Goal: Task Accomplishment & Management: Use online tool/utility

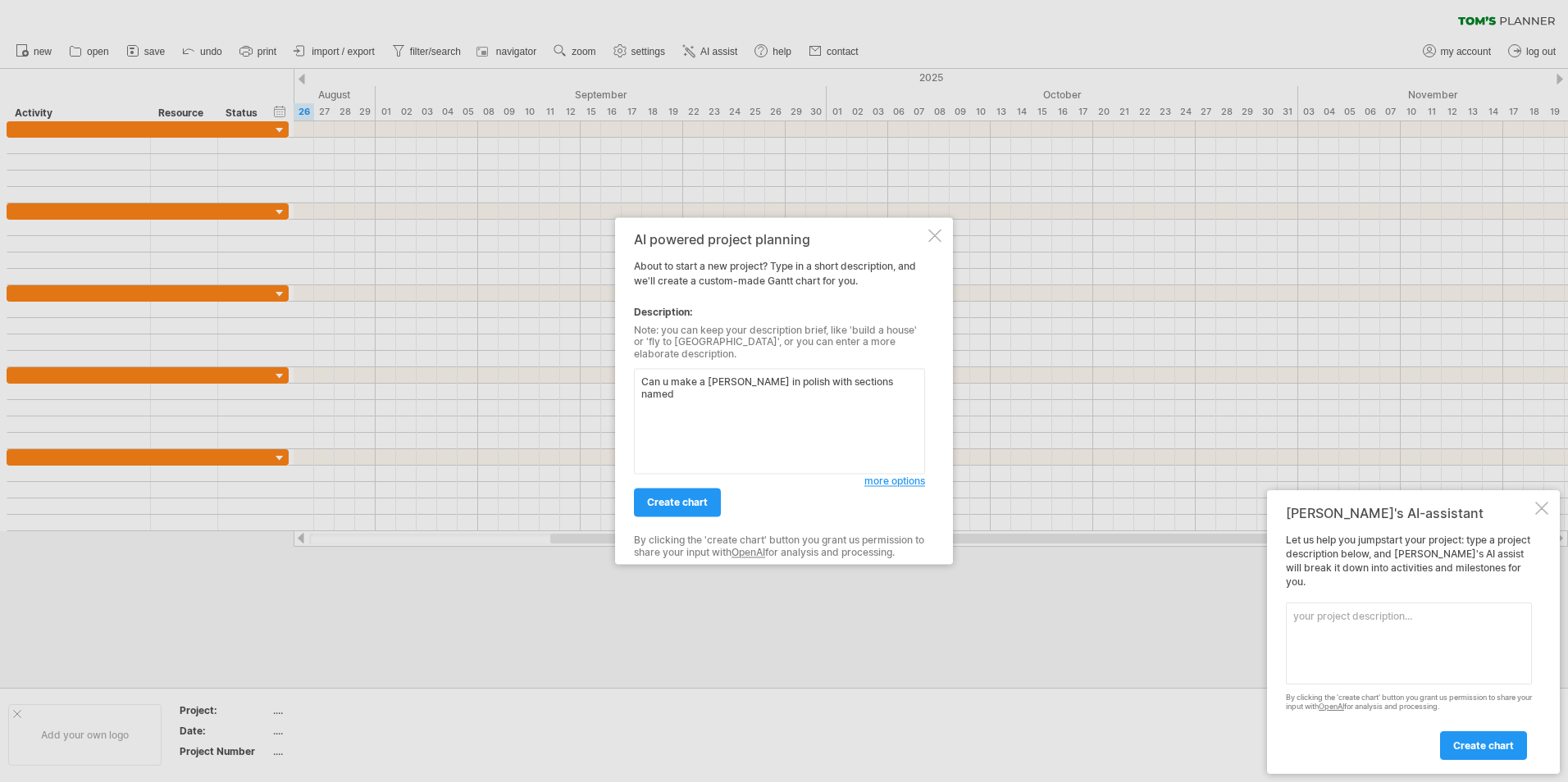
click at [797, 384] on textarea "Can u make a [PERSON_NAME] in polish with sections named" at bounding box center [779, 421] width 291 height 106
click at [799, 380] on textarea "Can u make a [PERSON_NAME] in polish with sections named" at bounding box center [779, 421] width 291 height 106
click at [902, 373] on textarea "Can u make a [PERSON_NAME] in polish with subsections named" at bounding box center [779, 421] width 291 height 106
type textarea "Can u make a [PERSON_NAME] in polish with subsections named Łęgi and Miłoscice,…"
click at [678, 509] on link "create chart" at bounding box center [676, 502] width 87 height 28
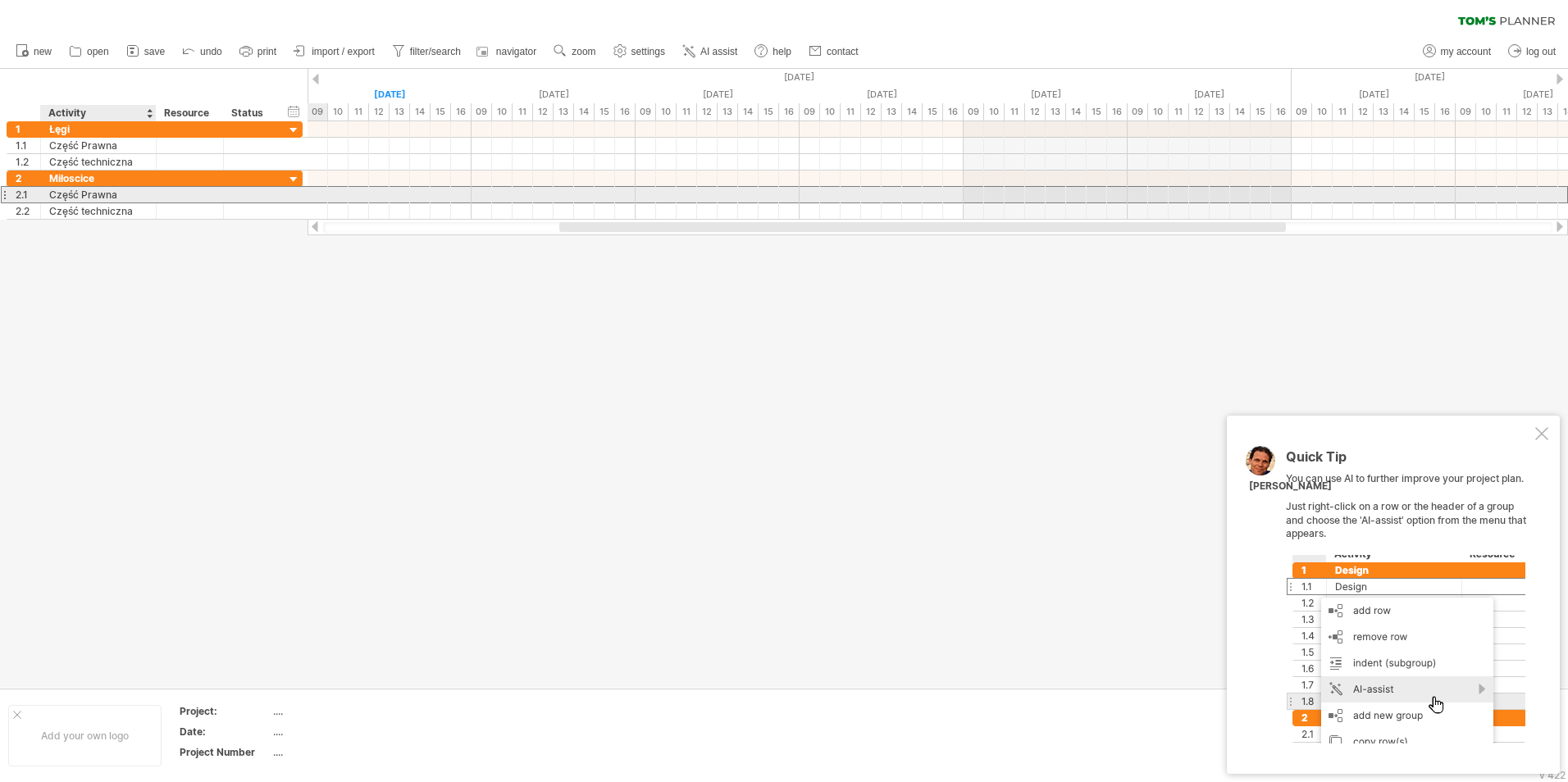
click at [58, 198] on div "Część Prawna" at bounding box center [98, 195] width 99 height 16
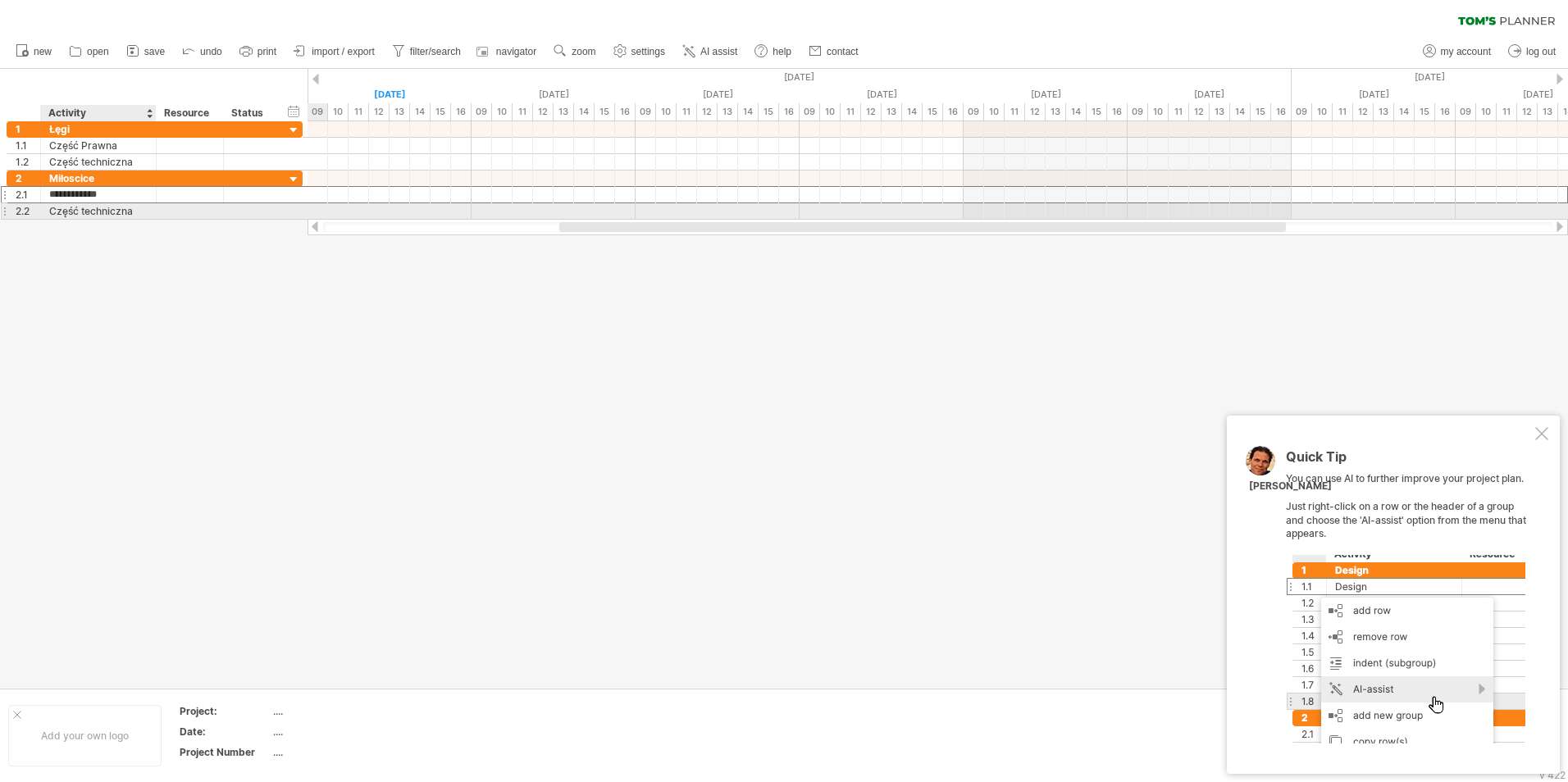
click at [59, 210] on div "Część techniczna" at bounding box center [98, 211] width 99 height 16
click at [18, 196] on div "2.1" at bounding box center [27, 195] width 24 height 16
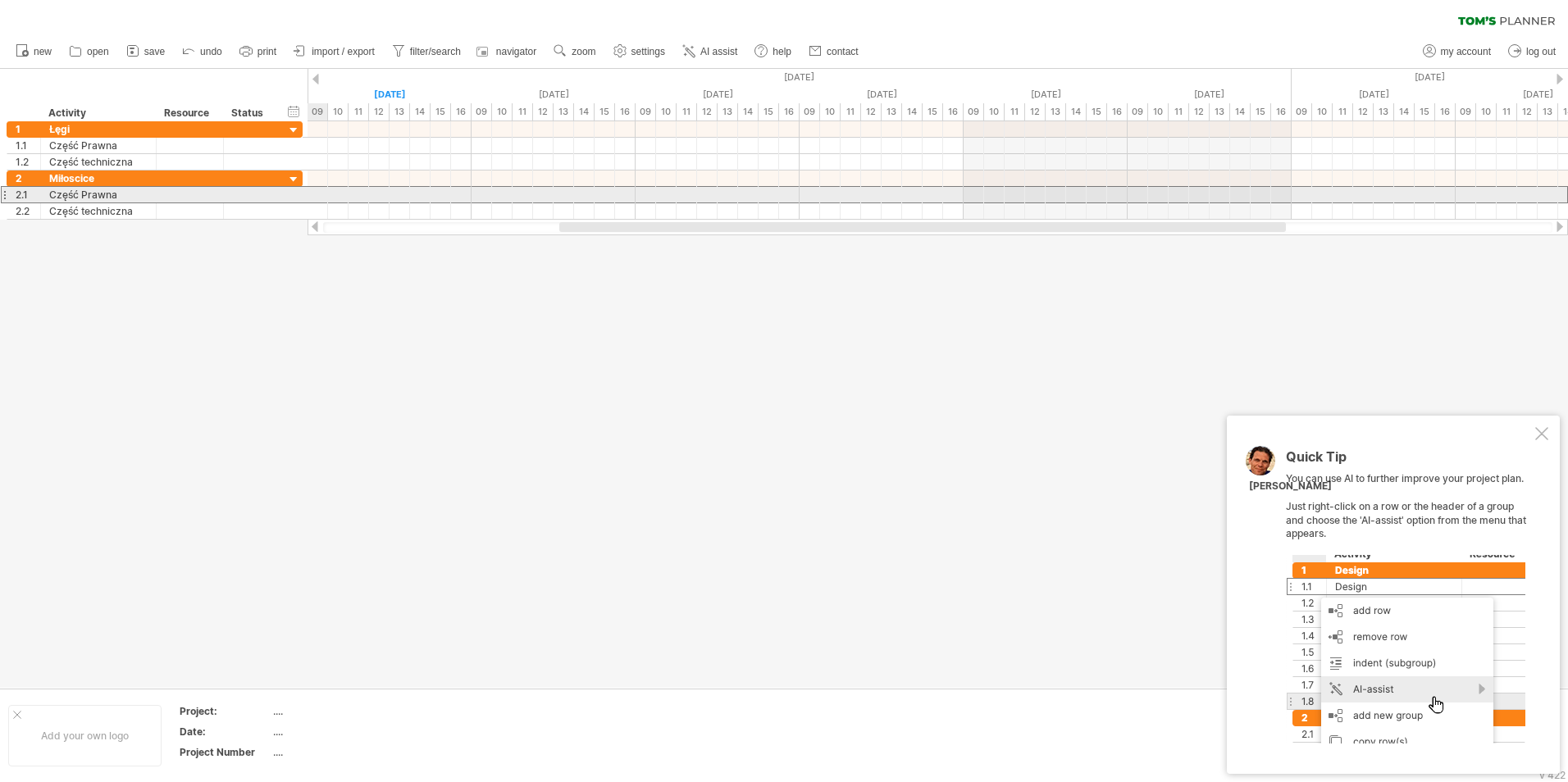
click at [7, 196] on div at bounding box center [4, 195] width 7 height 18
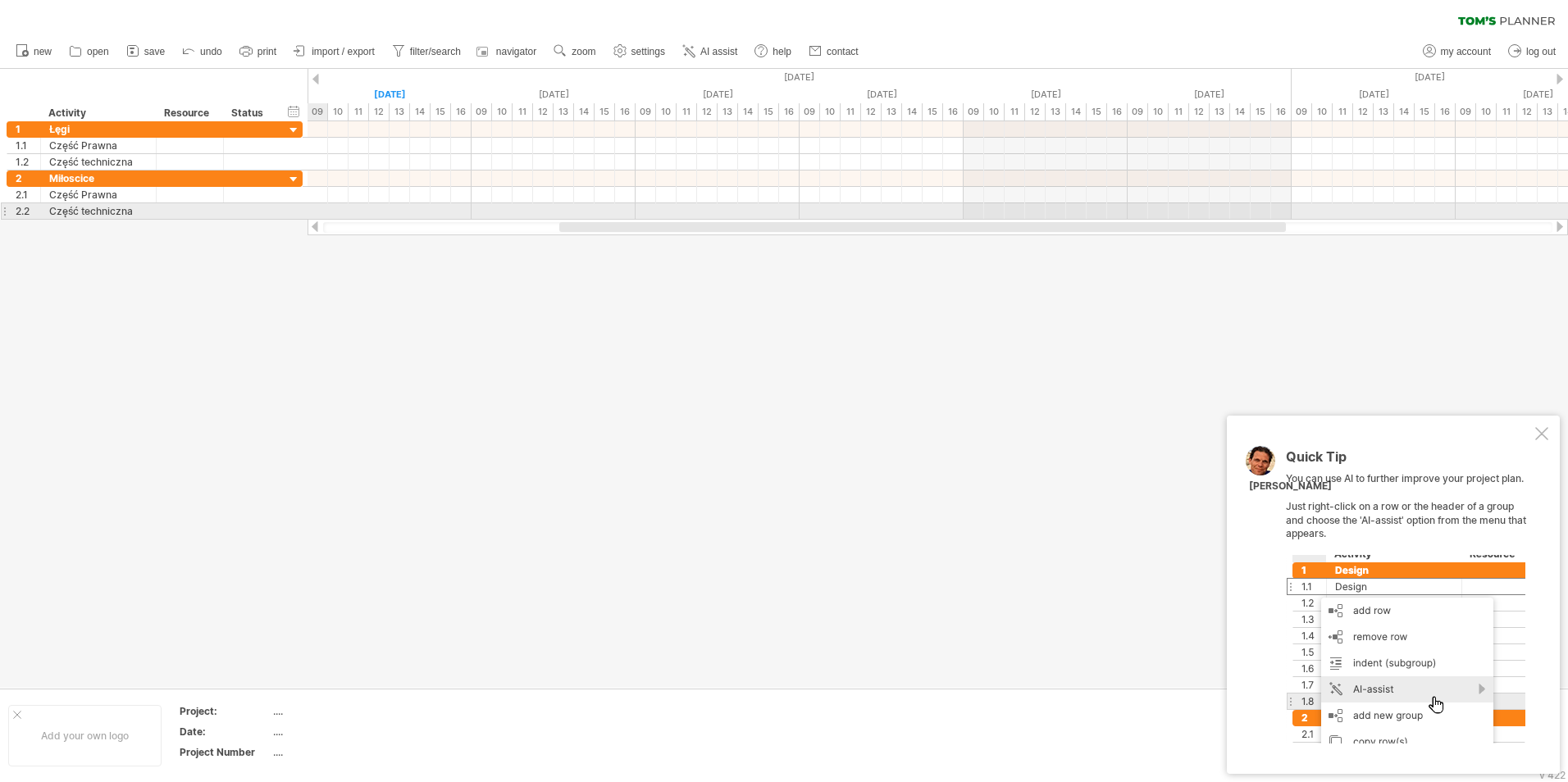
click at [4, 209] on div at bounding box center [4, 211] width 7 height 18
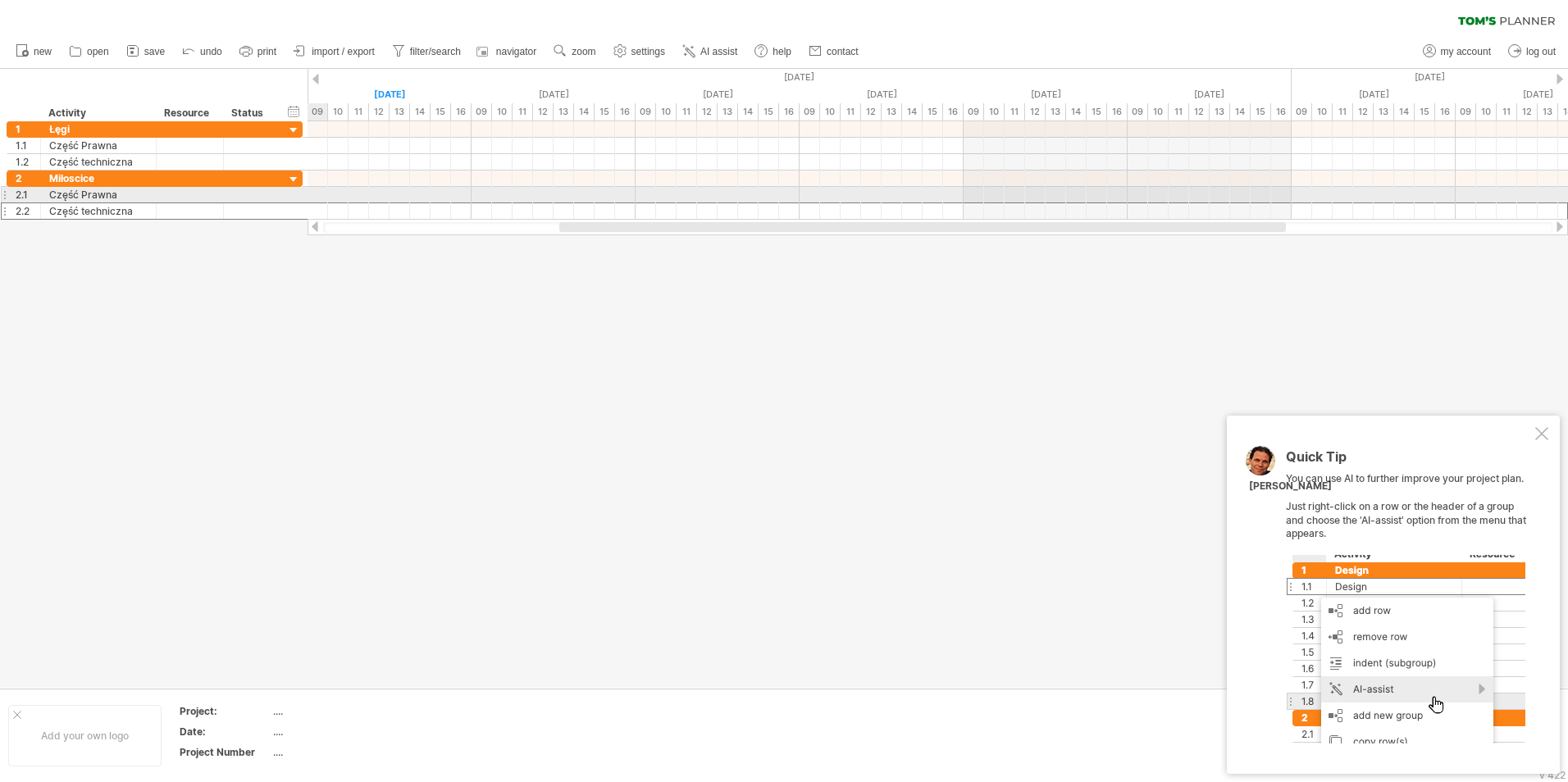
click at [5, 199] on div at bounding box center [4, 195] width 7 height 18
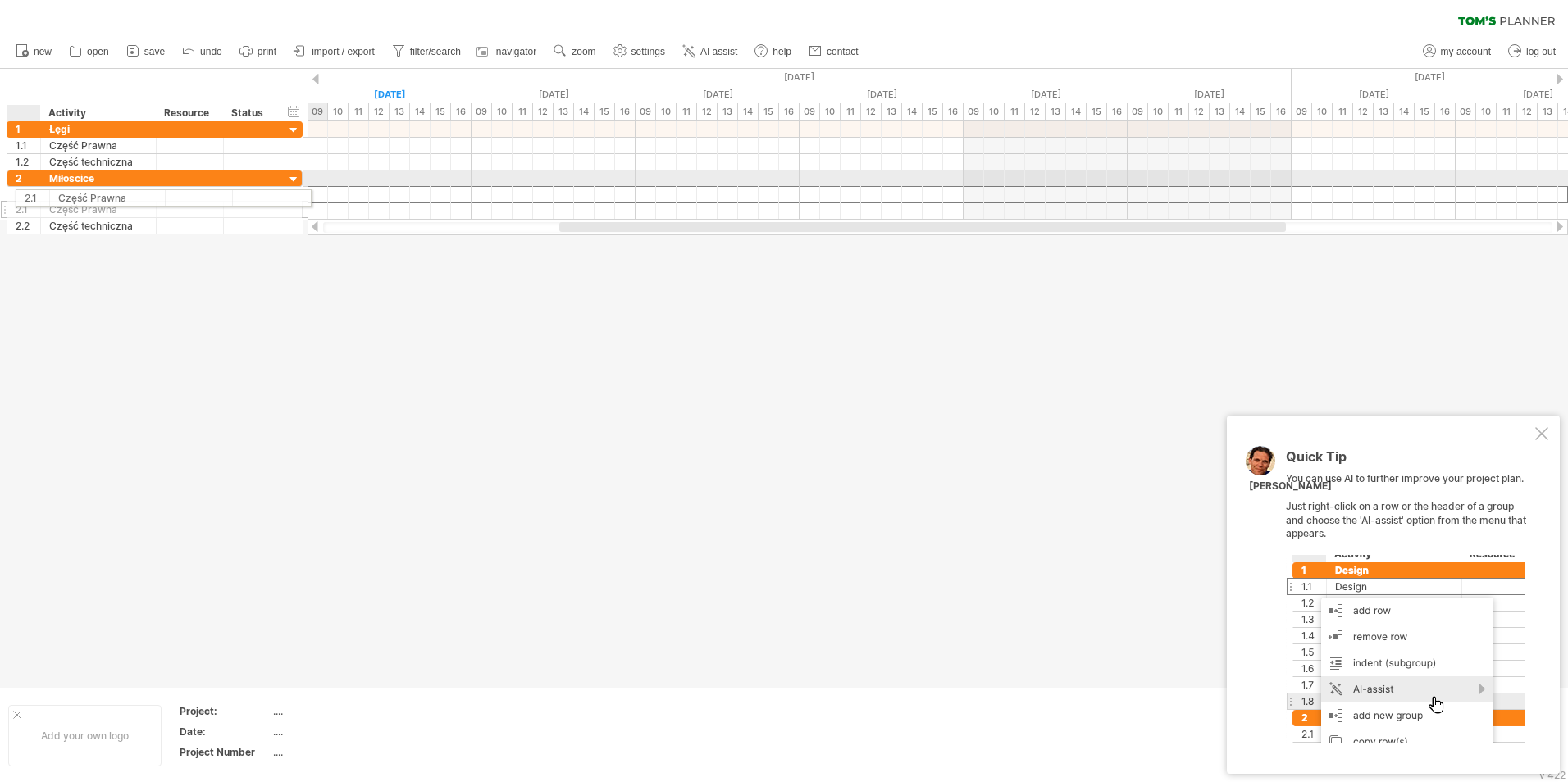
drag, startPoint x: 5, startPoint y: 198, endPoint x: 17, endPoint y: 196, distance: 12.2
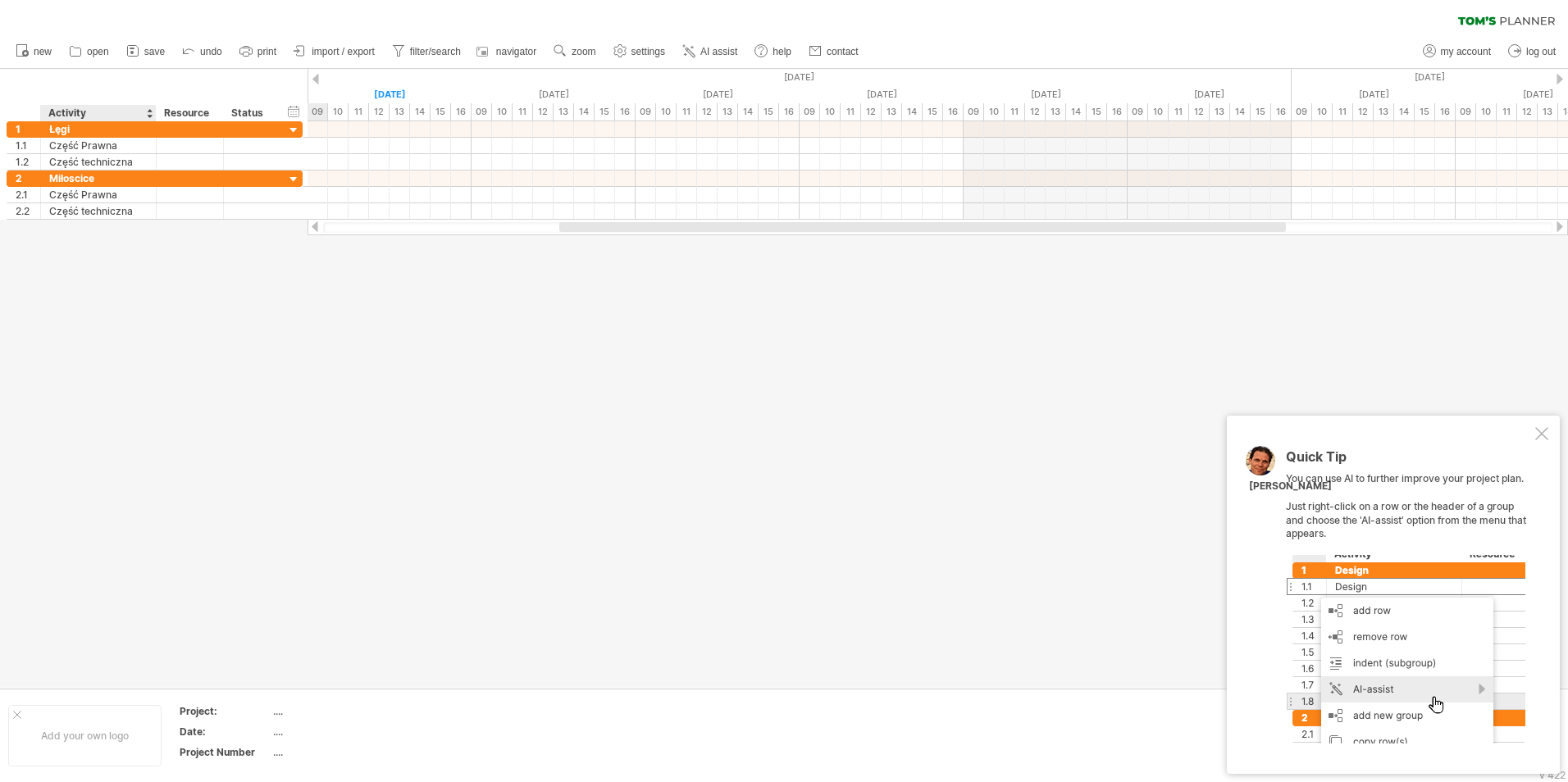
click at [97, 293] on div at bounding box center [784, 377] width 1568 height 619
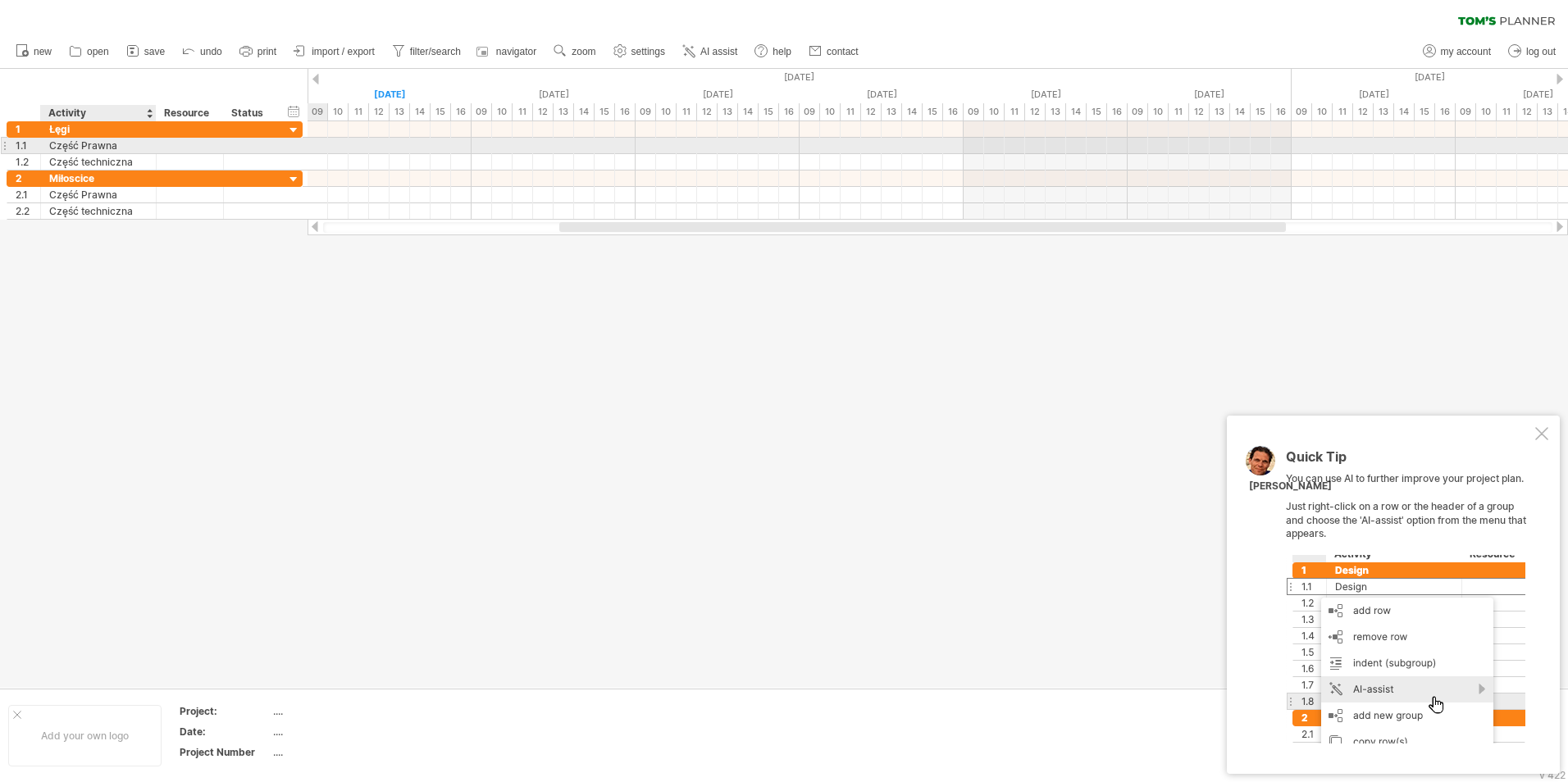
click at [120, 150] on div "Część Prawna" at bounding box center [98, 146] width 99 height 16
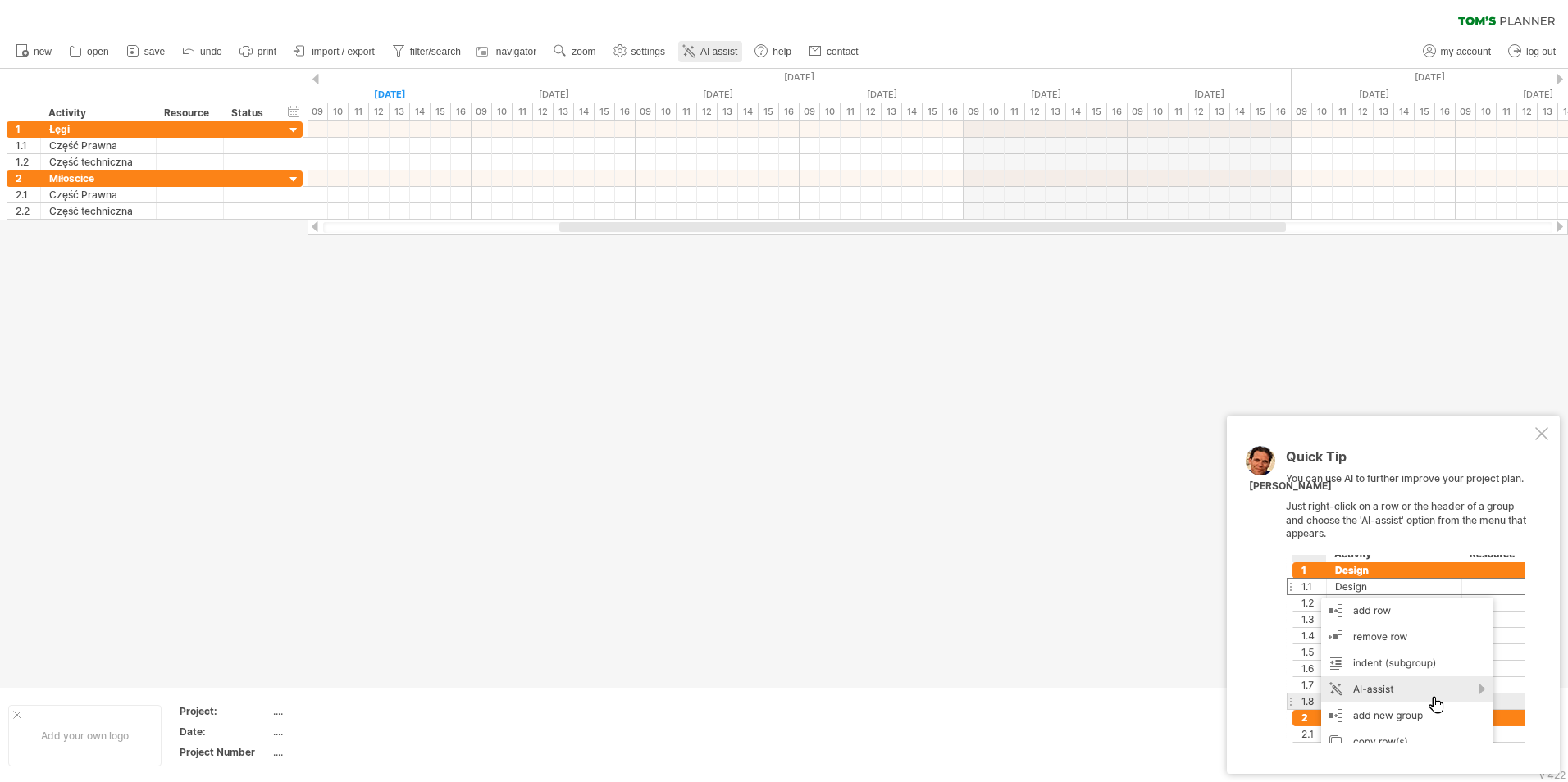
click at [716, 55] on span "AI assist" at bounding box center [719, 52] width 37 height 12
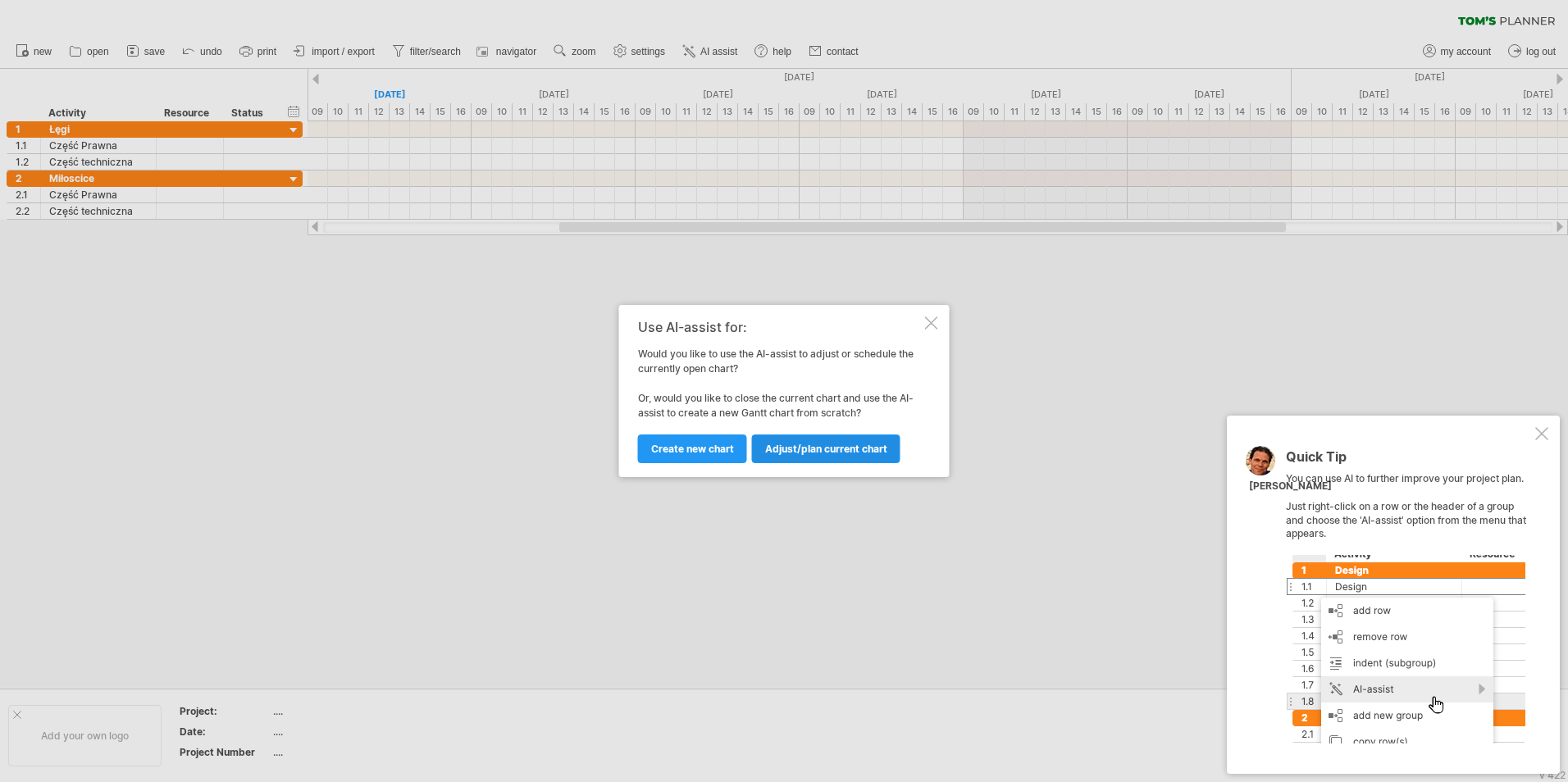
click at [777, 451] on span "Adjust/plan current chart" at bounding box center [825, 449] width 122 height 13
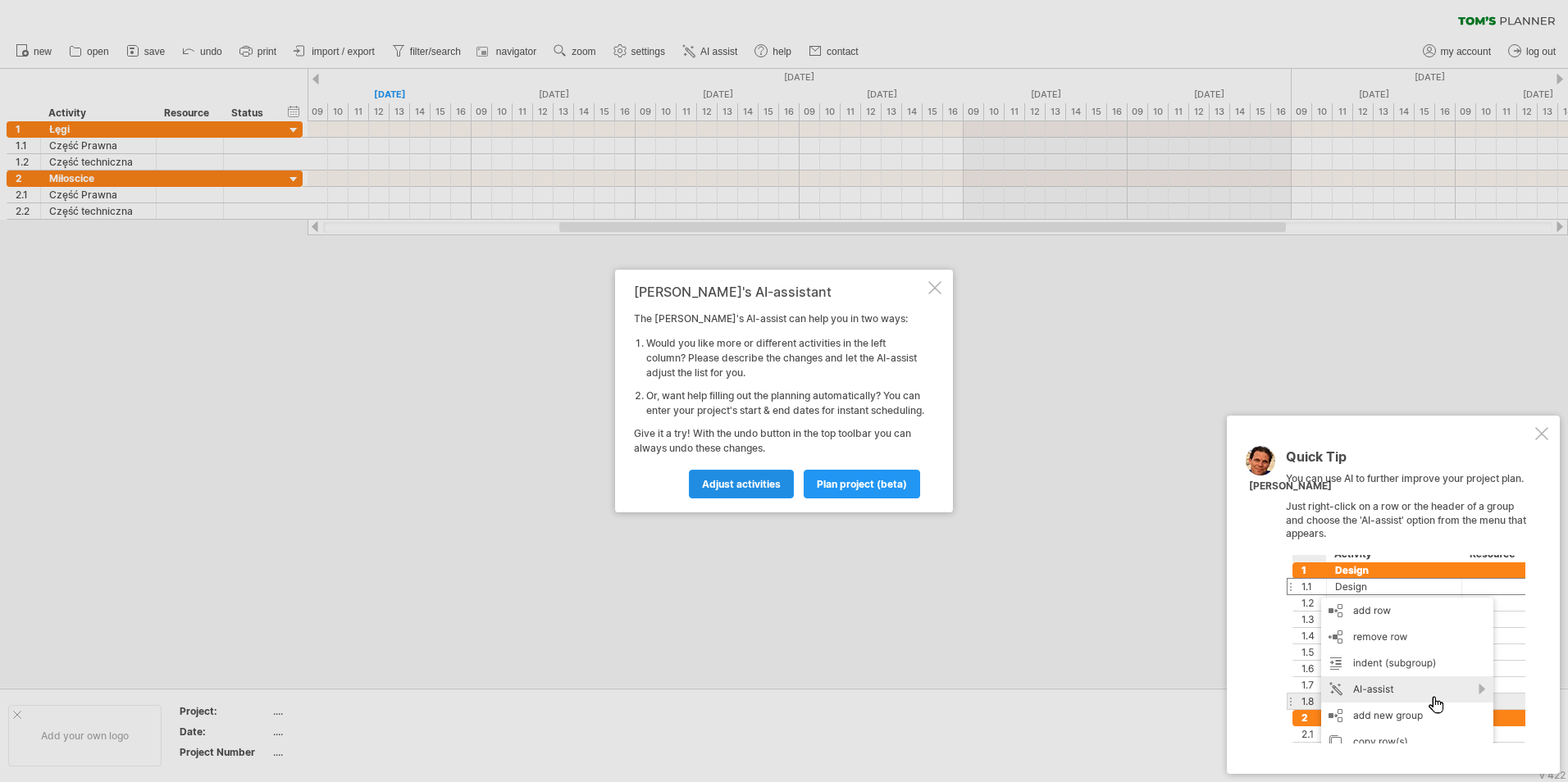
click at [766, 491] on span "Adjust activities" at bounding box center [741, 484] width 79 height 13
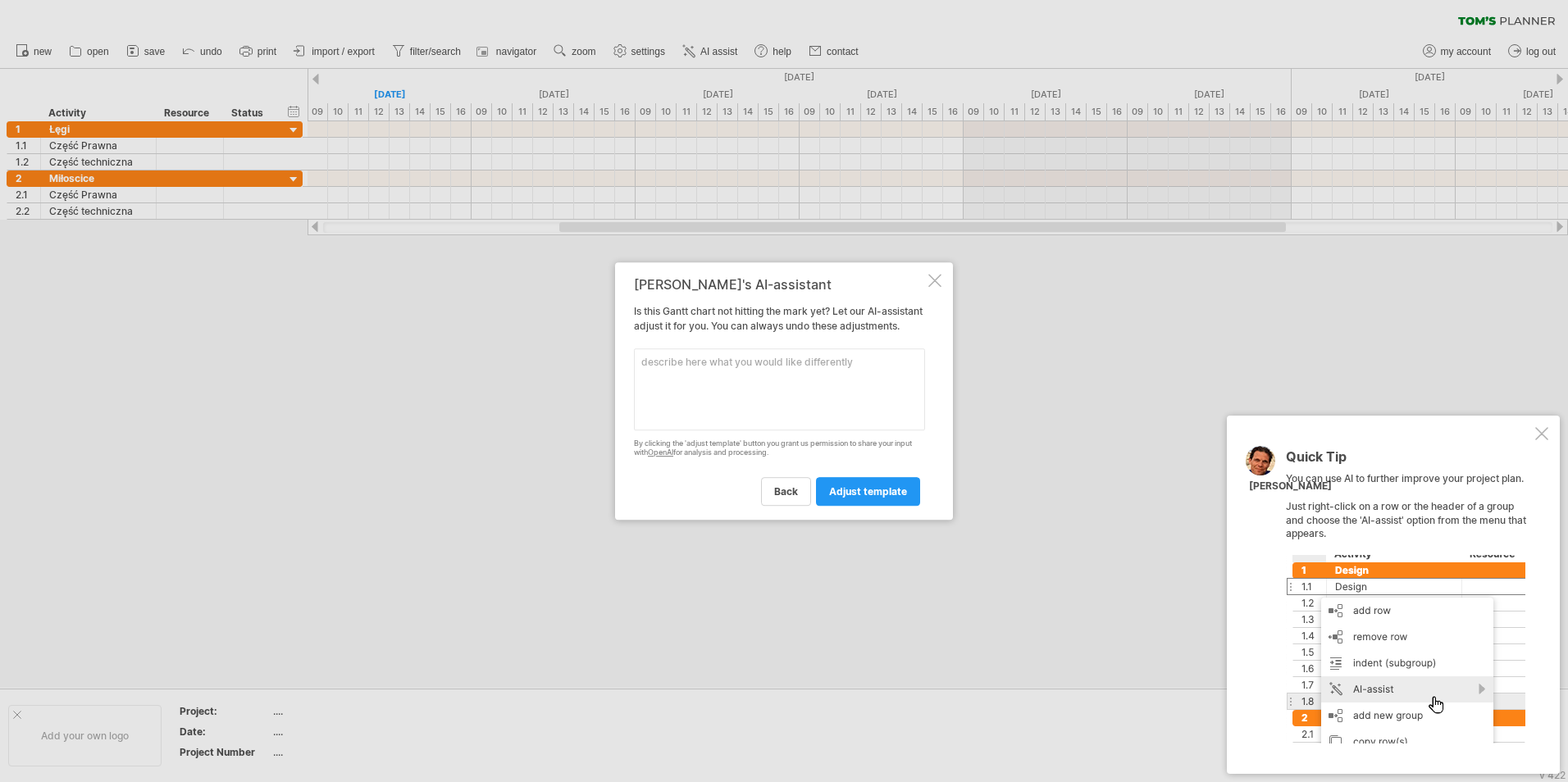
click at [738, 422] on textarea at bounding box center [779, 389] width 291 height 82
paste textarea "Wypis właścicieli Zgody ZUD Zgłoszenie dokumentacji prawnej Zgłoszenie do urzędu"
type textarea "can u add in część prawna in both subcategories like Wypis właścicieli Zgody ZU…"
click at [844, 498] on span "adjust template" at bounding box center [868, 491] width 78 height 13
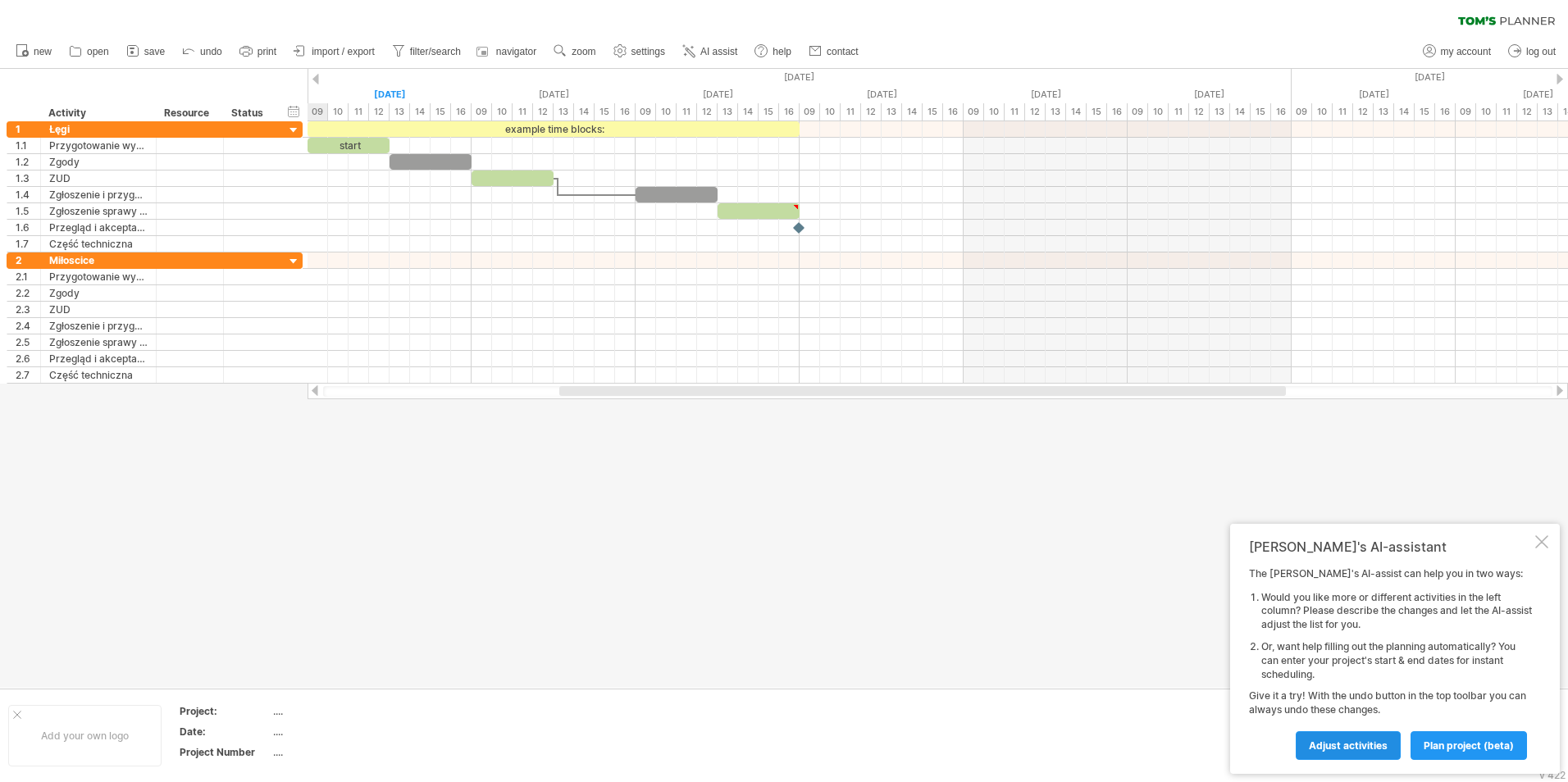
click at [1354, 743] on span "Adjust activities" at bounding box center [1347, 745] width 79 height 13
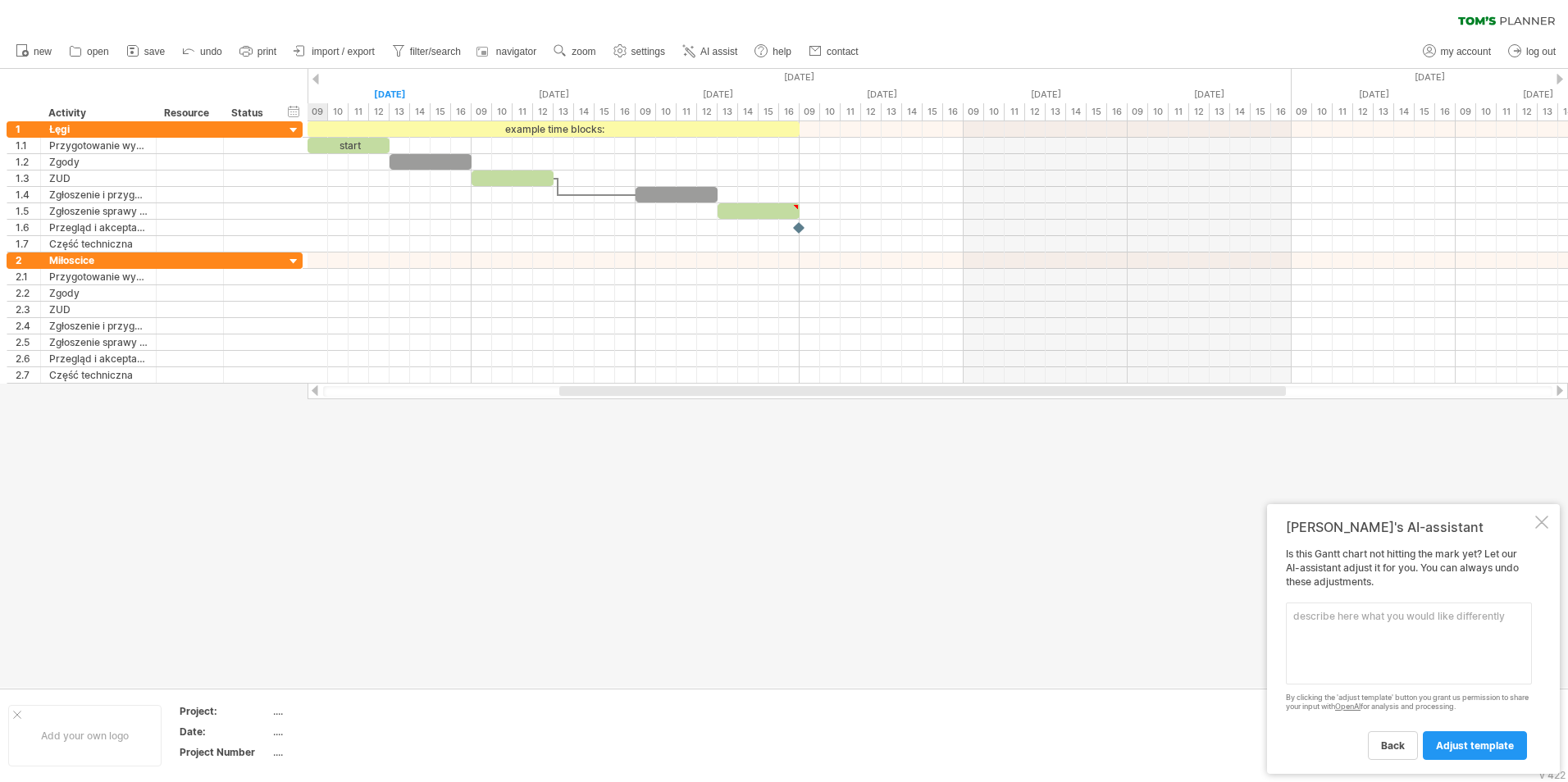
click at [1429, 614] on textarea at bounding box center [1409, 643] width 246 height 82
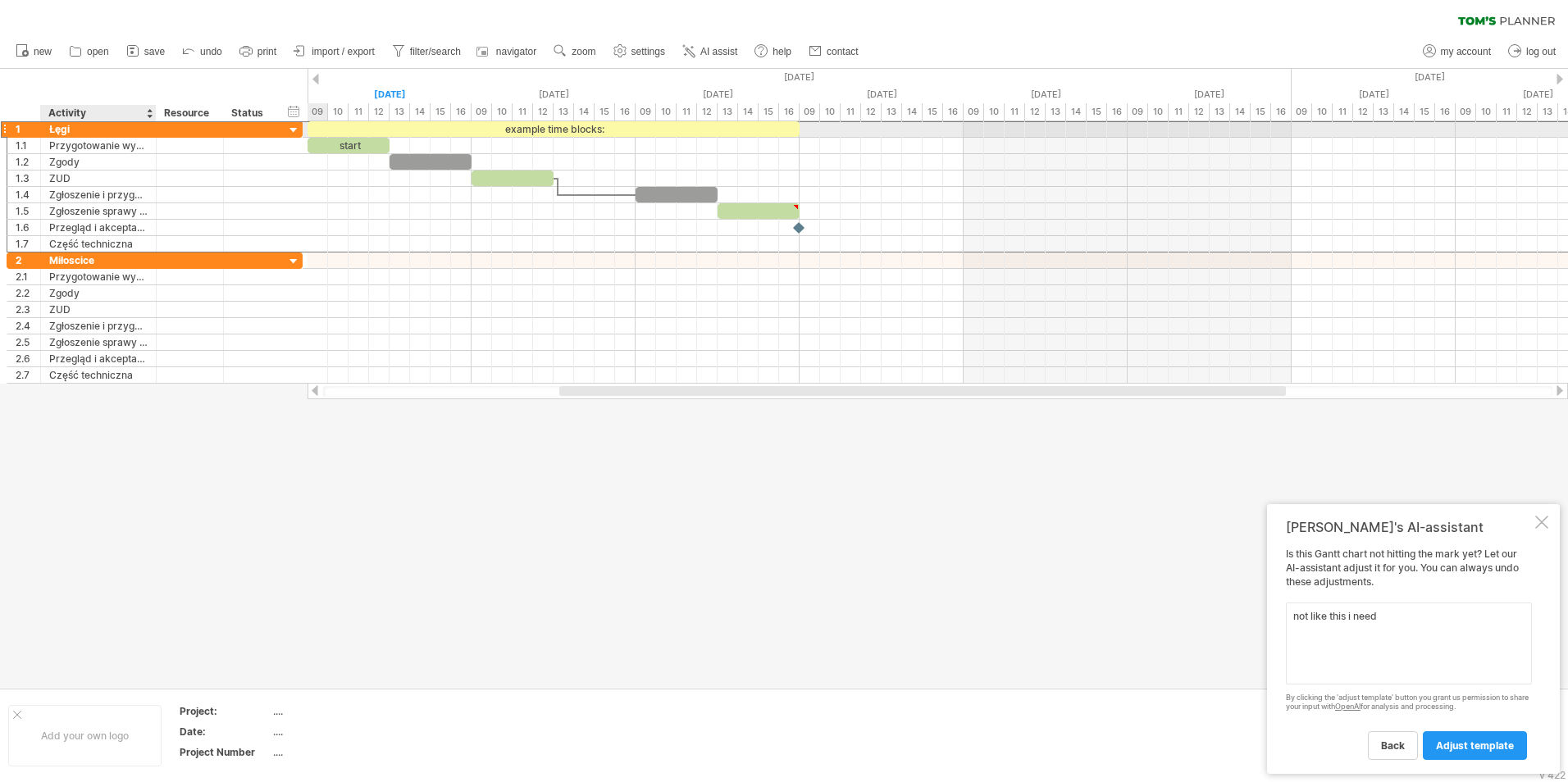
click at [107, 123] on div "Łęgi" at bounding box center [98, 129] width 99 height 16
click at [4, 124] on div at bounding box center [4, 129] width 7 height 18
click at [5, 127] on div at bounding box center [4, 129] width 7 height 18
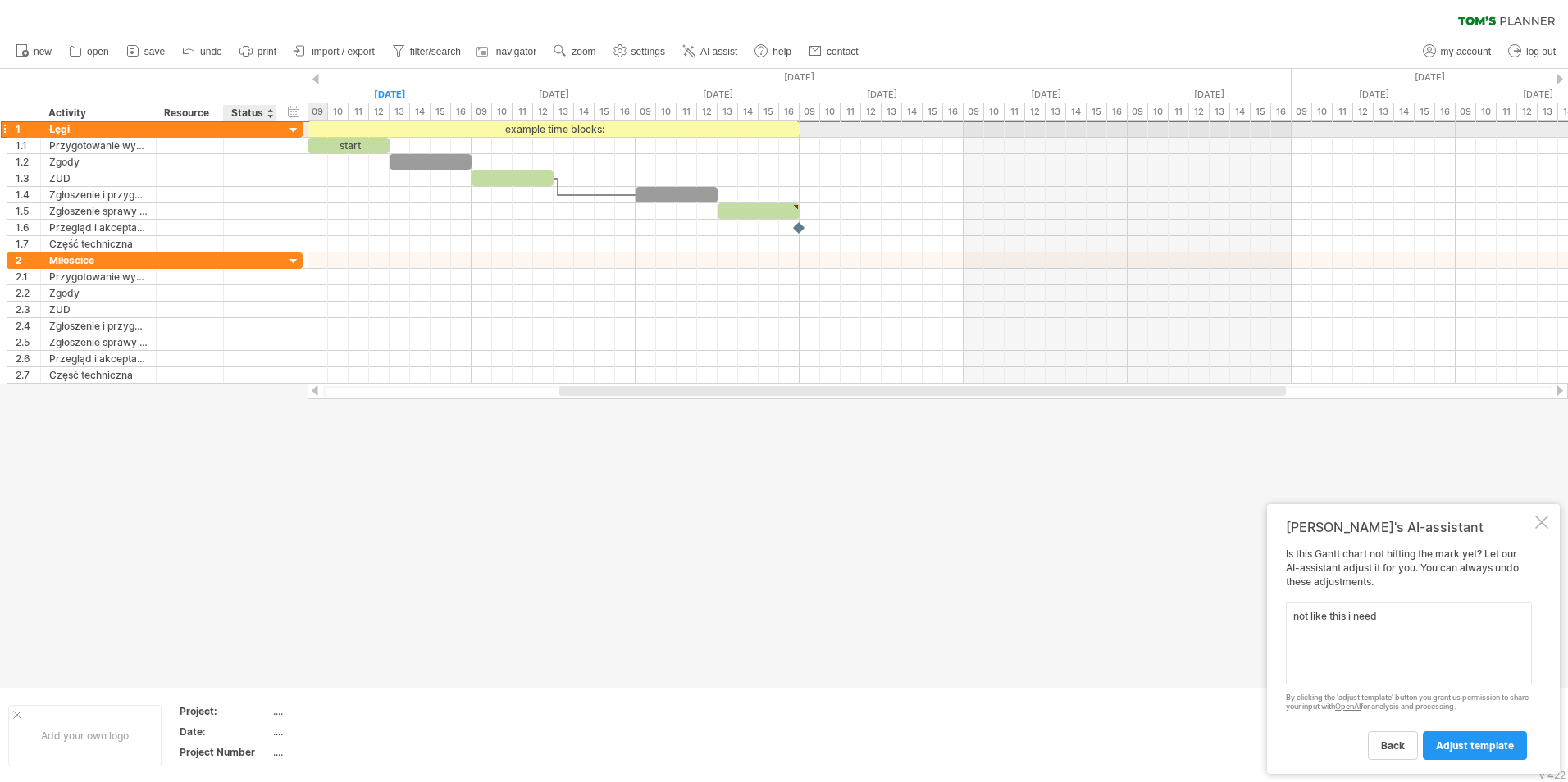
click at [299, 127] on div at bounding box center [294, 131] width 16 height 16
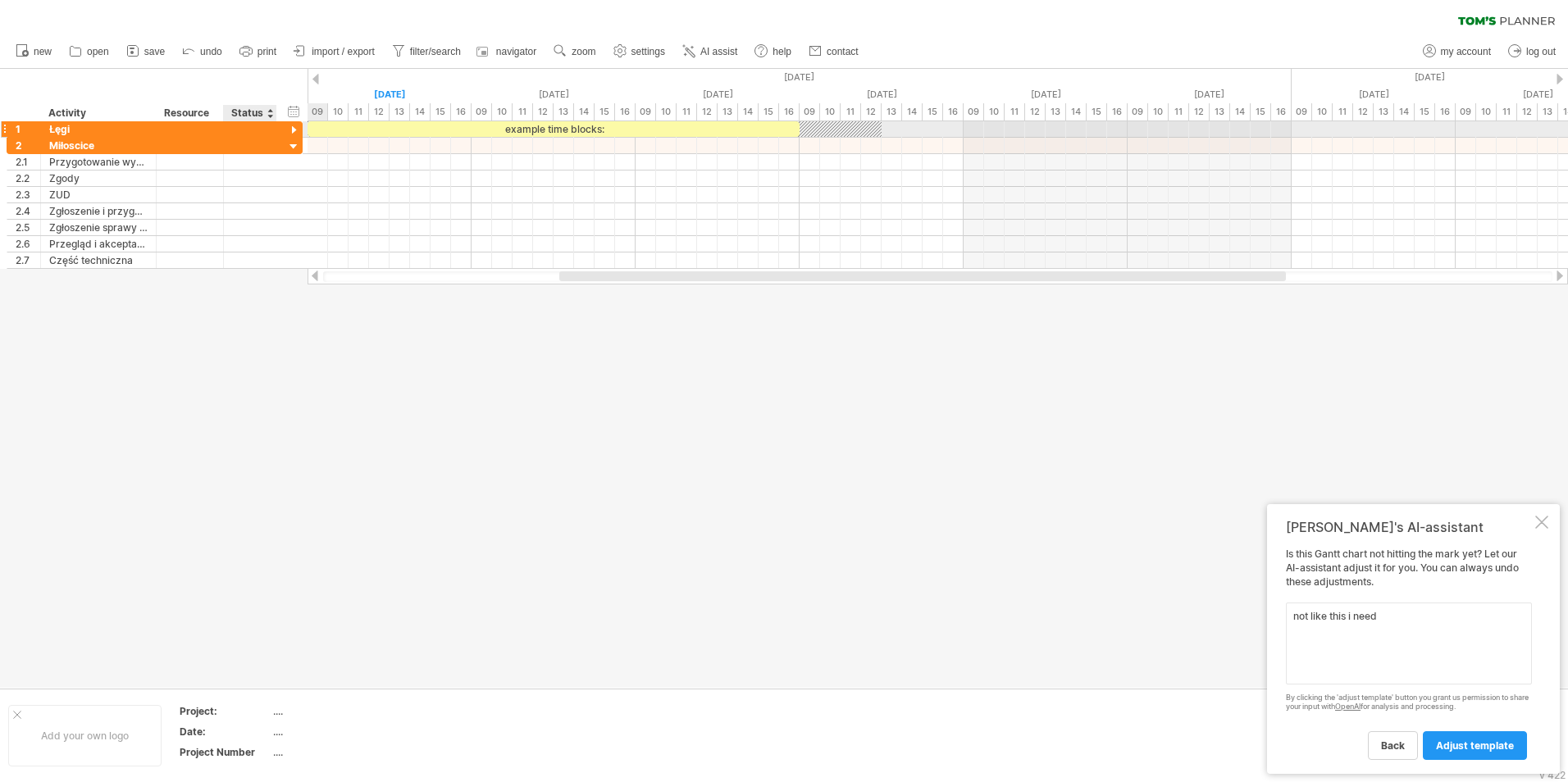
click at [293, 127] on div at bounding box center [294, 131] width 16 height 16
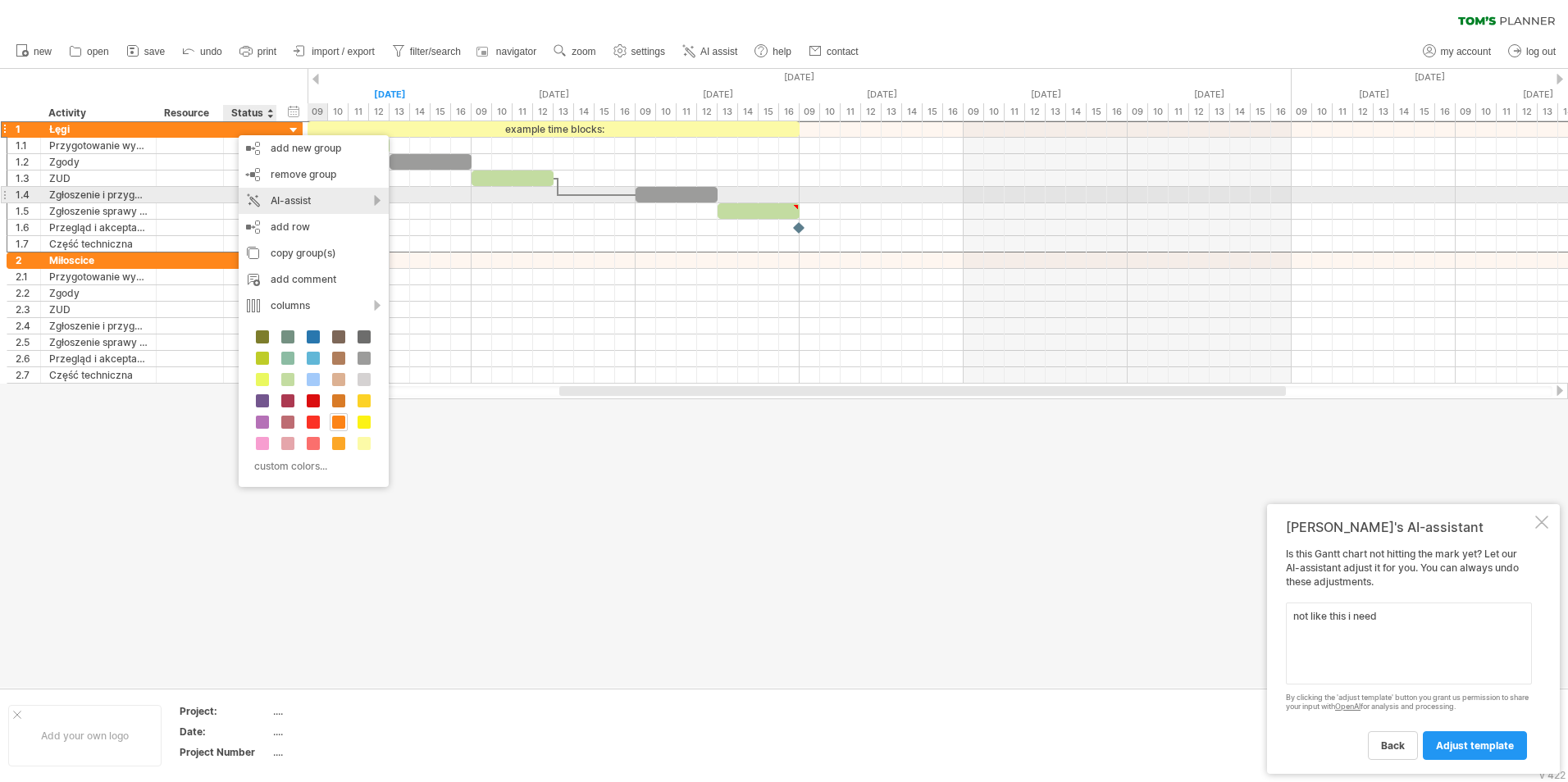
click at [328, 200] on div "AI-assist" at bounding box center [313, 200] width 150 height 26
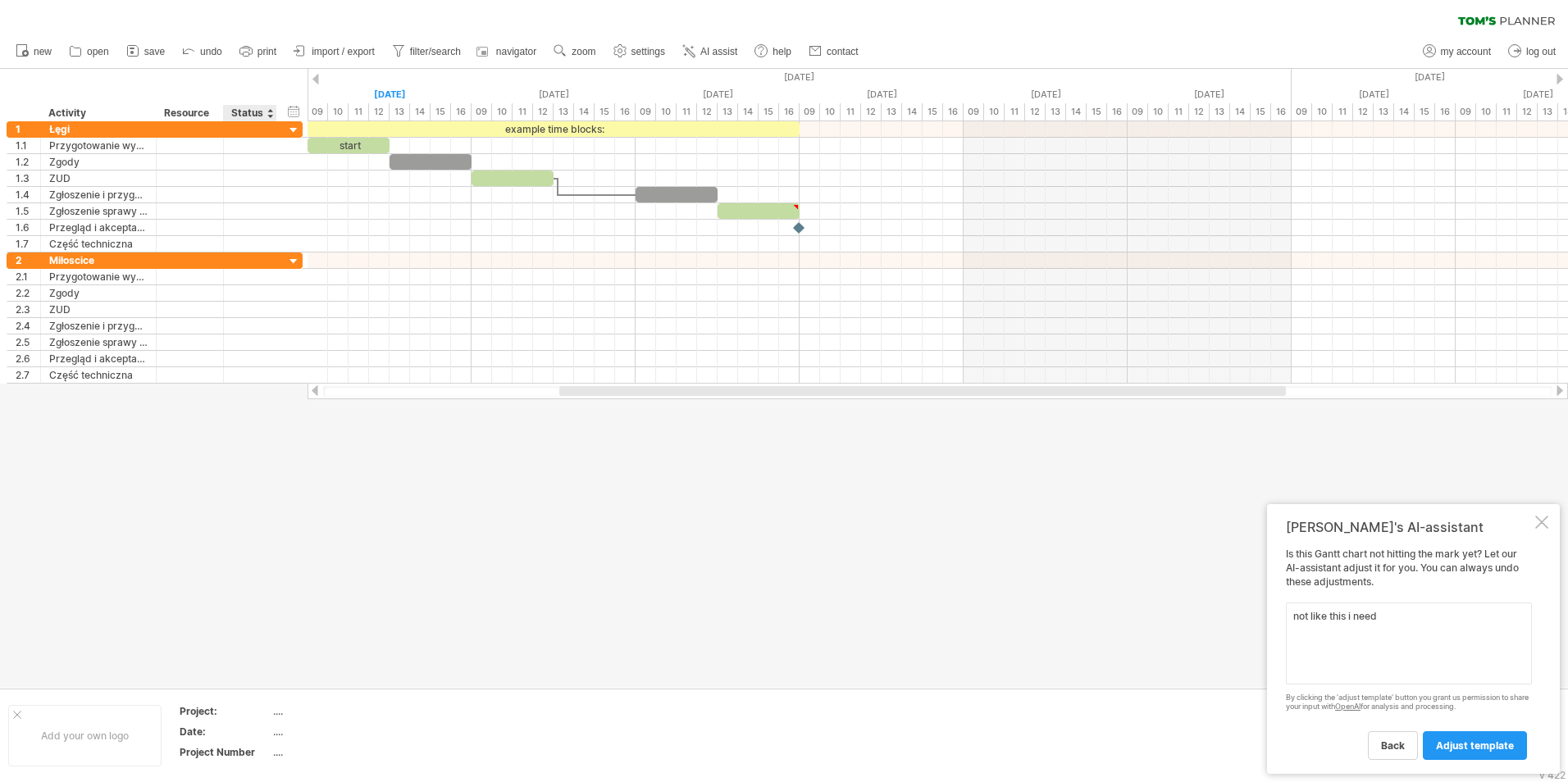
click at [414, 461] on div at bounding box center [784, 377] width 1568 height 619
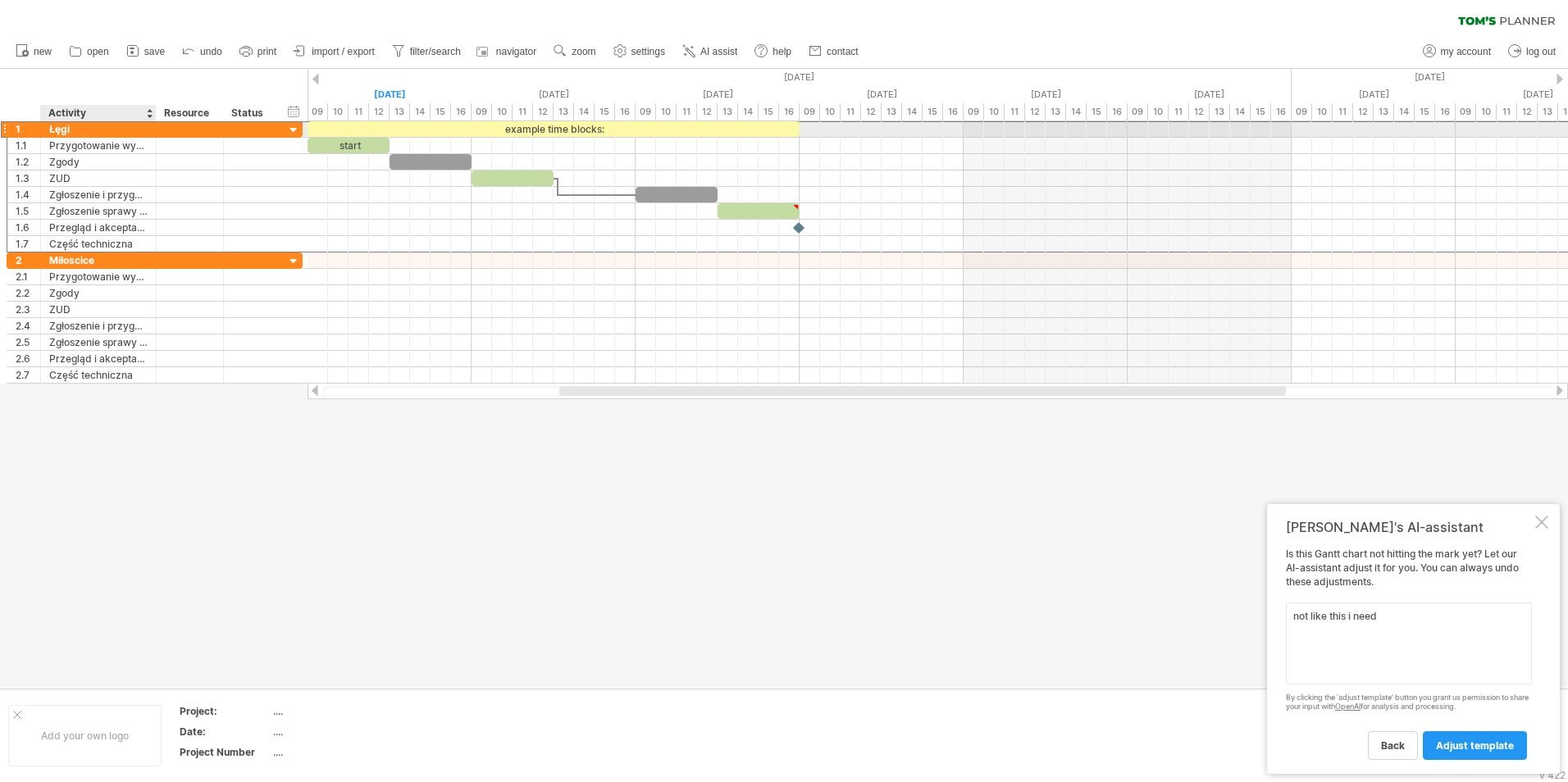
click at [112, 130] on div "Łęgi" at bounding box center [98, 129] width 99 height 16
click at [1388, 628] on textarea "not like this i need" at bounding box center [1409, 643] width 246 height 82
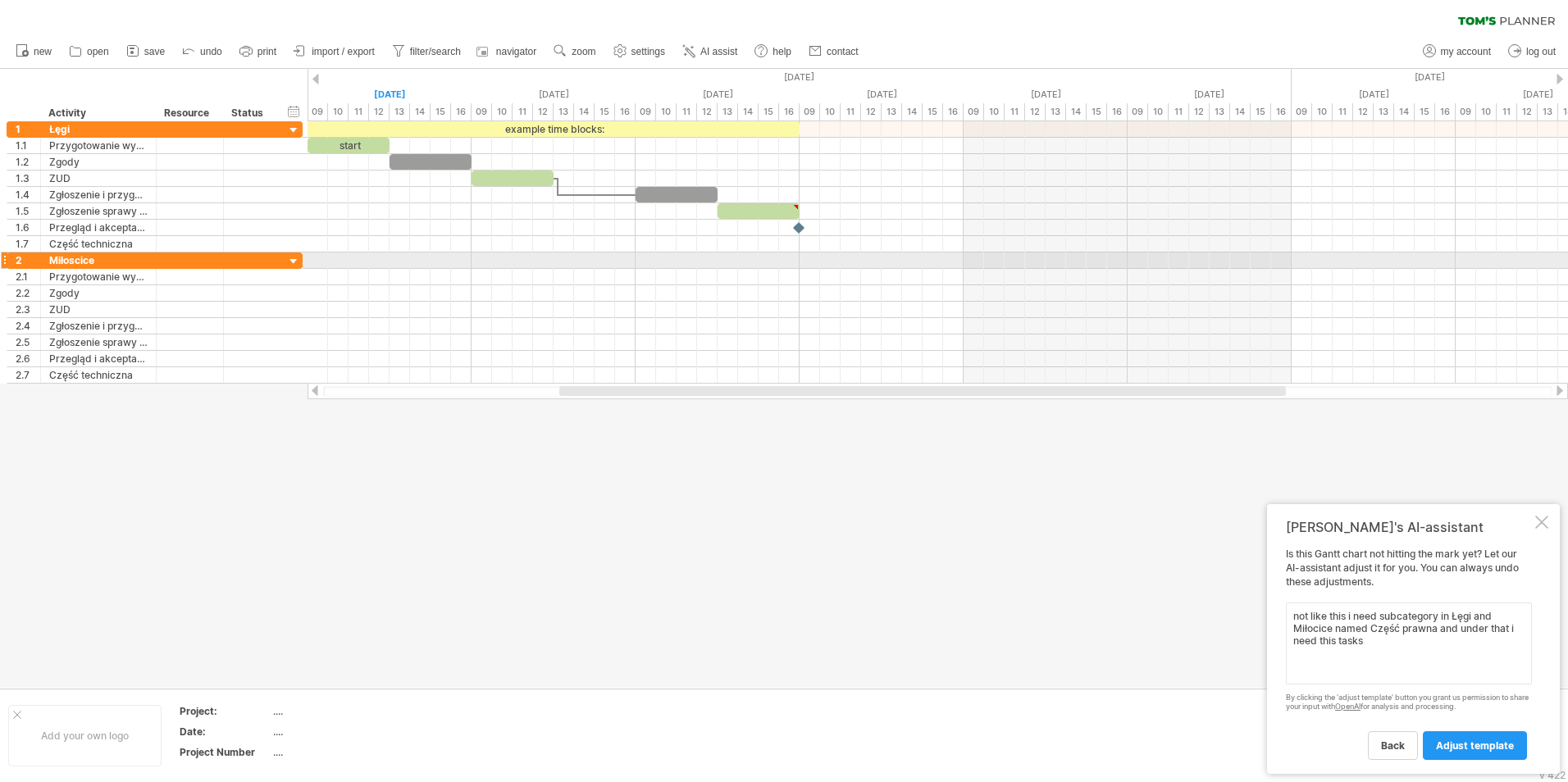
paste textarea "Wypis właścicieli Zgody ZUD Zgłoszenie dokumentacji prawnej Zgłoszenie do urzędu"
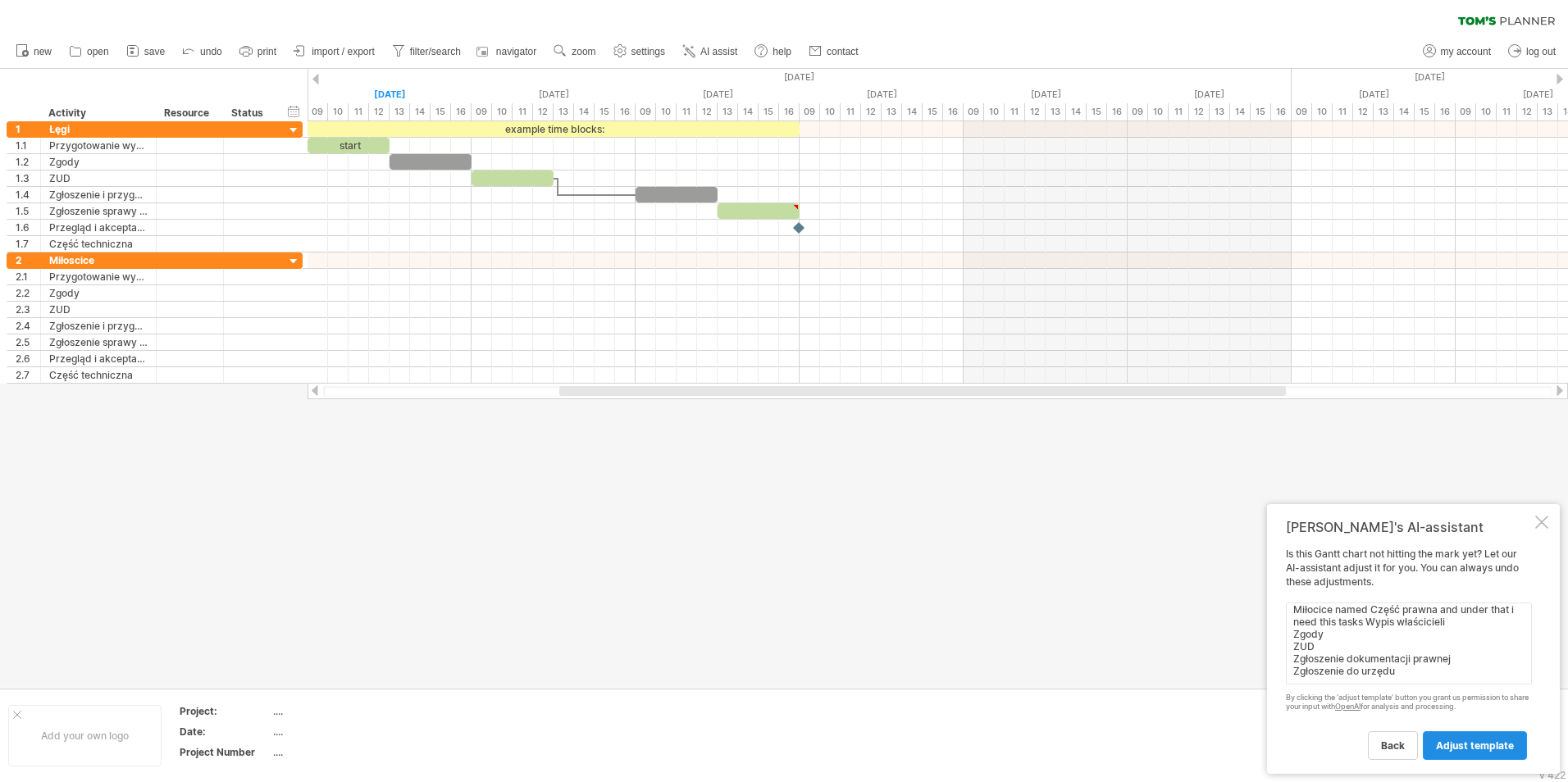
type textarea "not like this i need subcategory in Łęgi and Miłocice named Część prawna and un…"
click at [1491, 749] on span "adjust template" at bounding box center [1474, 745] width 78 height 13
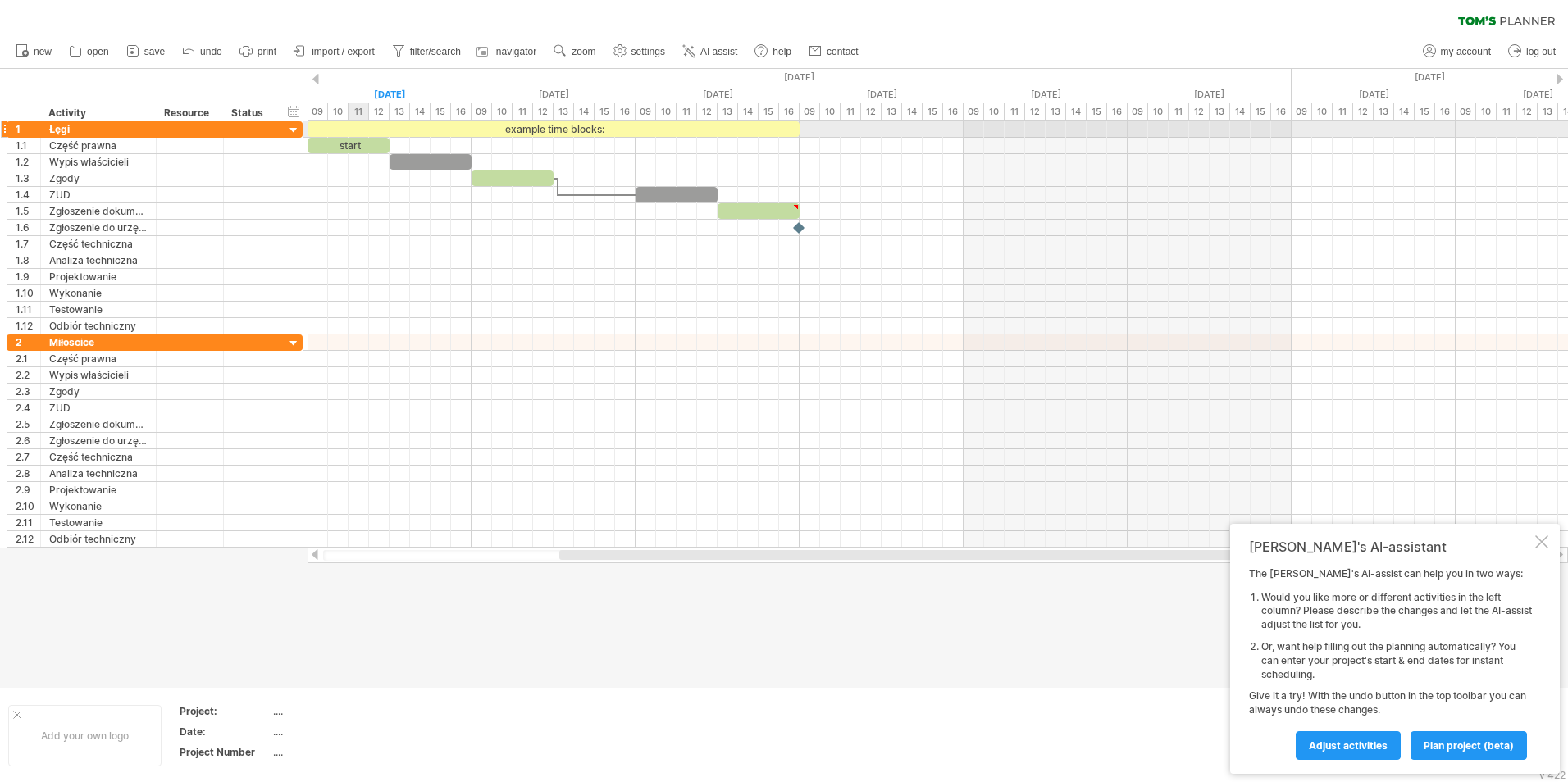
click at [365, 141] on div "start" at bounding box center [348, 146] width 82 height 16
click at [289, 149] on div at bounding box center [294, 147] width 16 height 18
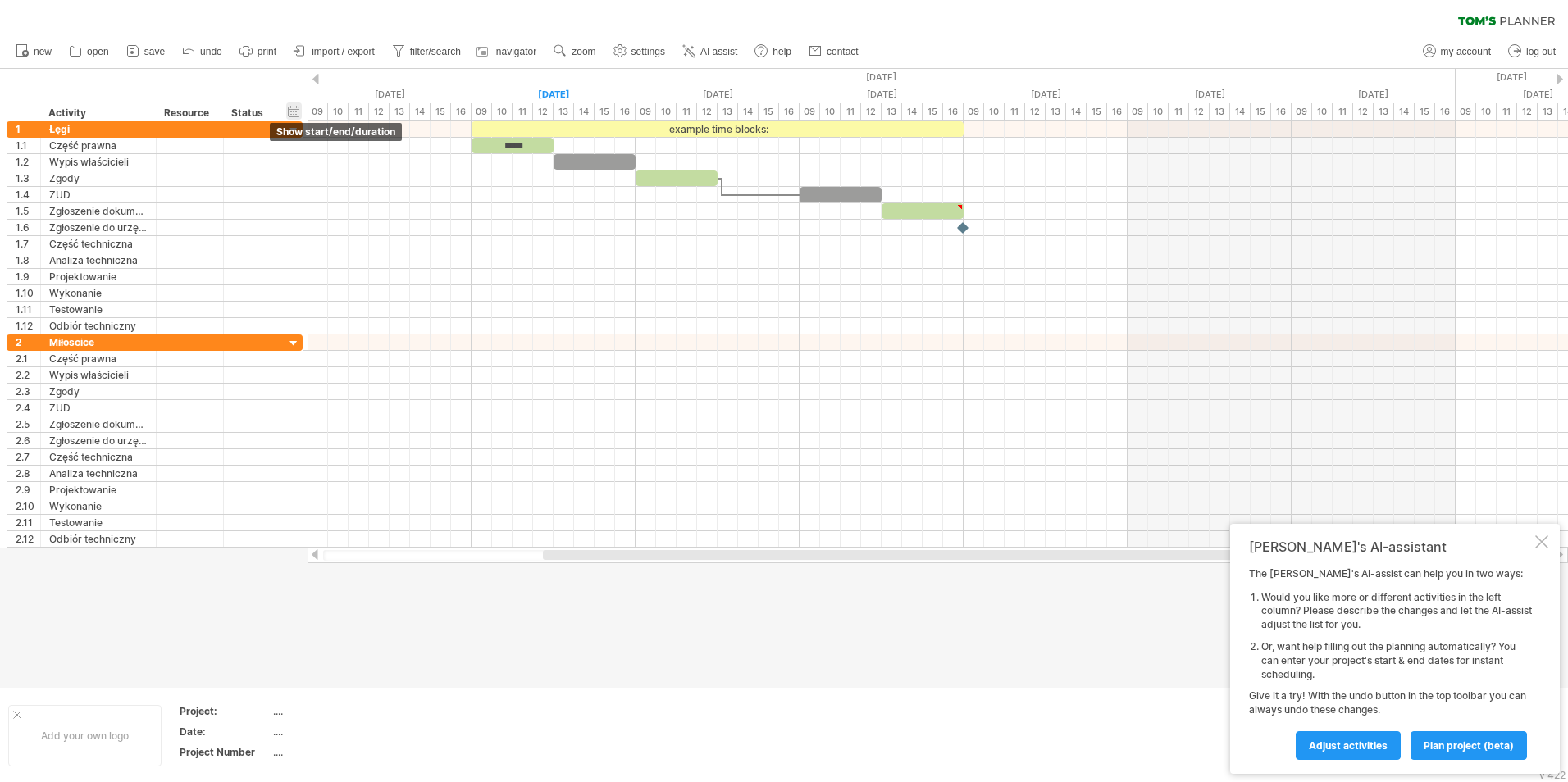
click at [289, 109] on div "hide start/end/duration show start/end/duration" at bounding box center [294, 111] width 16 height 18
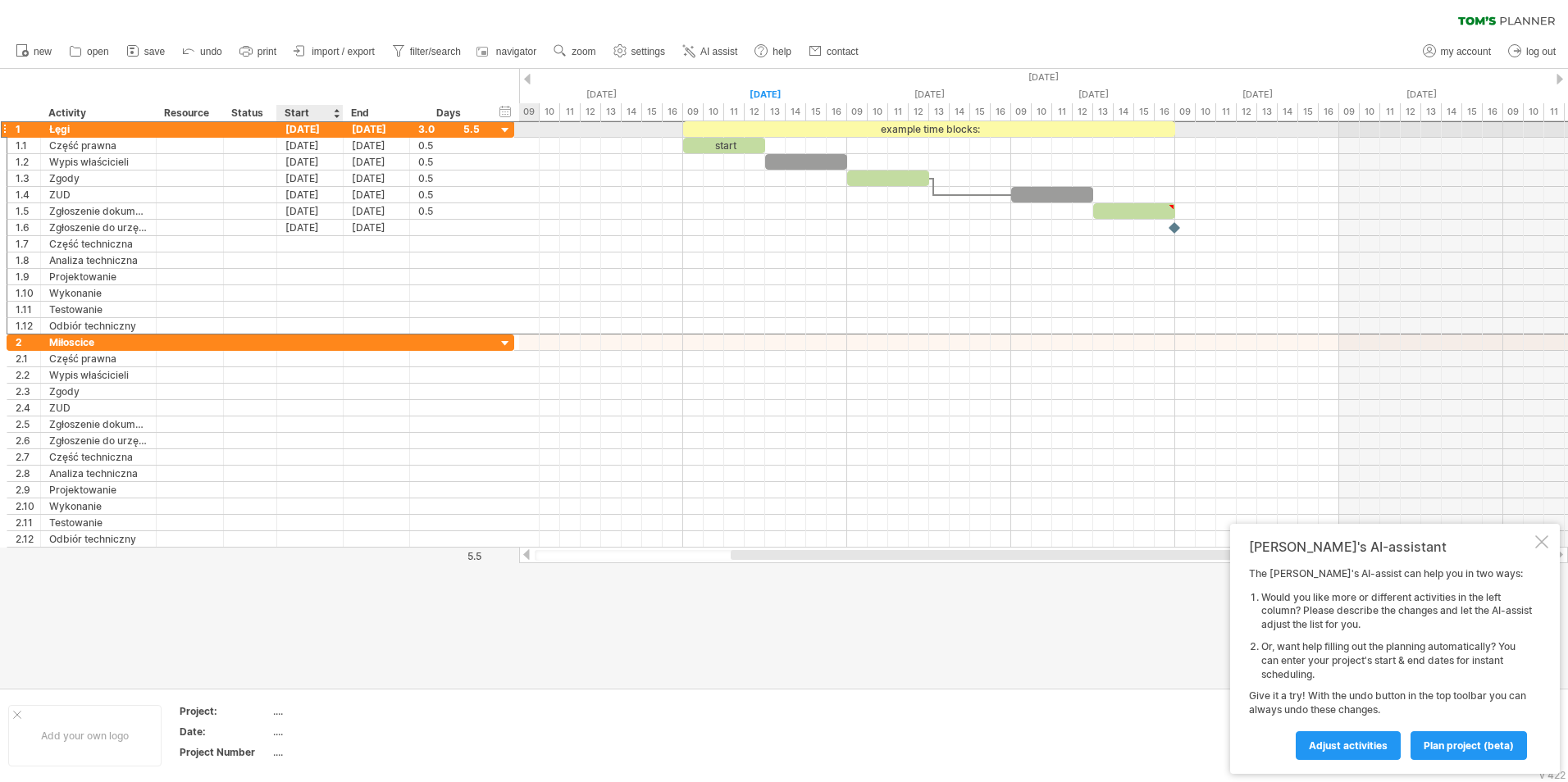
click at [320, 132] on div "[DATE]" at bounding box center [310, 129] width 66 height 16
click at [322, 132] on div "[DATE]" at bounding box center [310, 129] width 66 height 16
click at [466, 126] on div "3.0" at bounding box center [449, 129] width 62 height 16
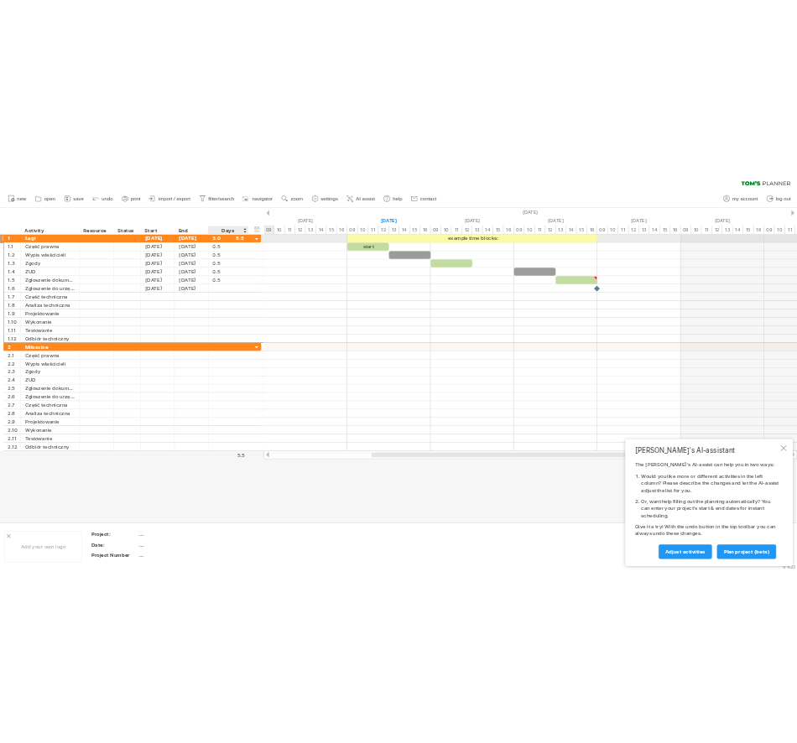
scroll to position [1, 0]
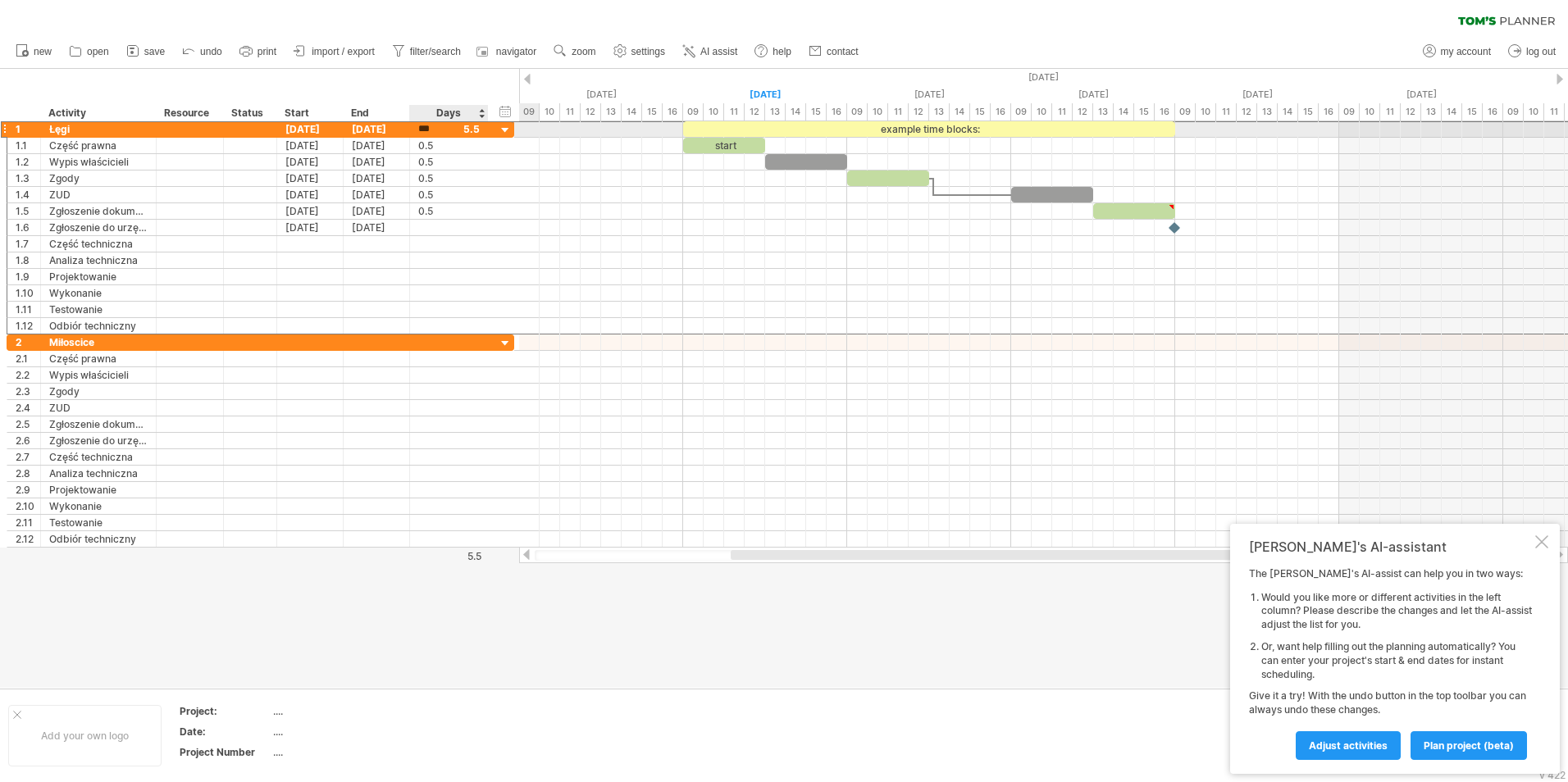
click at [427, 128] on input "***" at bounding box center [434, 129] width 31 height 16
click at [325, 132] on div "[DATE]" at bounding box center [310, 129] width 66 height 16
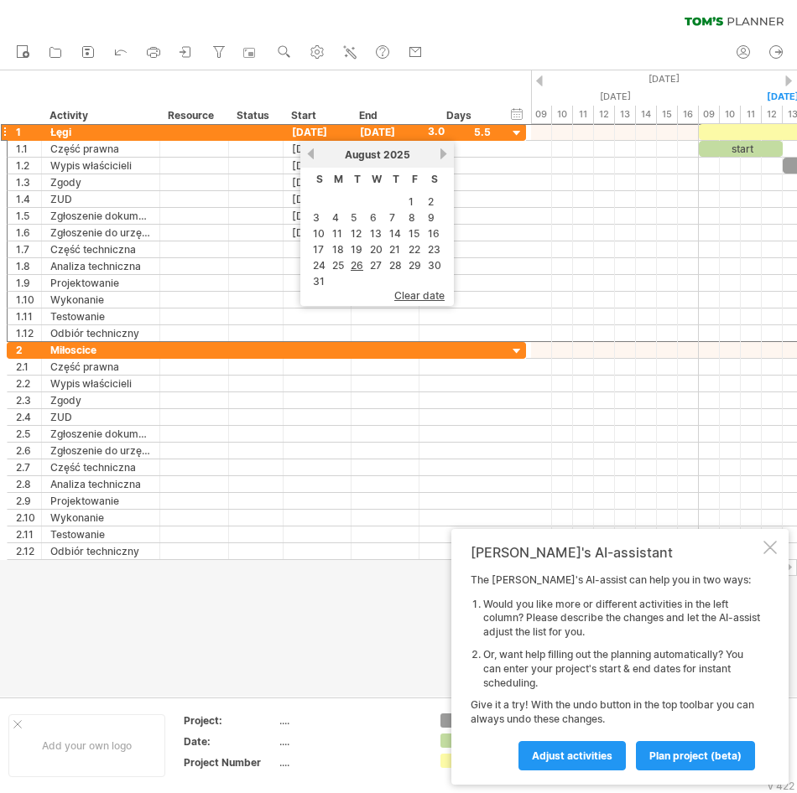
click at [325, 24] on div "clear filter reapply filter" at bounding box center [398, 17] width 797 height 35
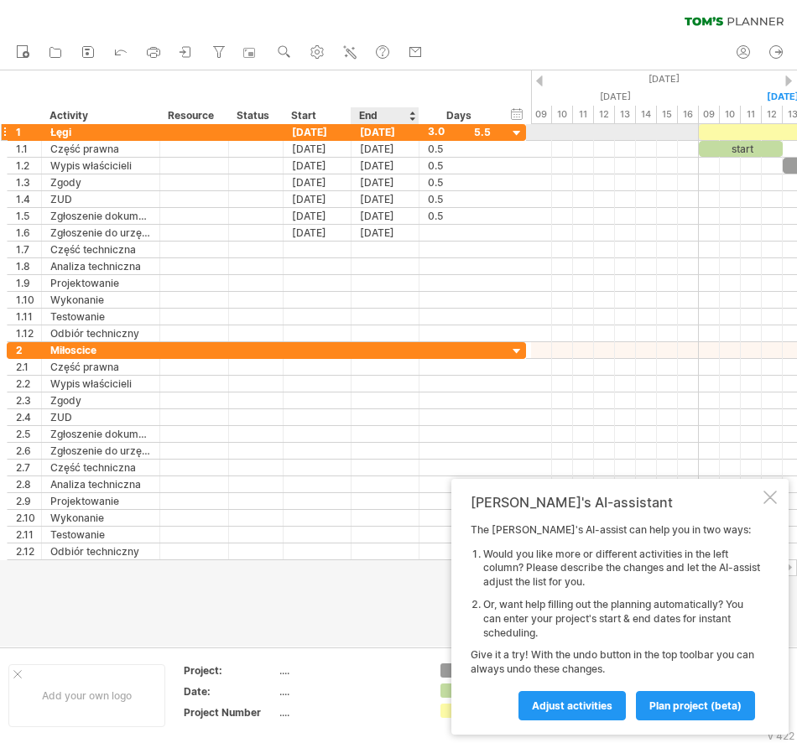
click at [378, 132] on div "[DATE]" at bounding box center [385, 132] width 68 height 16
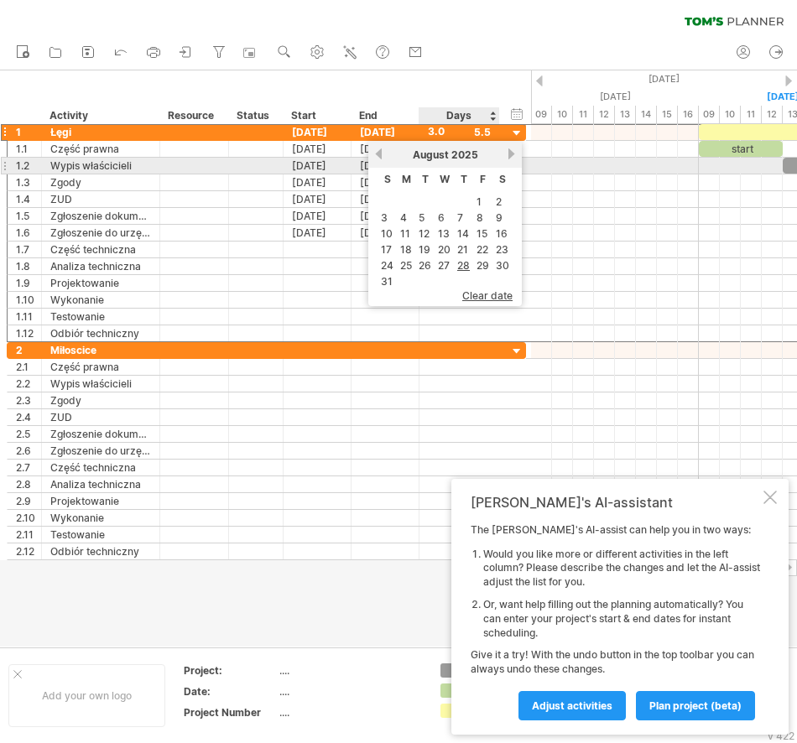
click at [509, 159] on link "next" at bounding box center [511, 154] width 13 height 13
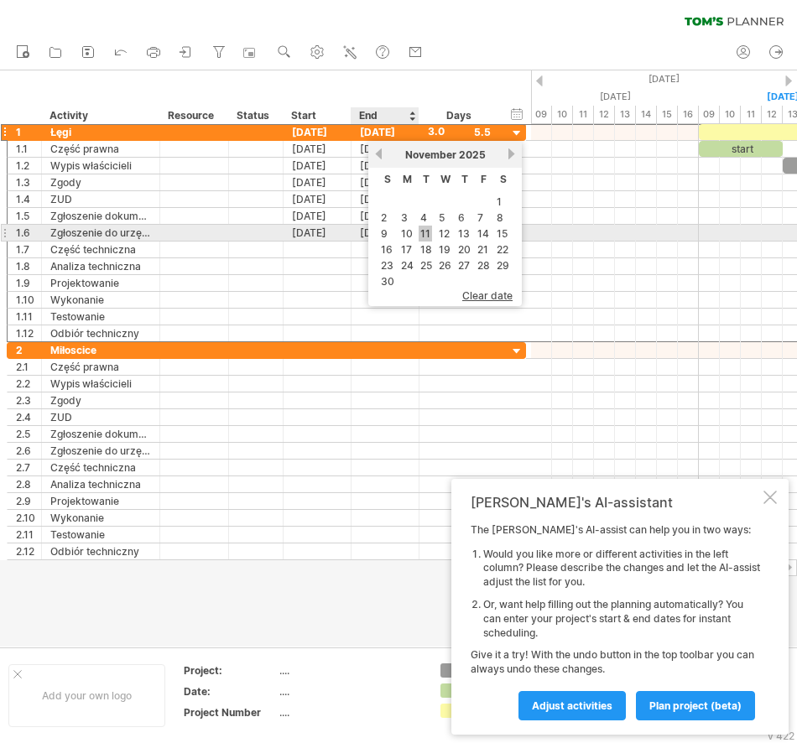
click at [424, 232] on link "11" at bounding box center [424, 234] width 13 height 16
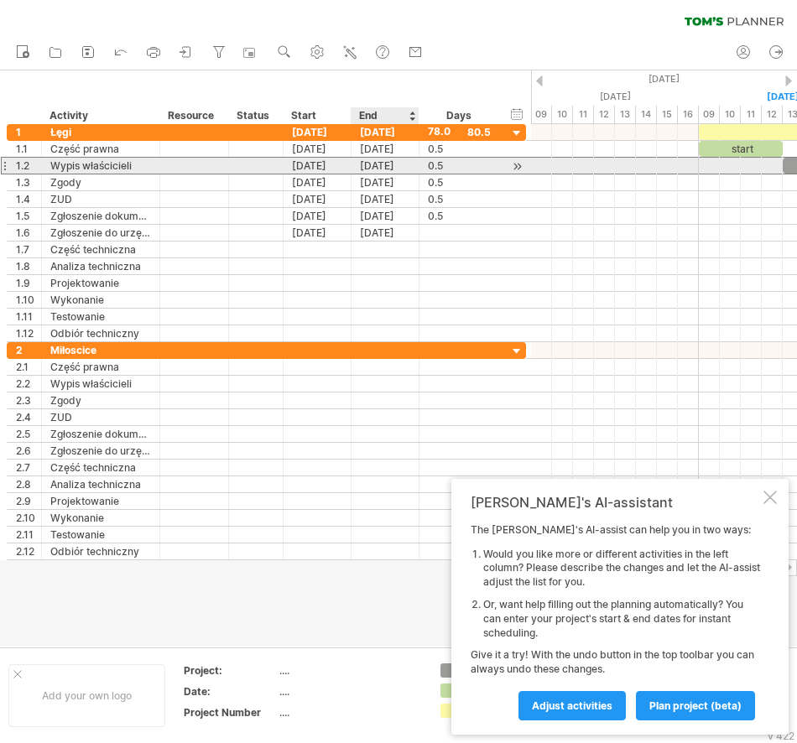
click at [363, 169] on div "[DATE]" at bounding box center [385, 166] width 68 height 16
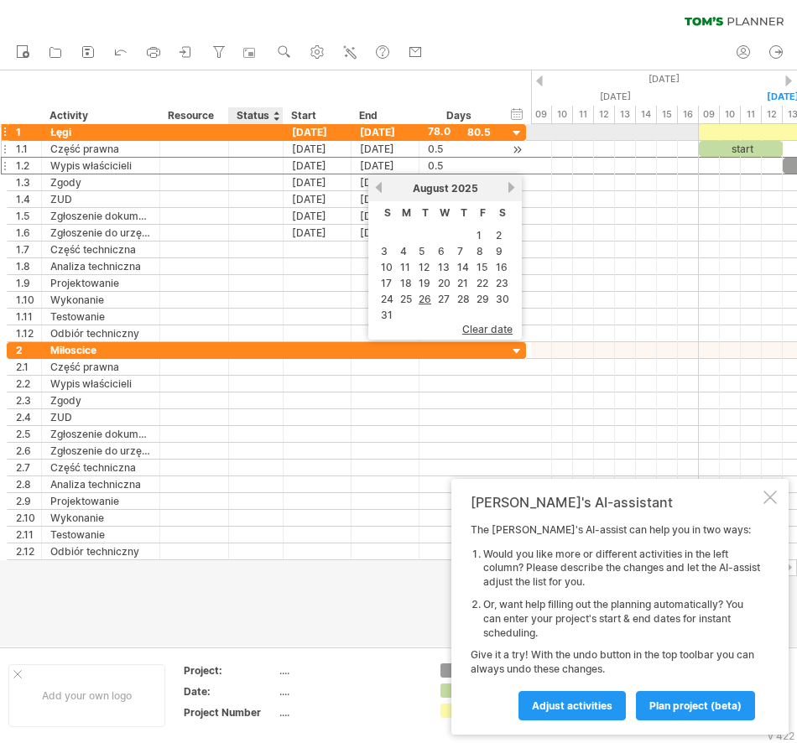
click at [248, 143] on div at bounding box center [255, 149] width 37 height 16
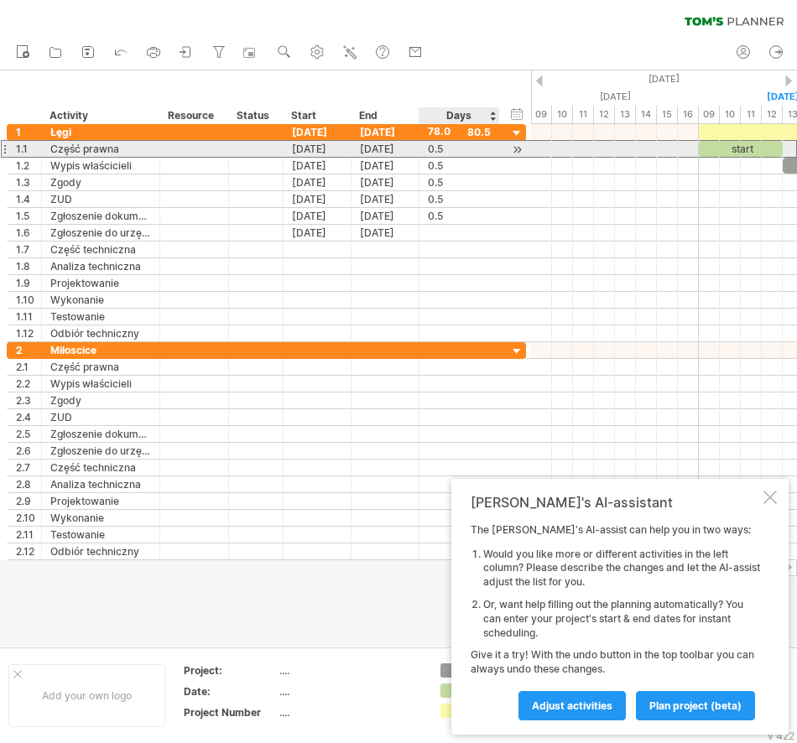
click at [430, 149] on div "0.5" at bounding box center [459, 149] width 63 height 16
click at [430, 149] on input "***" at bounding box center [444, 149] width 32 height 16
type input "**"
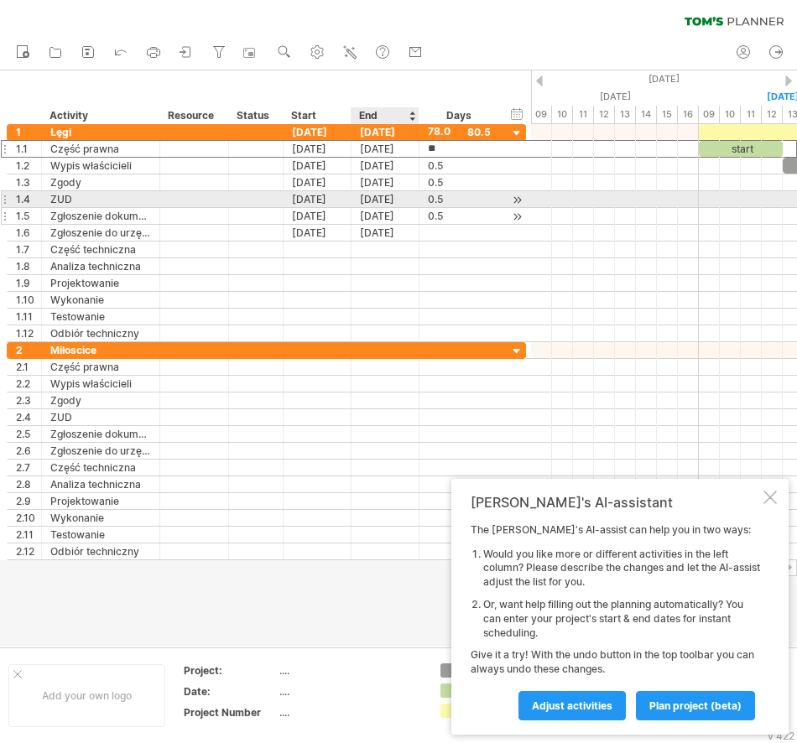
click at [402, 208] on div "[DATE]" at bounding box center [385, 216] width 68 height 16
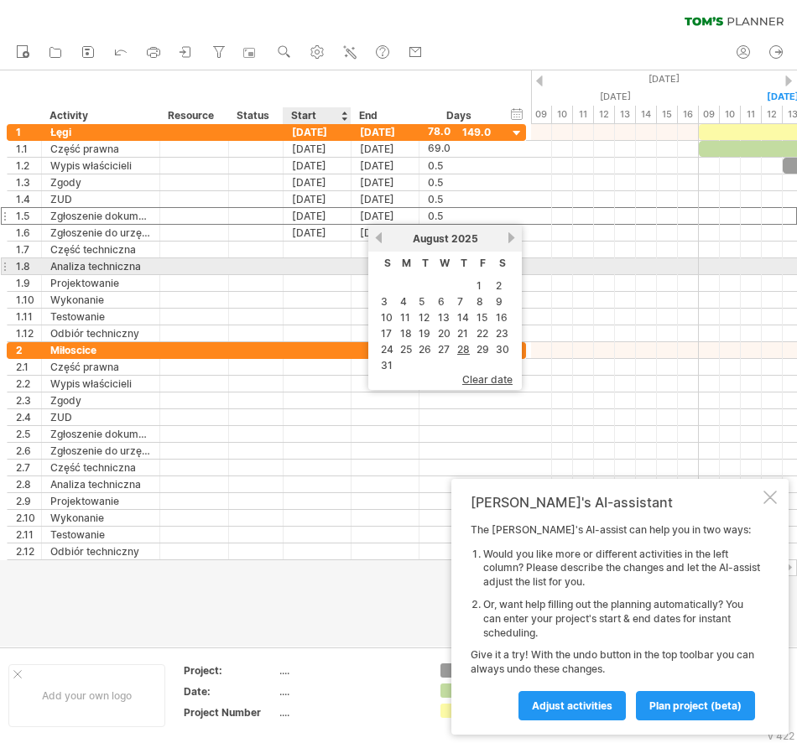
click at [313, 273] on div at bounding box center [317, 266] width 68 height 16
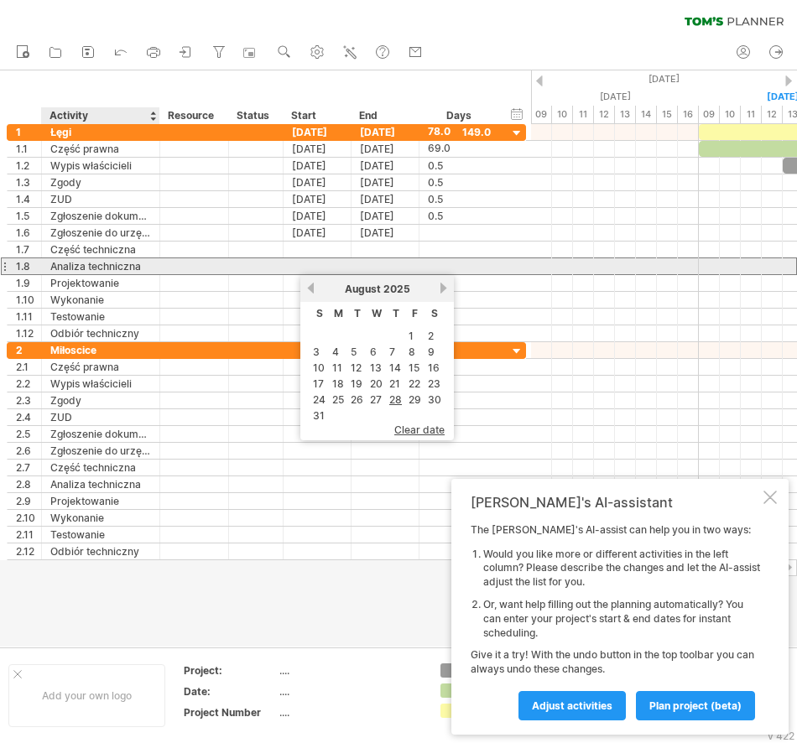
click at [169, 267] on div at bounding box center [194, 266] width 51 height 16
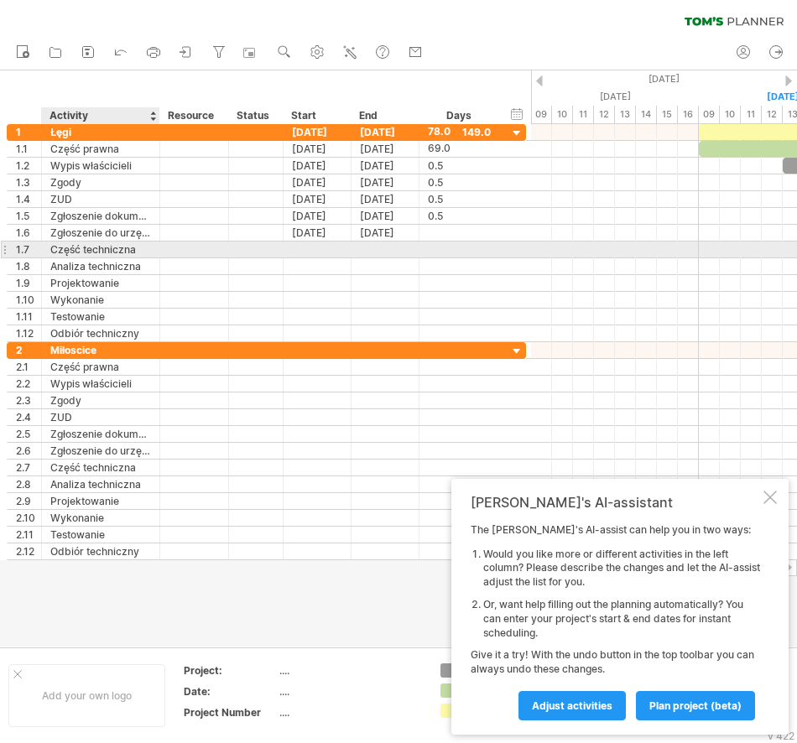
click at [121, 251] on div "Część techniczna" at bounding box center [100, 250] width 101 height 16
click at [121, 262] on div "Analiza techniczna" at bounding box center [100, 266] width 101 height 16
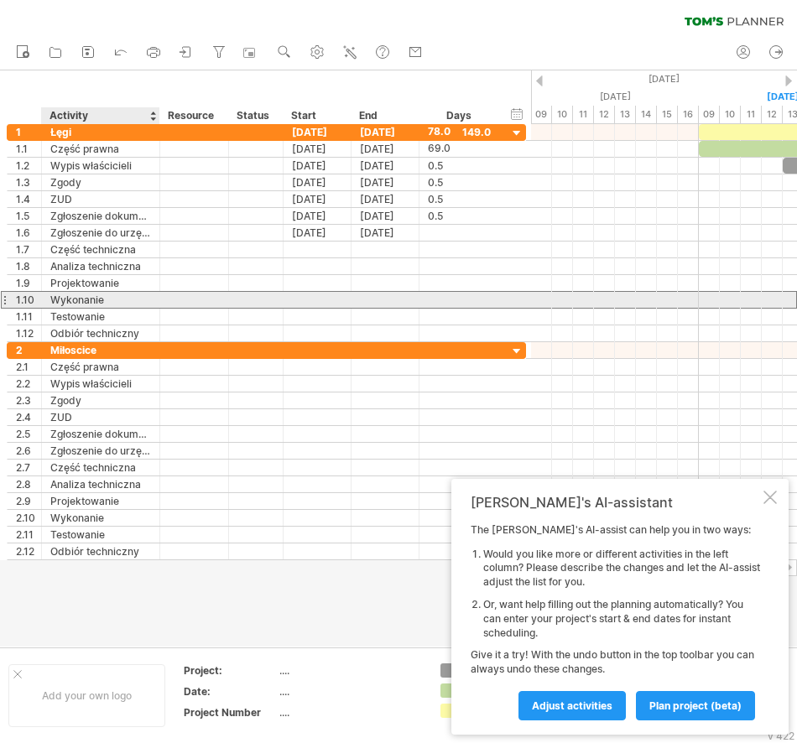
click at [116, 295] on div "Wykonanie" at bounding box center [100, 300] width 101 height 16
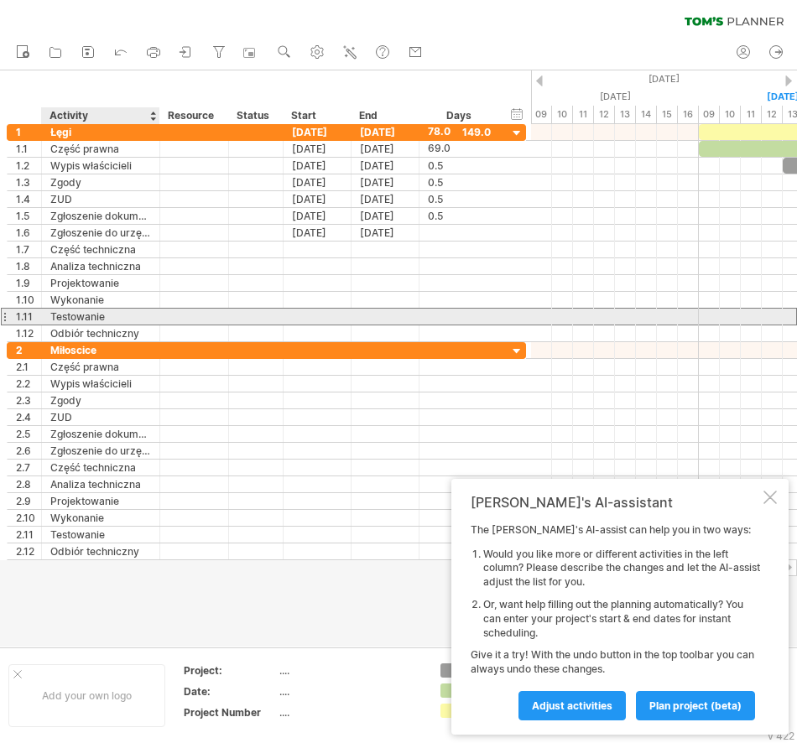
click at [110, 322] on div "Testowanie" at bounding box center [100, 317] width 101 height 16
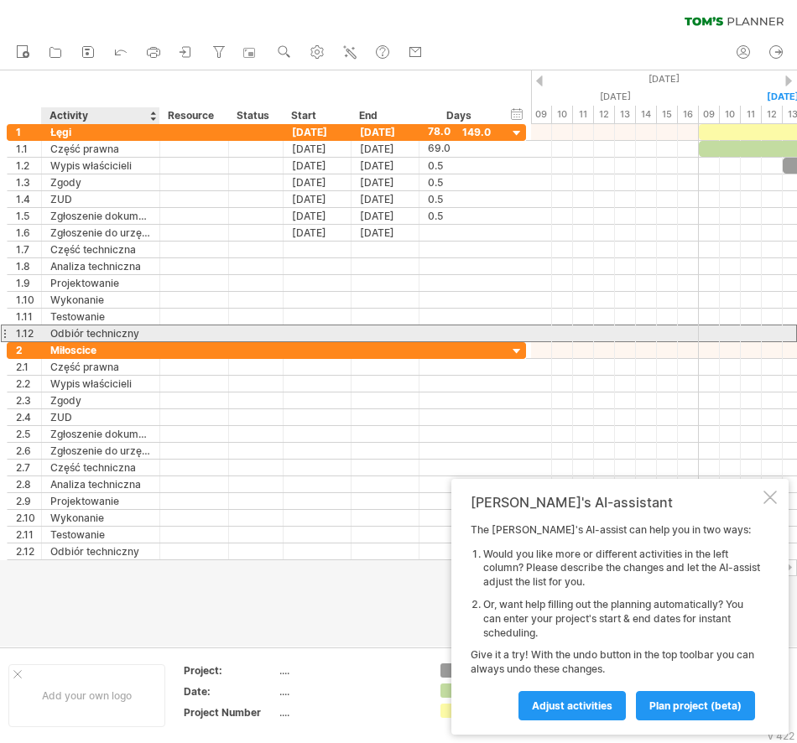
click at [113, 340] on div "Odbiór techniczny" at bounding box center [100, 333] width 101 height 16
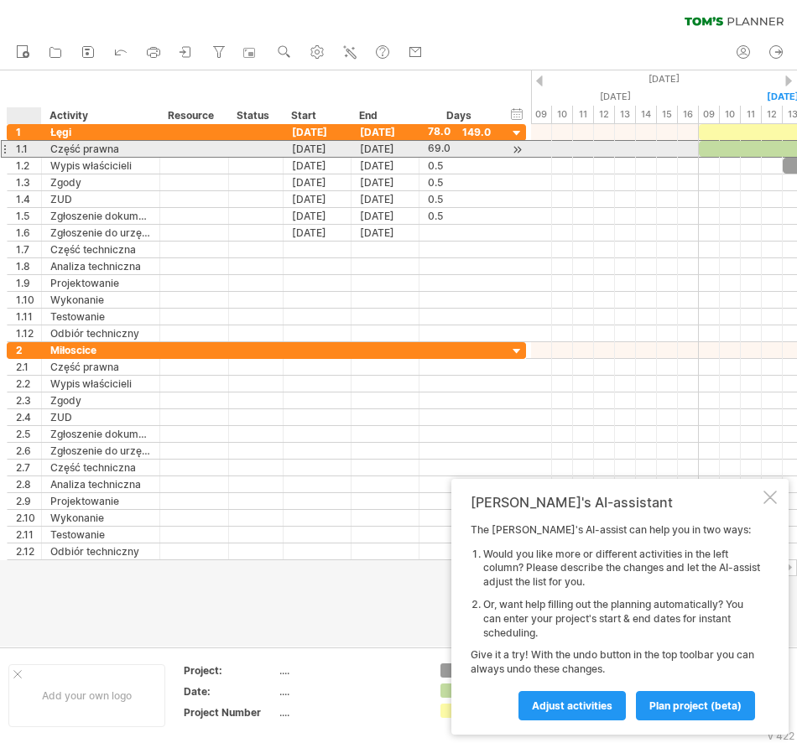
click at [31, 145] on div "1.1" at bounding box center [28, 149] width 25 height 16
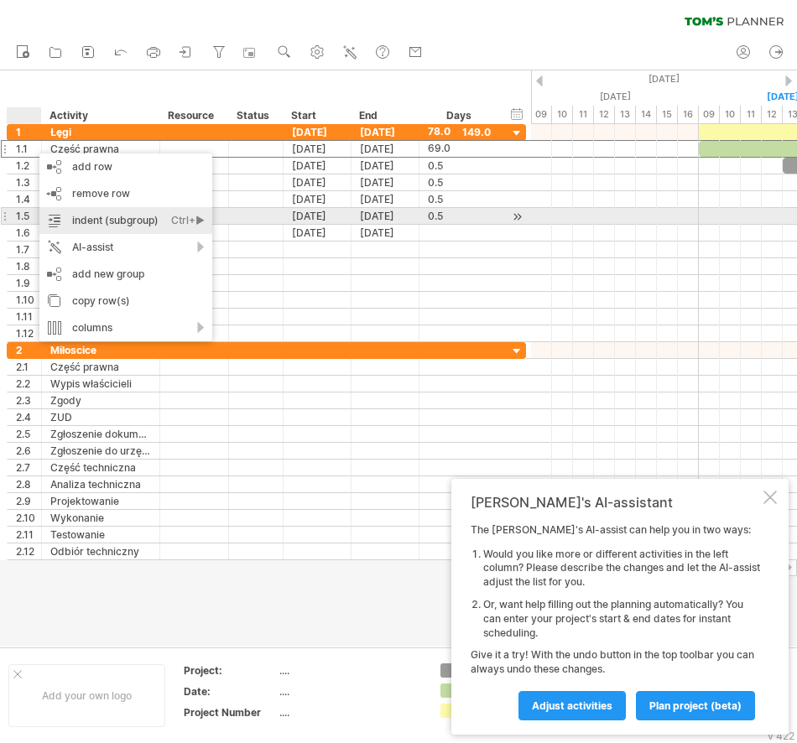
click at [140, 218] on div "indent (subgroup) Ctrl+► Cmd+►" at bounding box center [125, 220] width 173 height 27
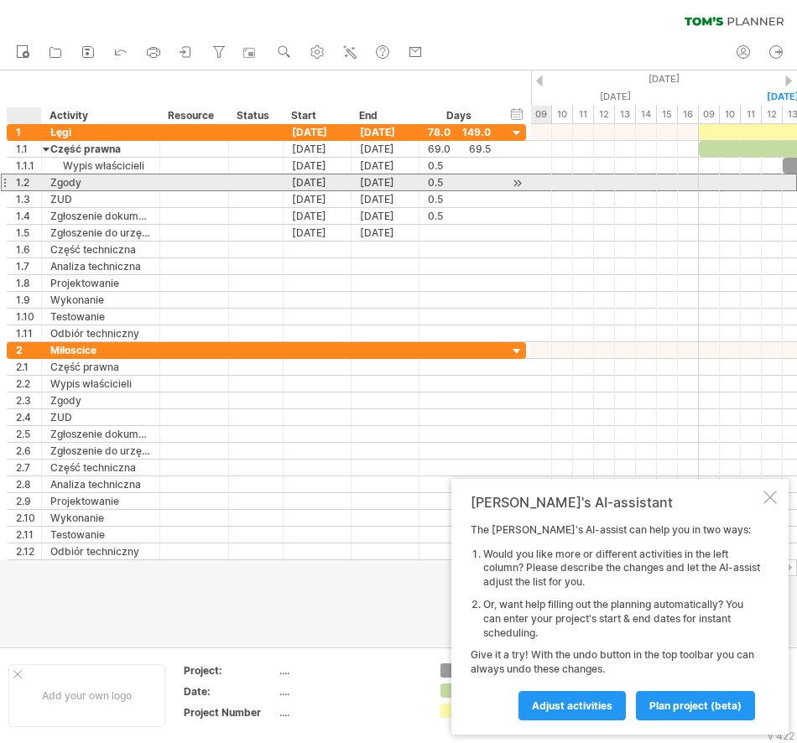
click at [50, 182] on div "Zgody" at bounding box center [100, 182] width 101 height 16
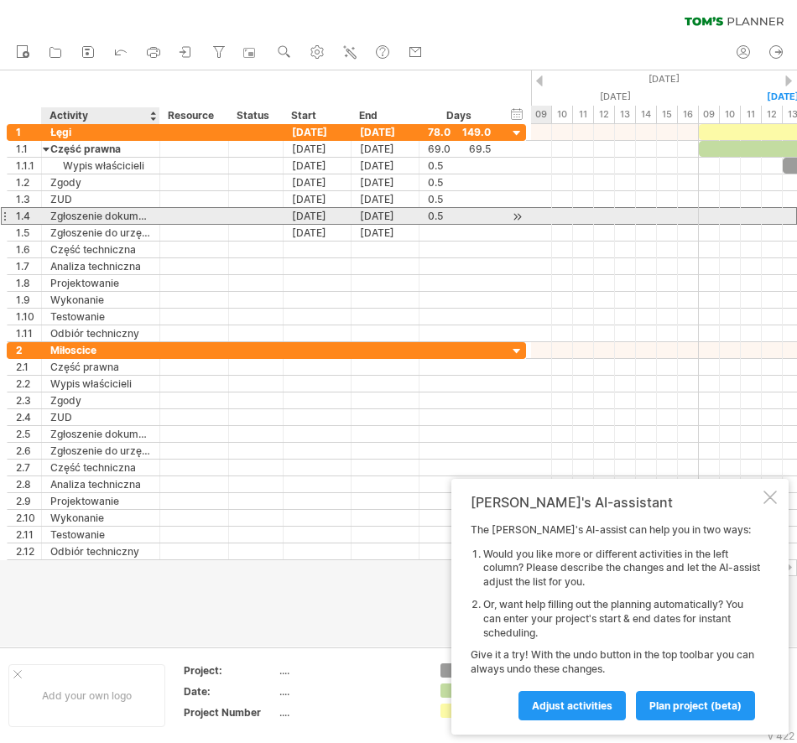
click at [17, 214] on div "1.4" at bounding box center [28, 216] width 25 height 16
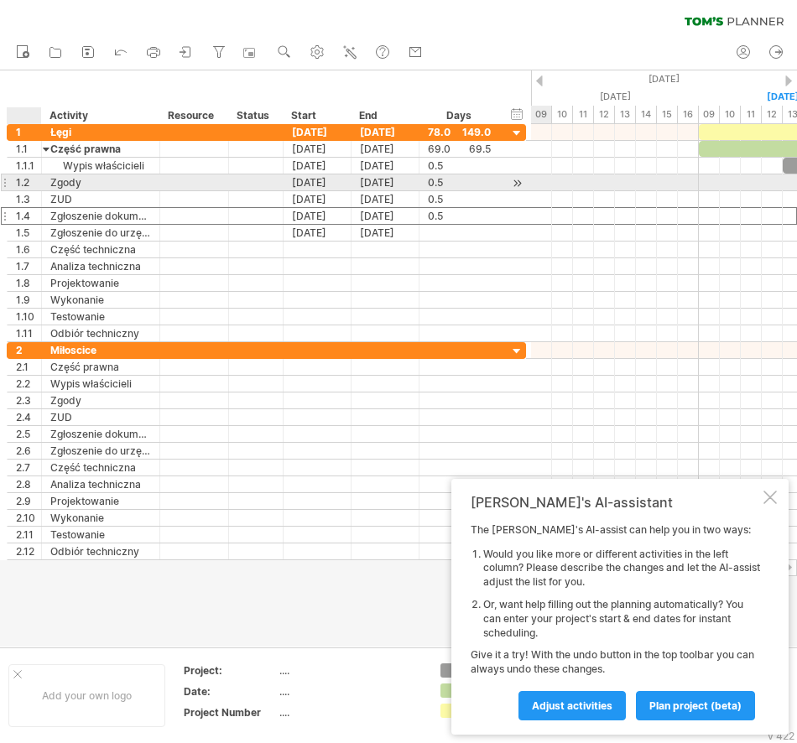
click at [39, 183] on div at bounding box center [39, 182] width 8 height 17
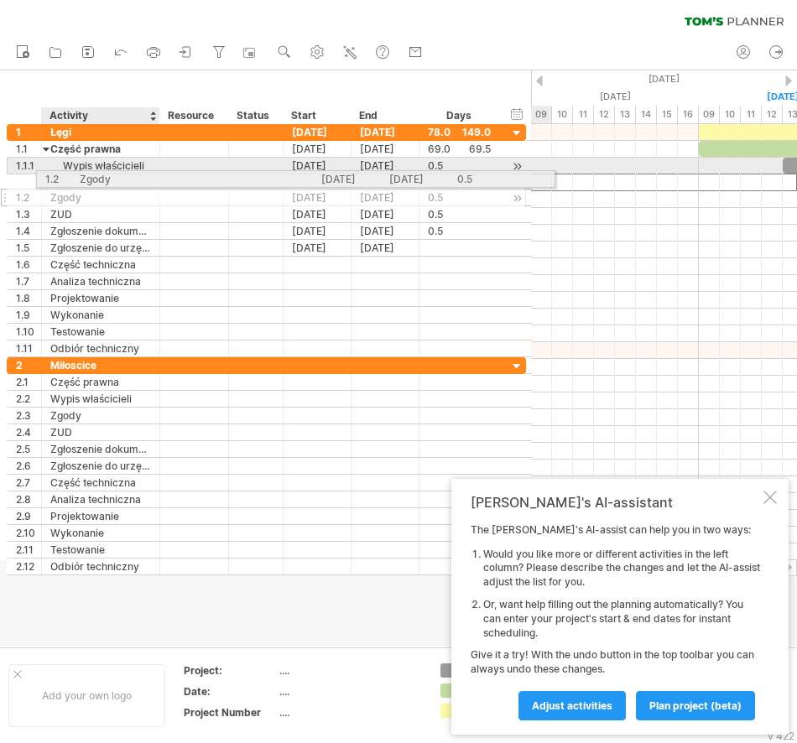
drag, startPoint x: 52, startPoint y: 182, endPoint x: 84, endPoint y: 176, distance: 32.4
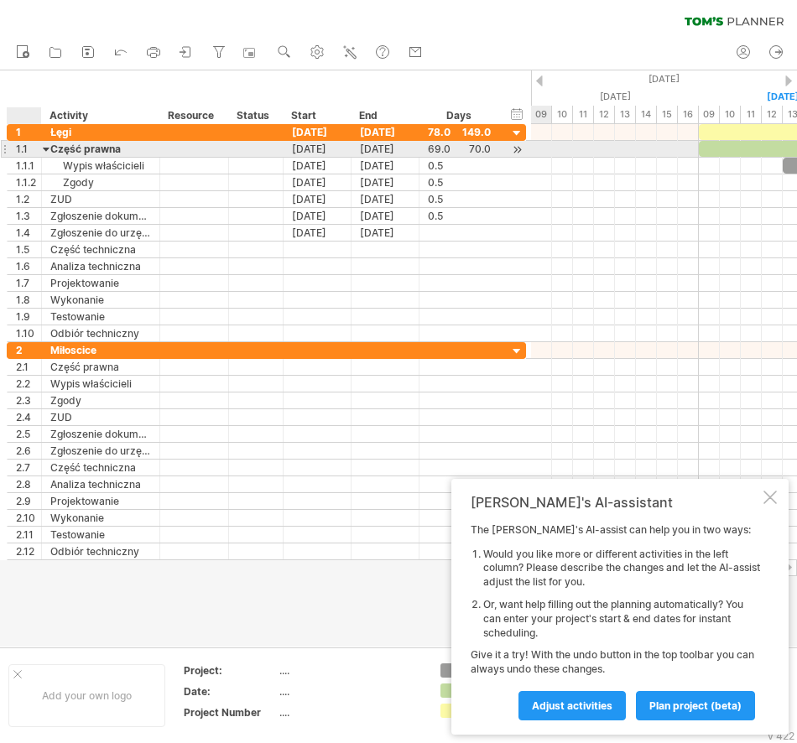
click at [44, 152] on div at bounding box center [47, 149] width 8 height 16
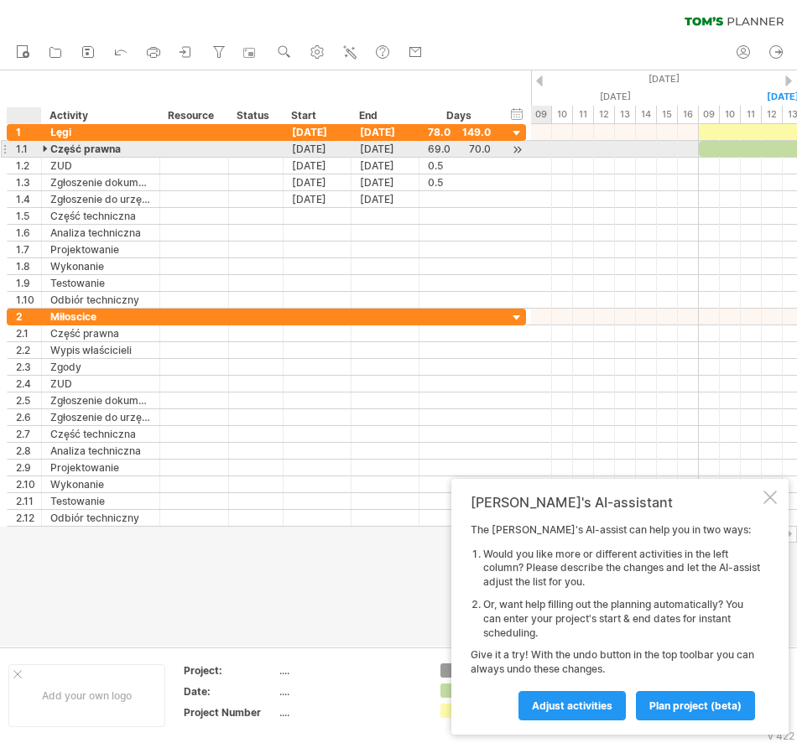
click at [44, 152] on div at bounding box center [47, 149] width 8 height 16
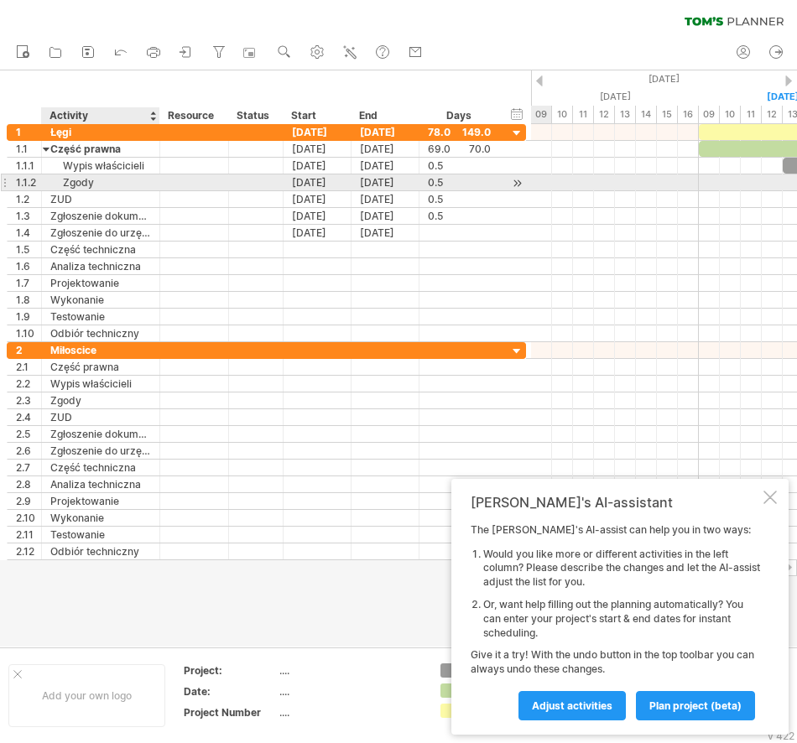
click at [89, 184] on div "Zgody" at bounding box center [100, 182] width 101 height 16
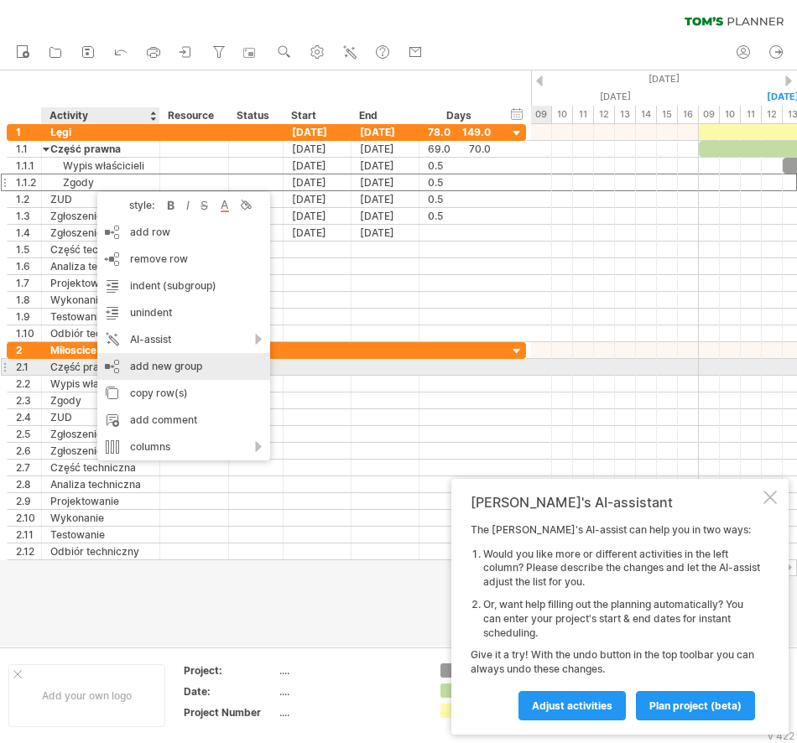
click at [209, 364] on div "add new group" at bounding box center [183, 366] width 173 height 27
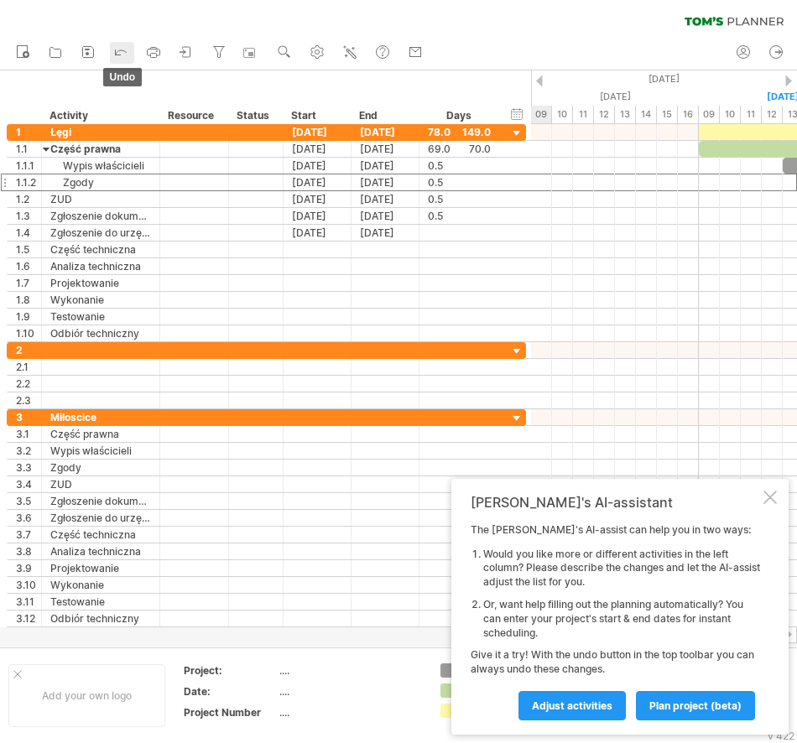
click at [122, 46] on icon at bounding box center [120, 51] width 17 height 17
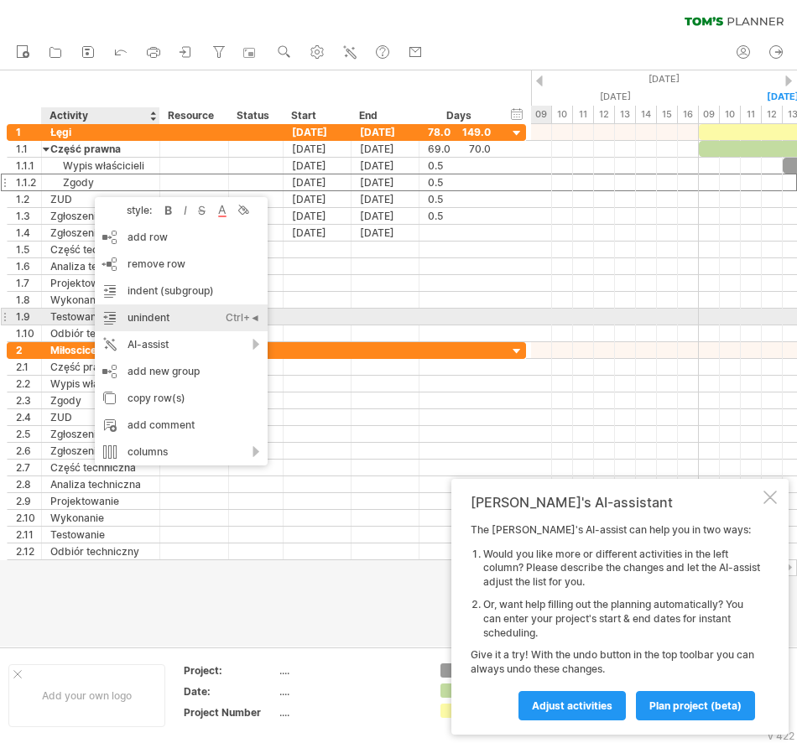
click at [220, 319] on div "unindent Ctrl+◄ Cmd+◄" at bounding box center [181, 317] width 173 height 27
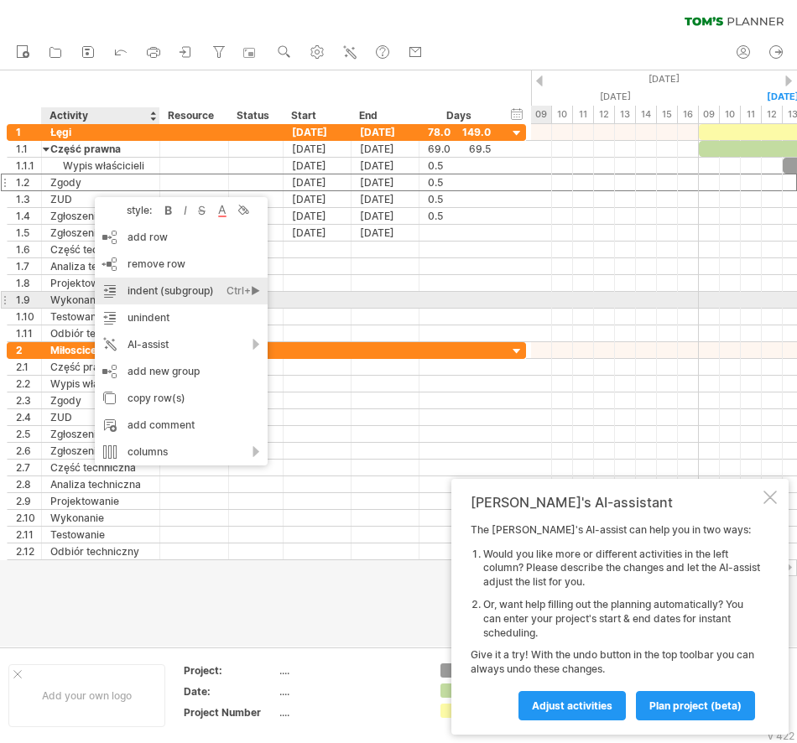
click at [209, 293] on div "indent (subgroup) Ctrl+► Cmd+►" at bounding box center [181, 291] width 173 height 27
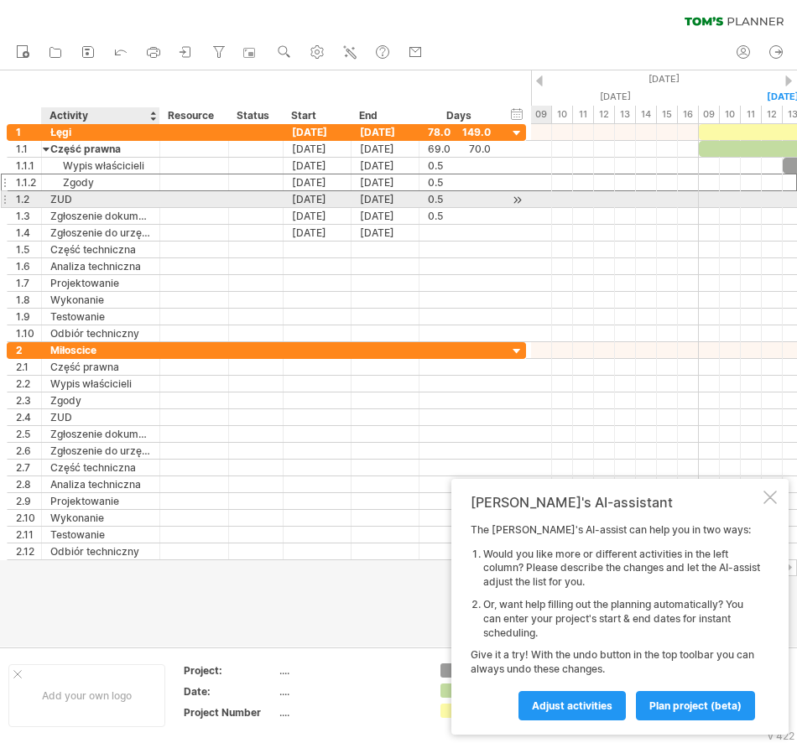
click at [57, 195] on div "ZUD" at bounding box center [100, 199] width 101 height 16
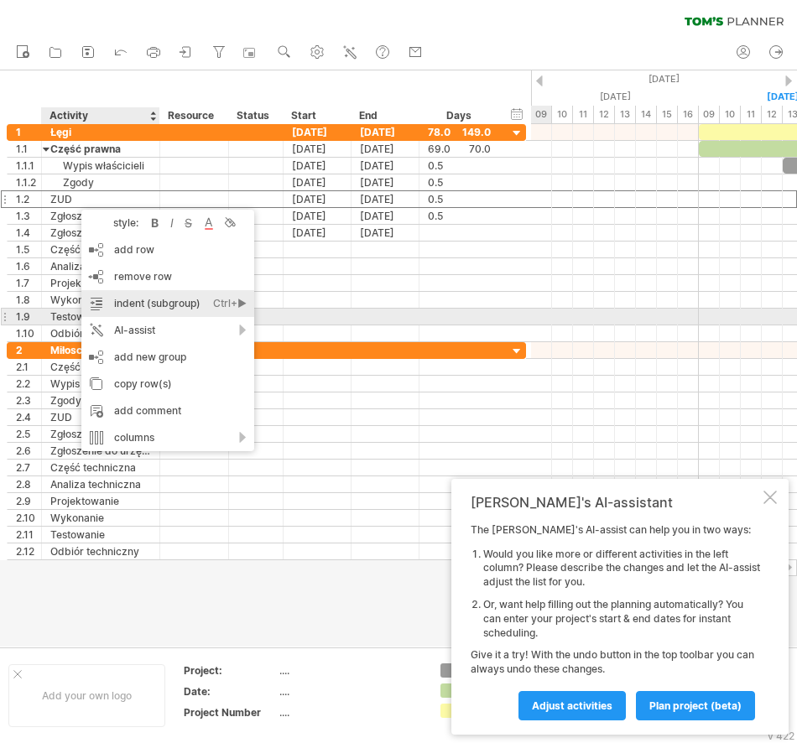
click at [173, 315] on div "indent (subgroup) Ctrl+► Cmd+►" at bounding box center [167, 303] width 173 height 27
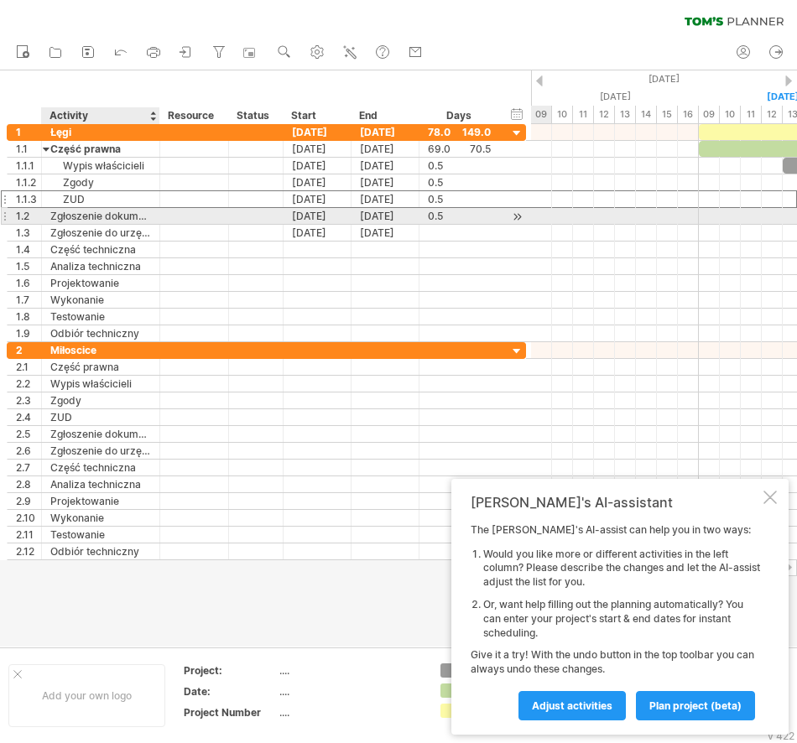
click at [82, 215] on div "Zgłoszenie dokumentacji prawnej" at bounding box center [100, 216] width 101 height 16
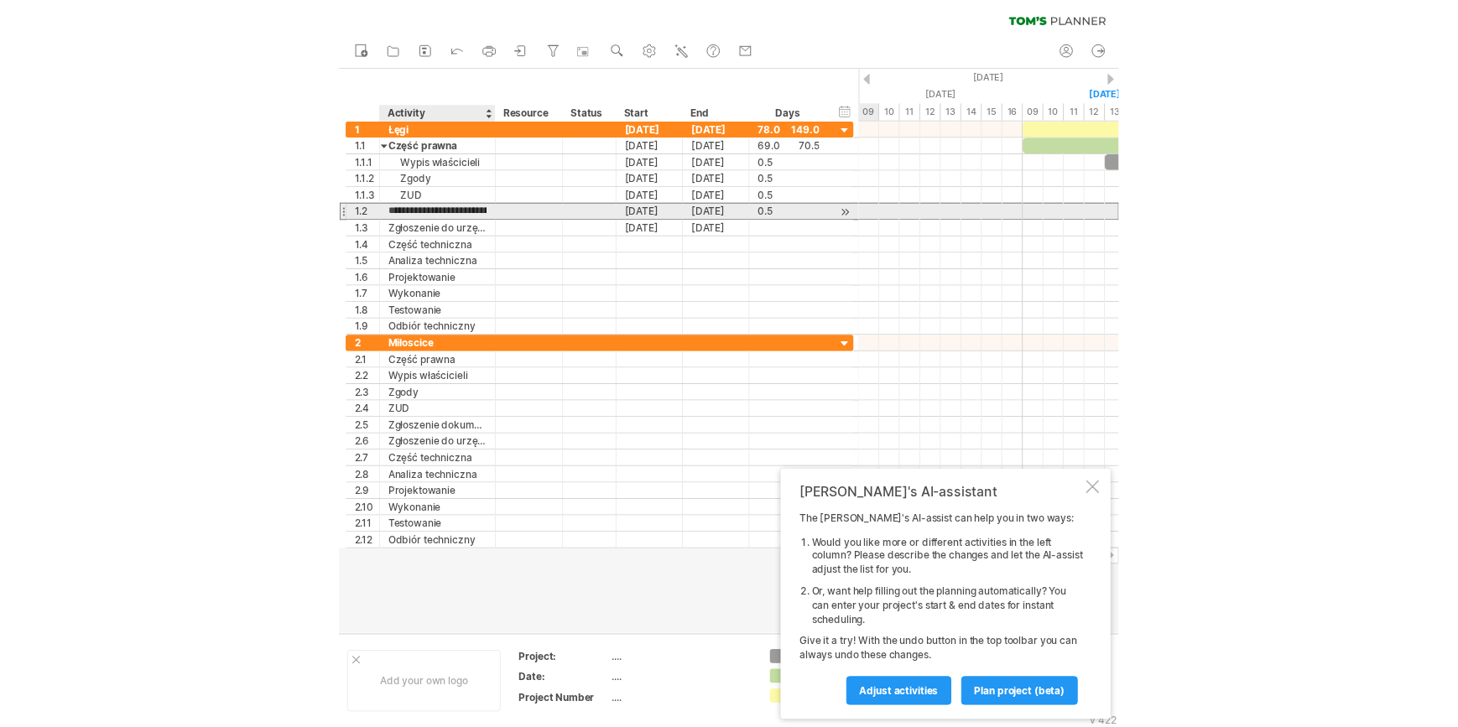
scroll to position [0, 0]
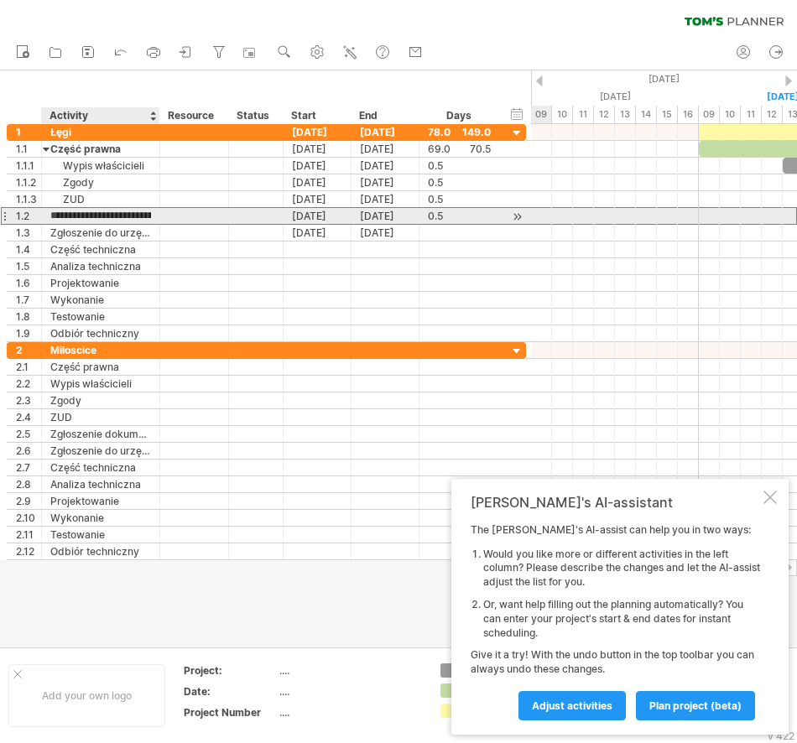
click at [92, 220] on input "**********" at bounding box center [100, 216] width 101 height 16
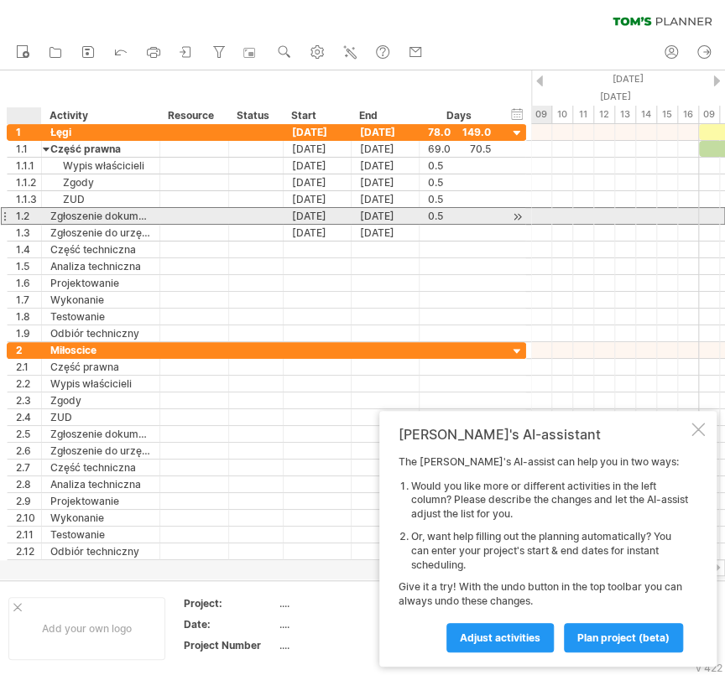
click at [23, 212] on div "1.2" at bounding box center [28, 216] width 25 height 16
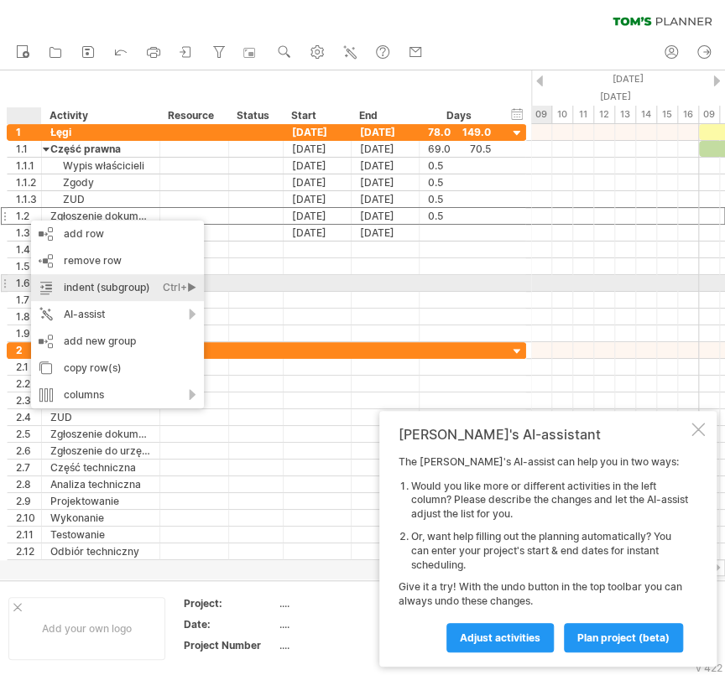
click at [191, 289] on div "Ctrl+►" at bounding box center [180, 287] width 34 height 27
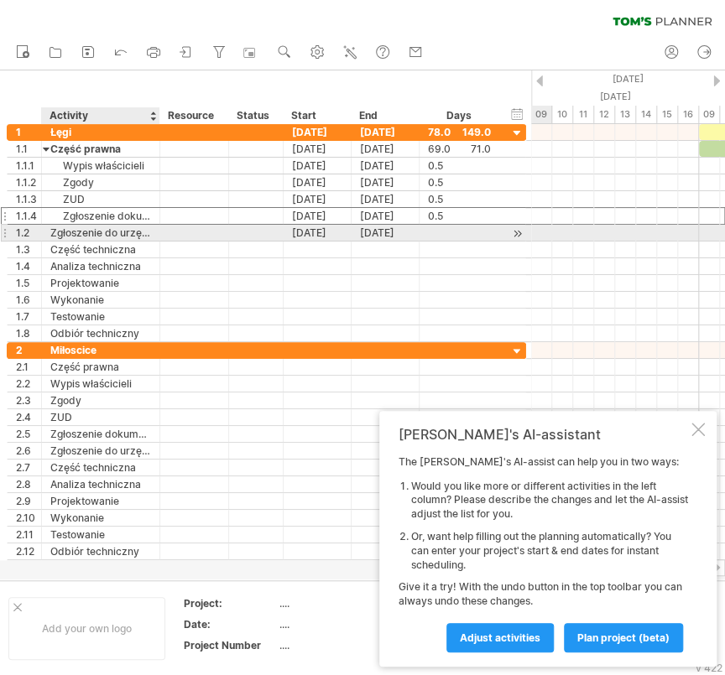
click at [48, 236] on div "**********" at bounding box center [101, 233] width 118 height 16
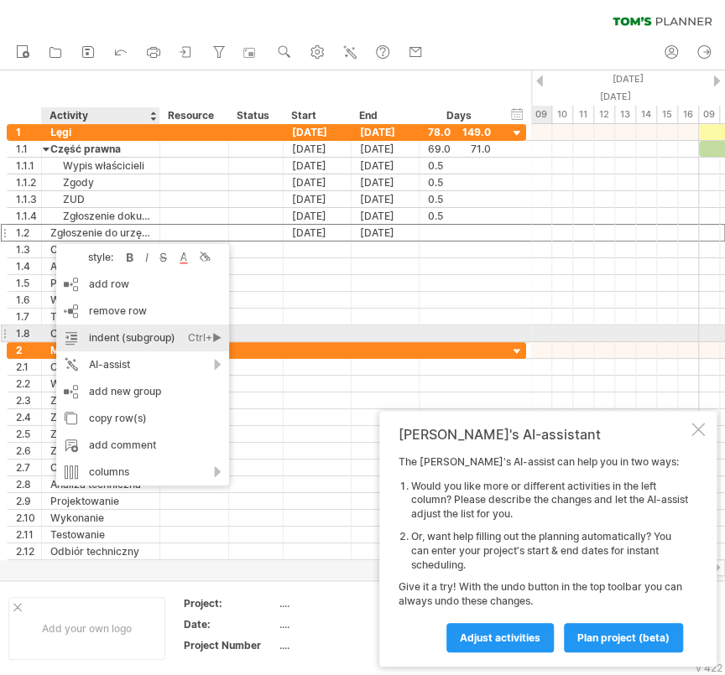
click at [215, 328] on div "Ctrl+►" at bounding box center [205, 338] width 34 height 27
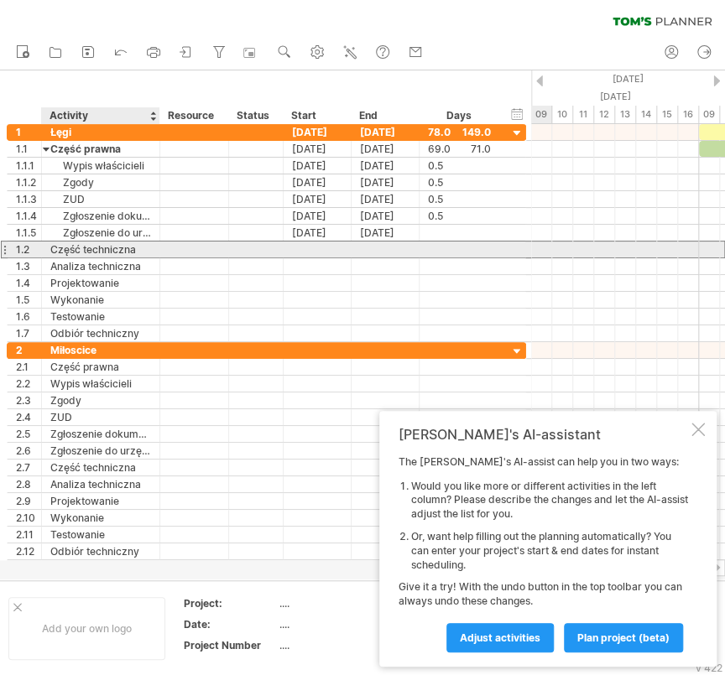
click at [106, 252] on div "Część techniczna" at bounding box center [100, 250] width 101 height 16
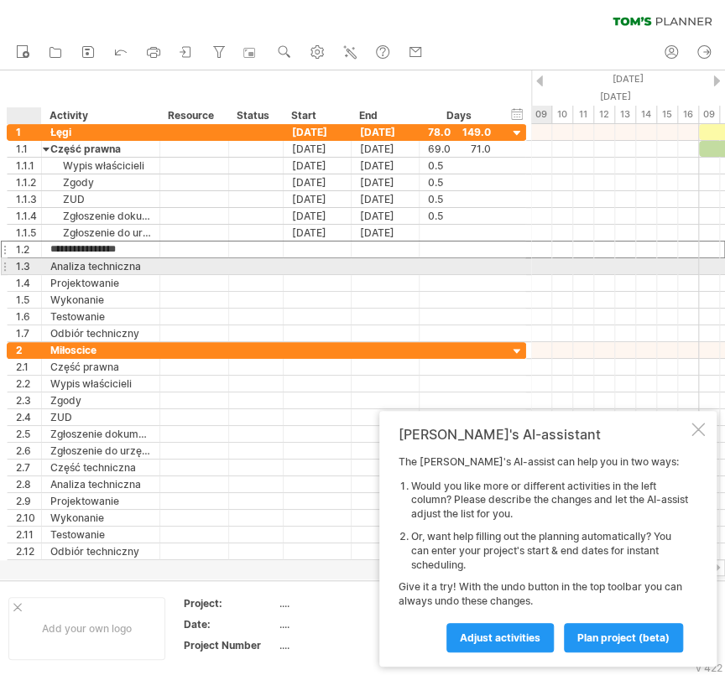
click at [44, 271] on div "**********" at bounding box center [101, 266] width 118 height 16
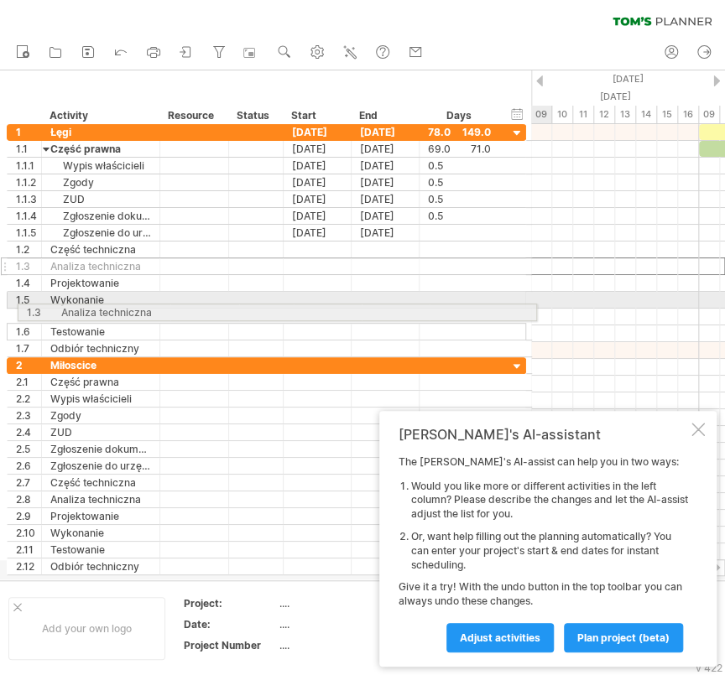
drag, startPoint x: 2, startPoint y: 262, endPoint x: 9, endPoint y: 296, distance: 34.4
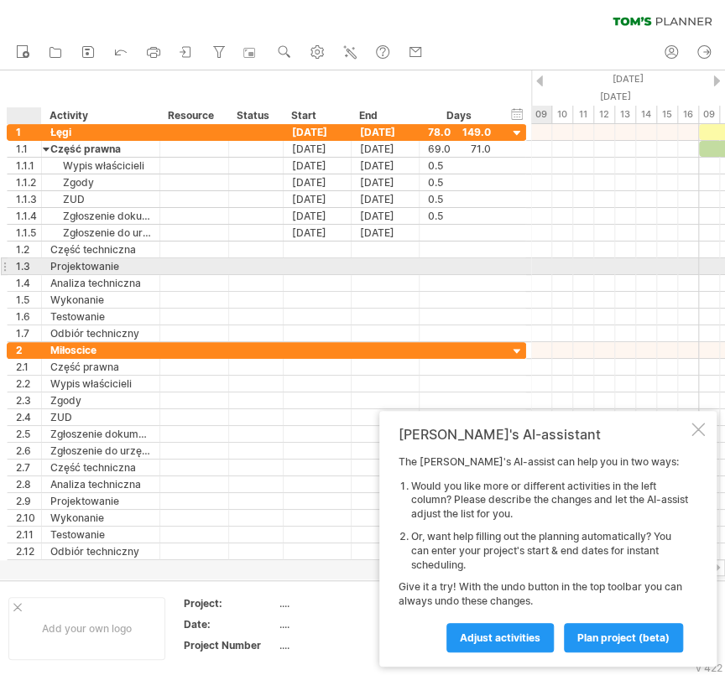
click at [14, 269] on div "1.3" at bounding box center [25, 266] width 34 height 16
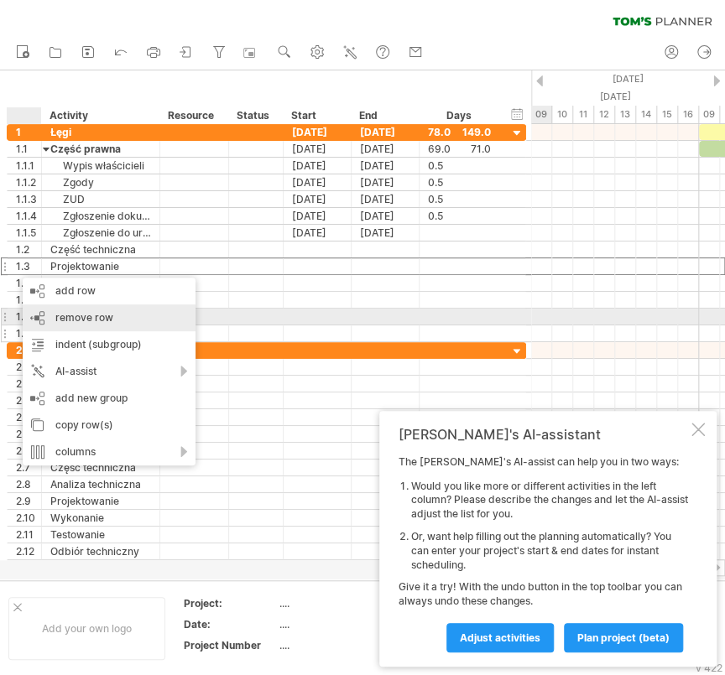
click at [76, 313] on span "remove row" at bounding box center [84, 317] width 58 height 13
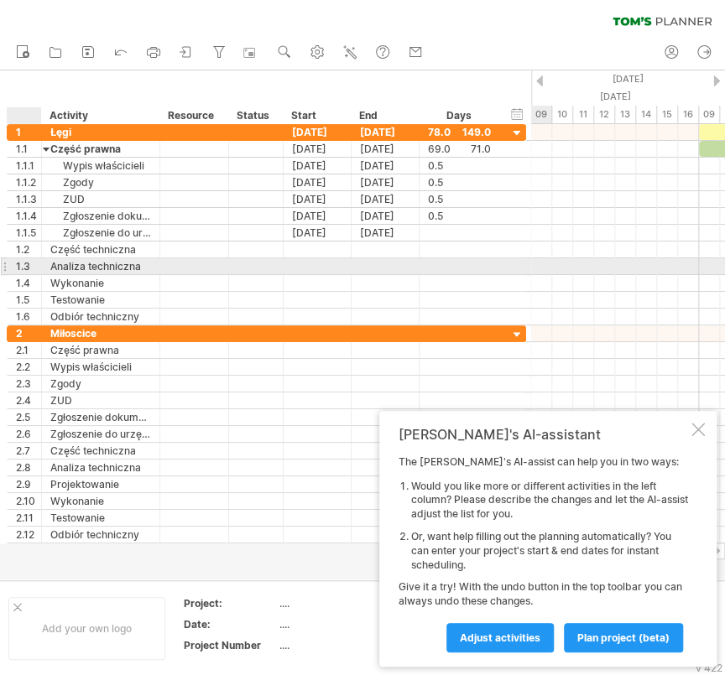
click at [36, 268] on div at bounding box center [39, 266] width 8 height 17
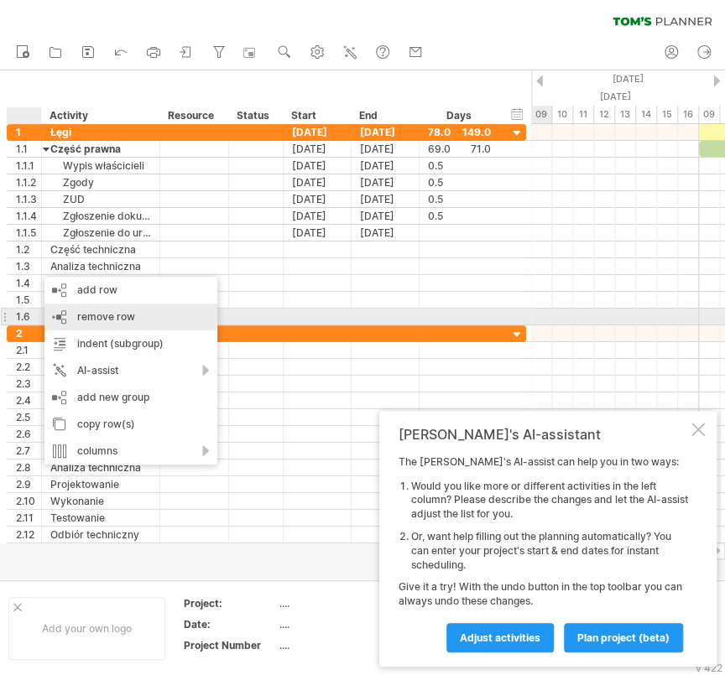
click at [58, 313] on div "remove row remove selected rows" at bounding box center [130, 317] width 173 height 27
click at [59, 316] on div "remove row remove selected rows" at bounding box center [125, 316] width 173 height 27
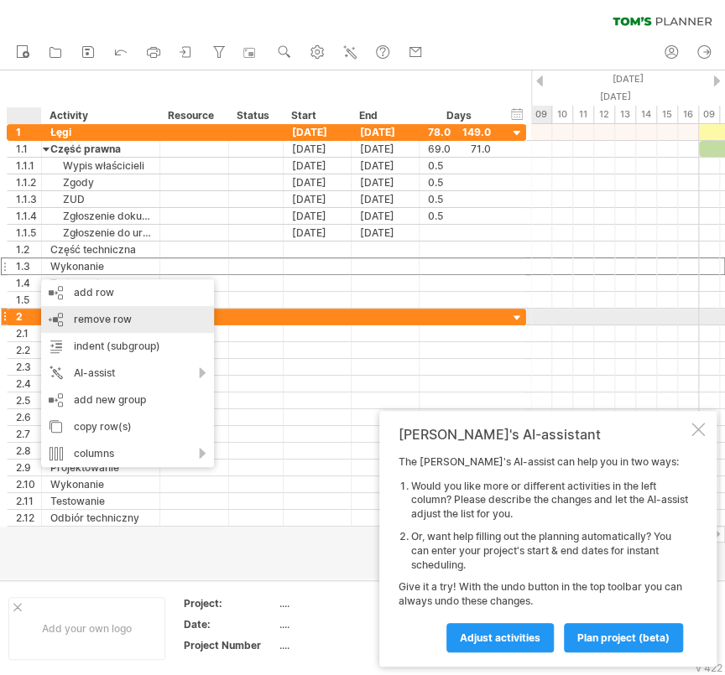
click at [65, 323] on div "remove row remove selected rows" at bounding box center [127, 319] width 173 height 27
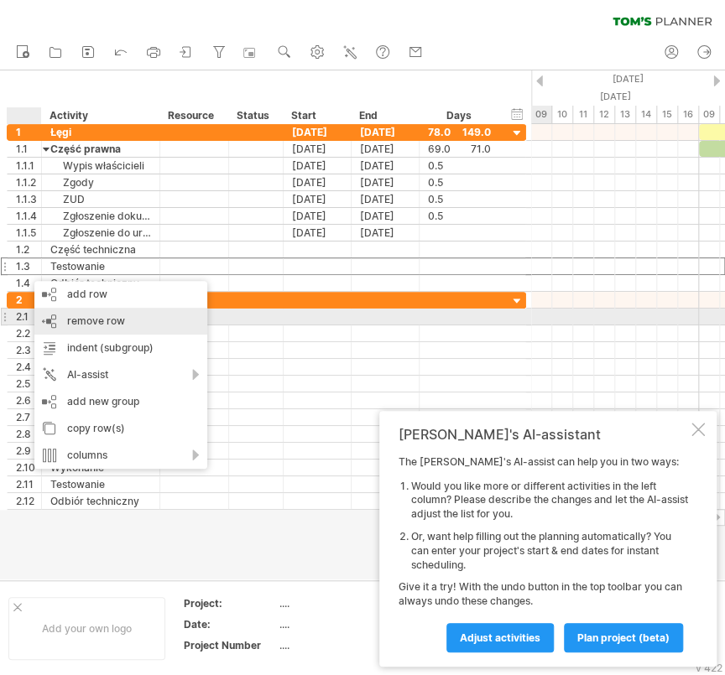
click at [64, 319] on div "remove row remove selected rows" at bounding box center [120, 321] width 173 height 27
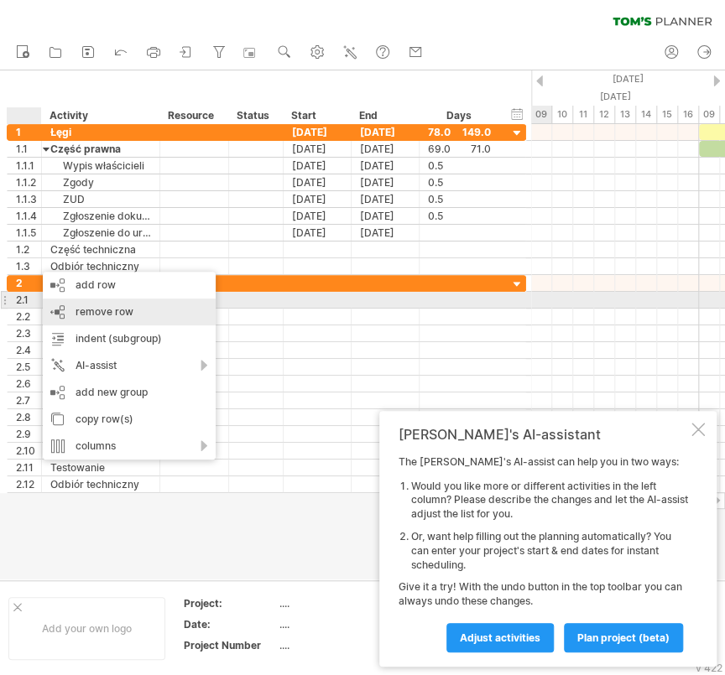
click at [72, 305] on div "remove row remove selected rows" at bounding box center [129, 312] width 173 height 27
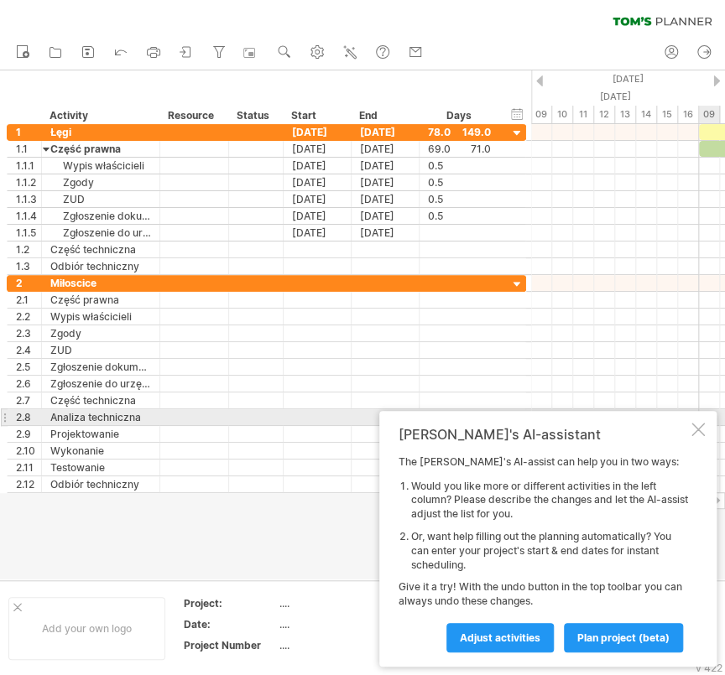
click at [704, 423] on div at bounding box center [697, 429] width 13 height 13
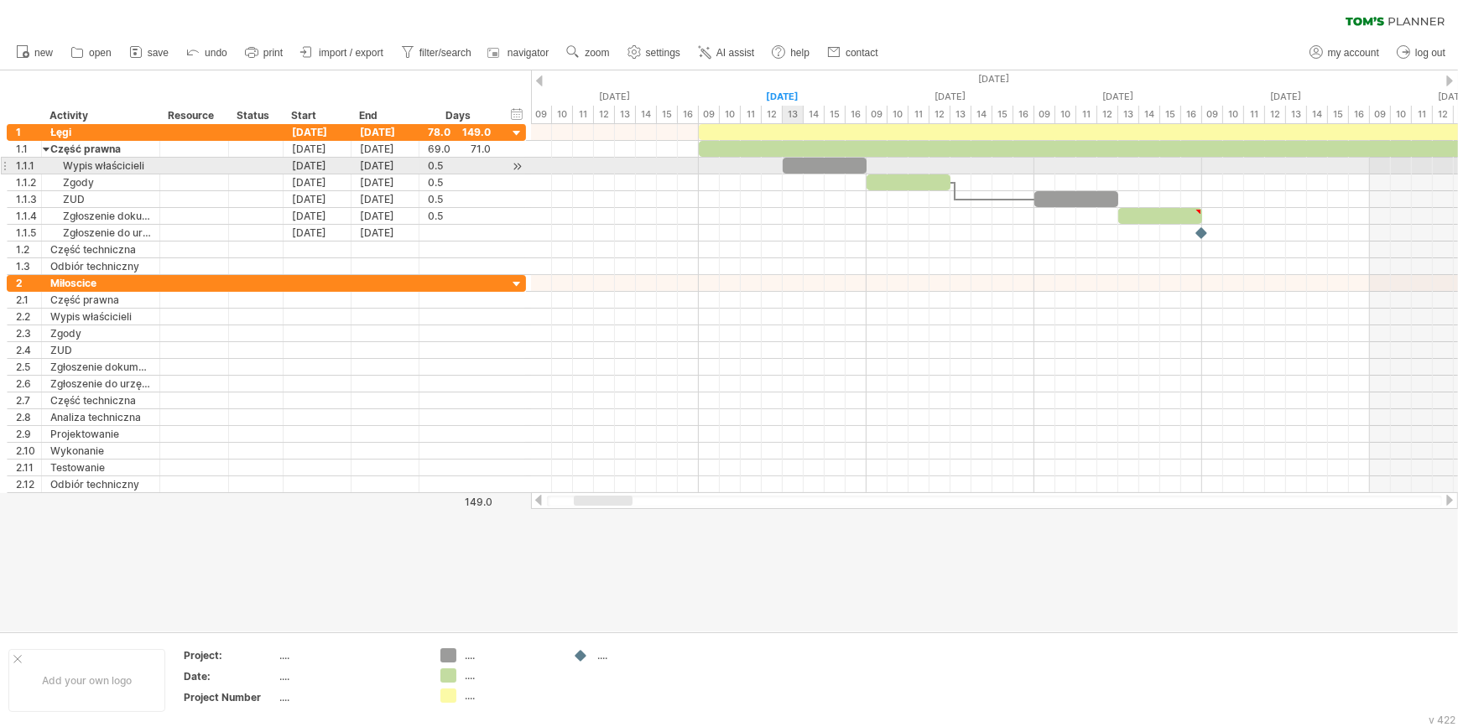
click at [797, 168] on div at bounding box center [824, 166] width 84 height 16
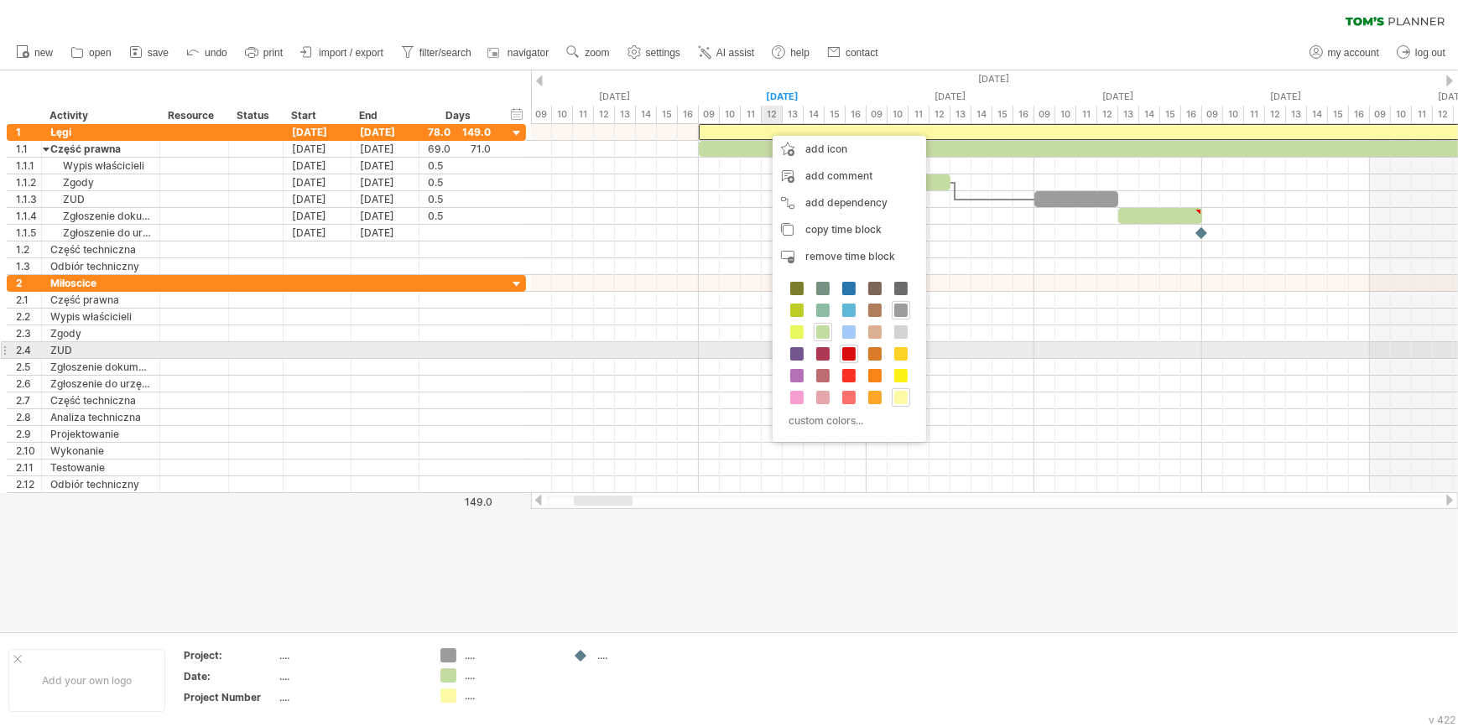
click at [850, 352] on span at bounding box center [848, 353] width 13 height 13
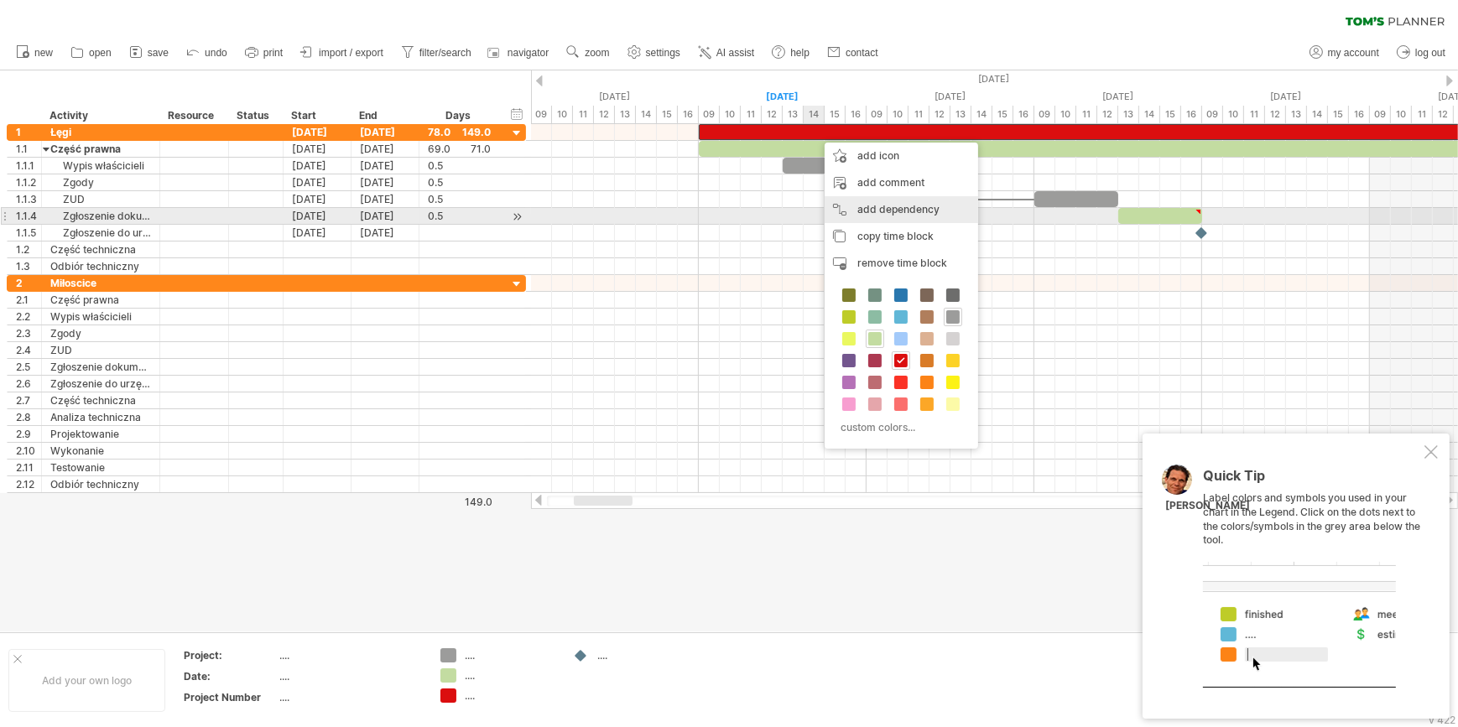
click at [886, 211] on div "add dependency You can use dependencies when you require tasks to be done in a …" at bounding box center [900, 209] width 153 height 27
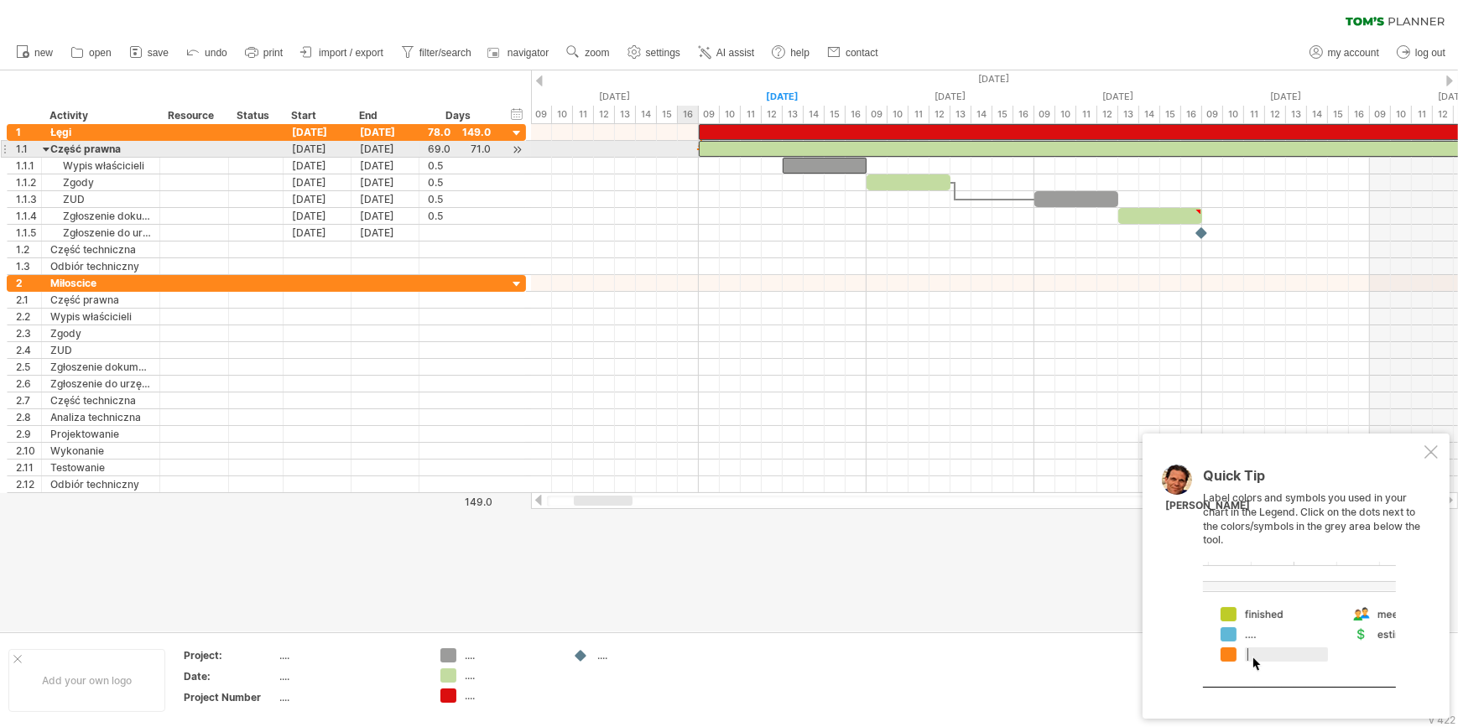
click at [697, 151] on span at bounding box center [698, 149] width 7 height 16
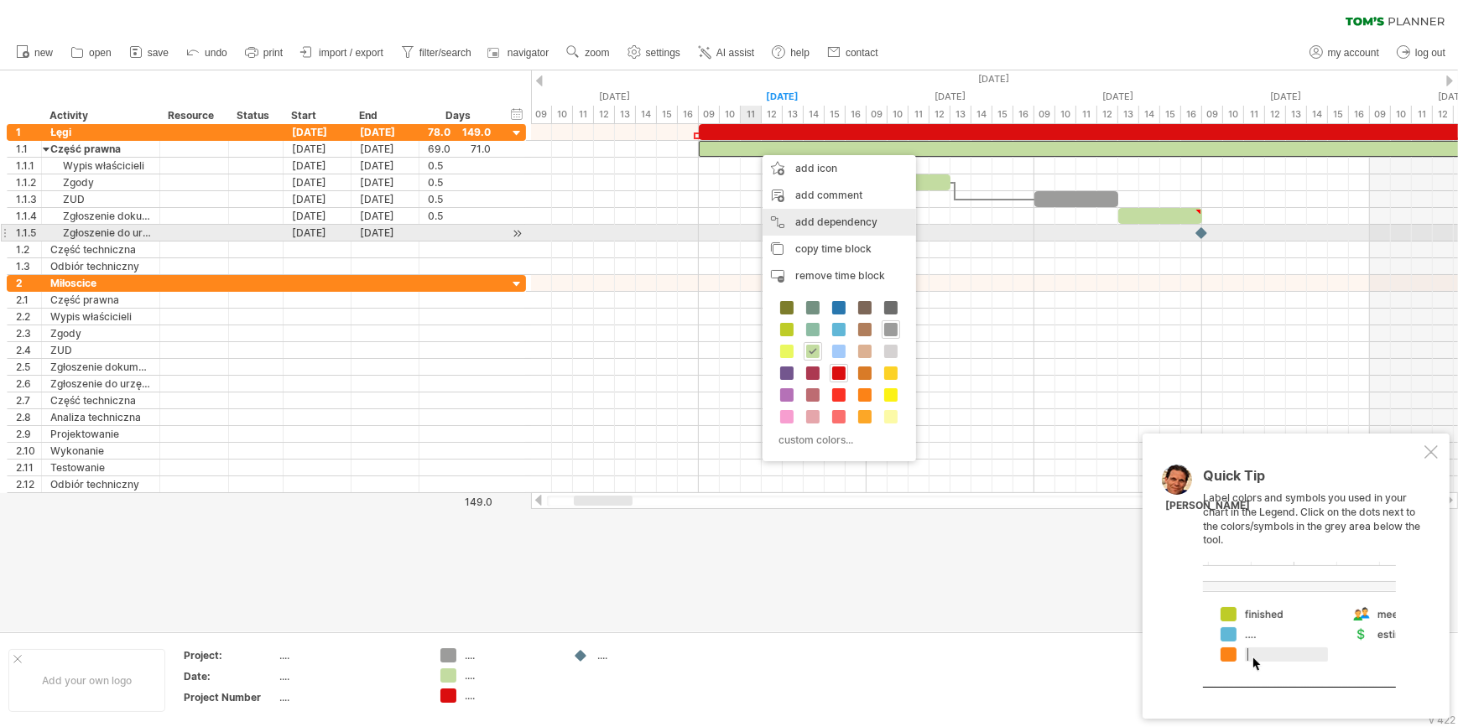
click at [813, 231] on div "add dependency You can use dependencies when you require tasks to be done in a …" at bounding box center [838, 222] width 153 height 27
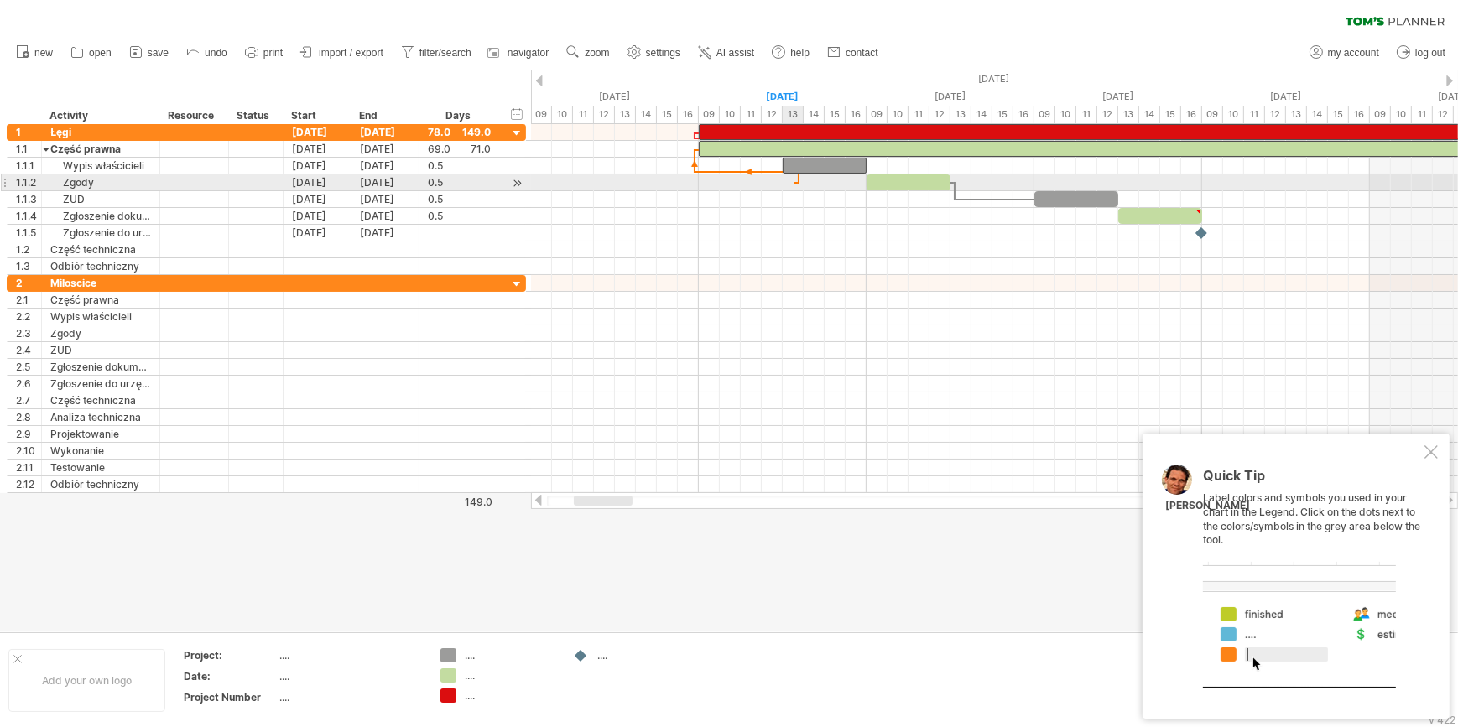
click at [794, 180] on div at bounding box center [795, 182] width 3 height 5
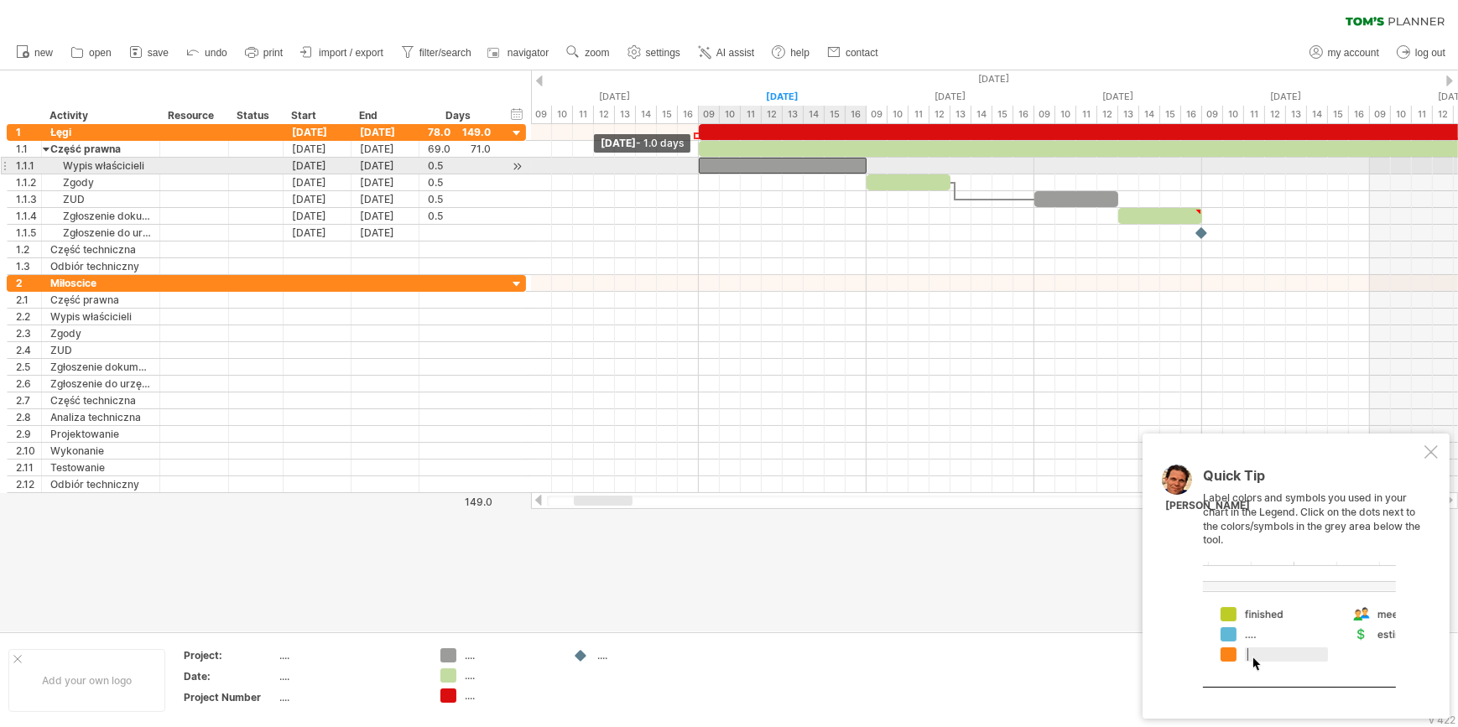
drag, startPoint x: 785, startPoint y: 168, endPoint x: 708, endPoint y: 167, distance: 77.2
click at [708, 167] on div at bounding box center [783, 166] width 168 height 16
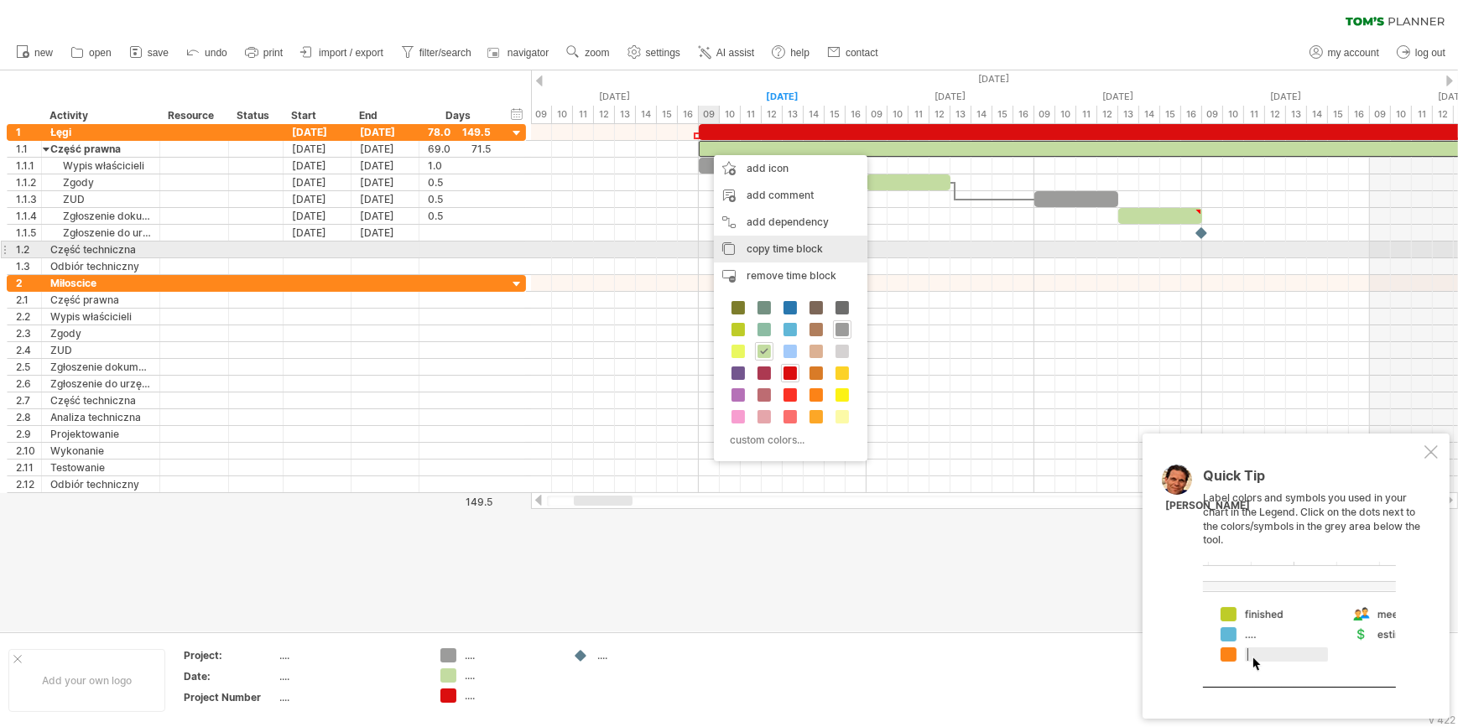
click at [766, 224] on div "add dependency You can use dependencies when you require tasks to be done in a …" at bounding box center [790, 222] width 153 height 27
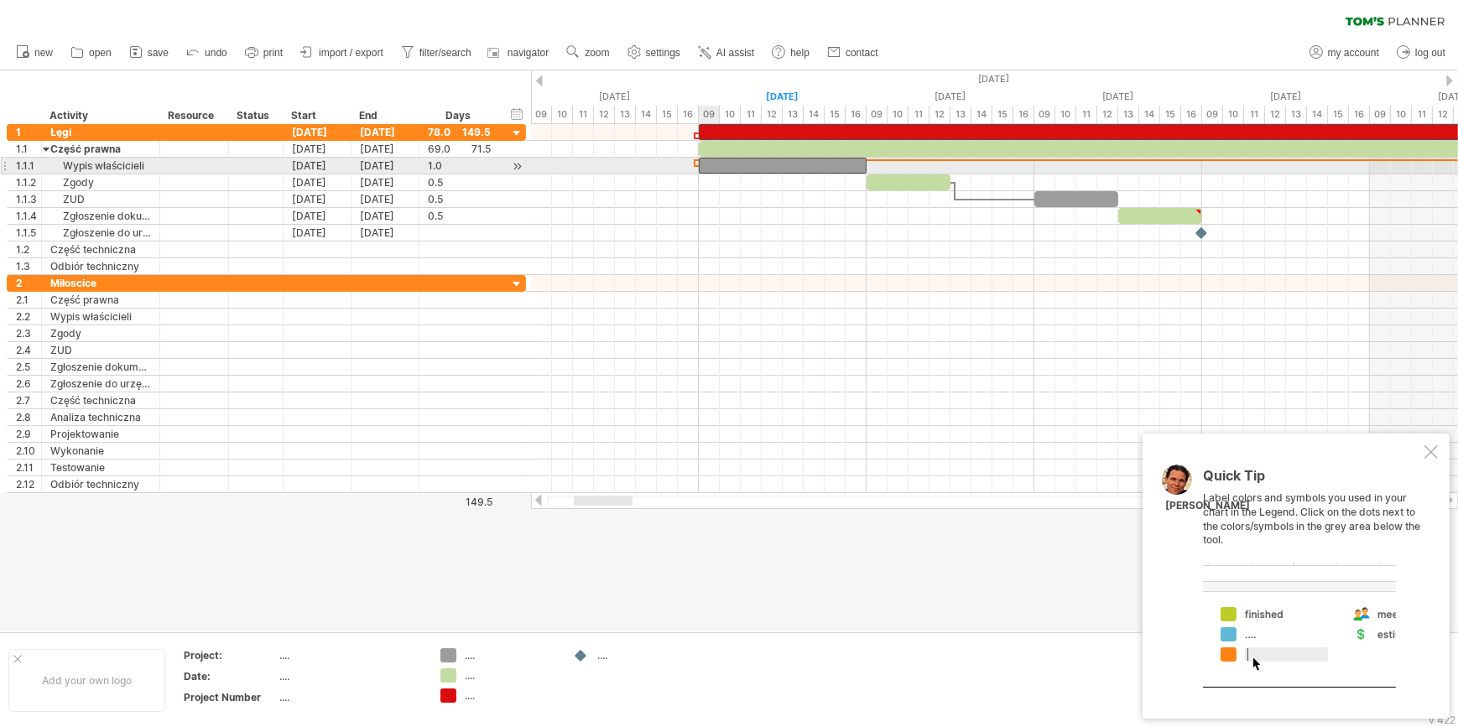
click at [704, 169] on div at bounding box center [783, 166] width 168 height 16
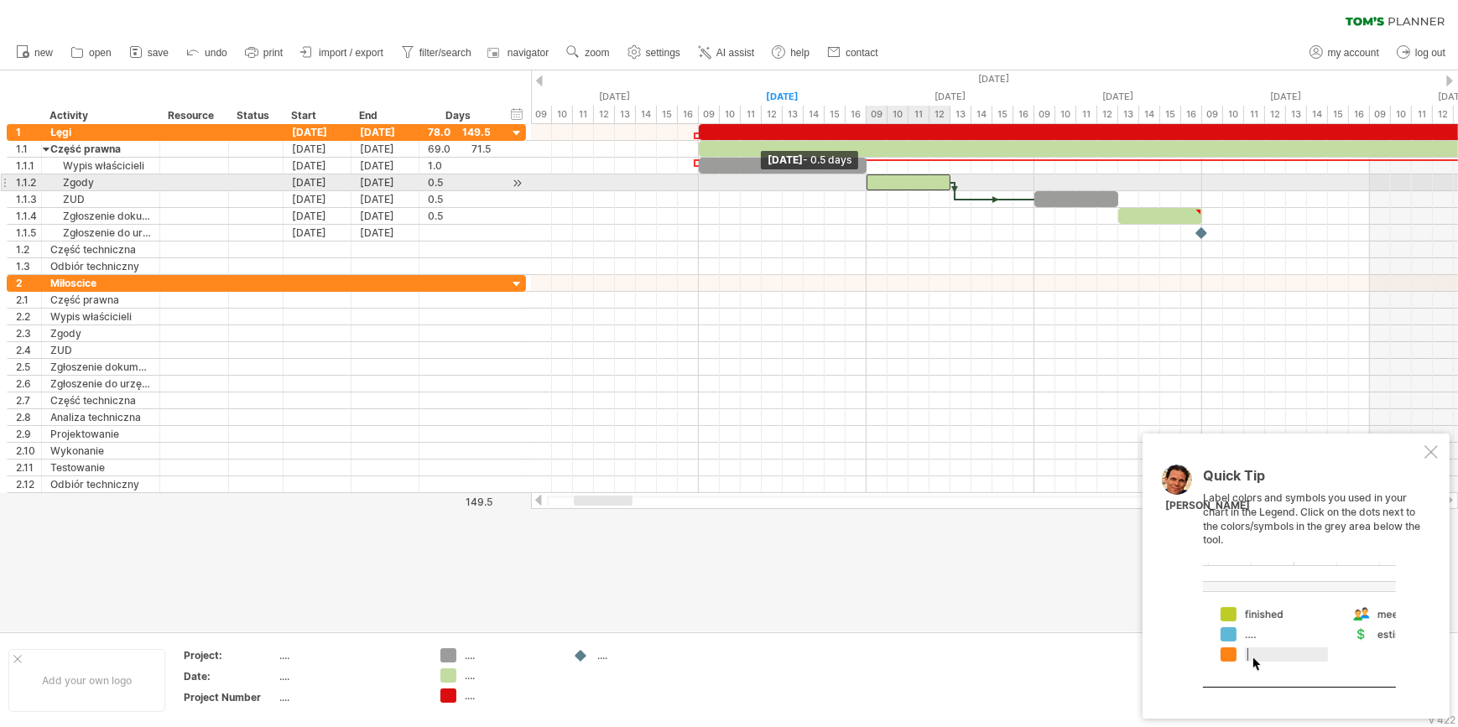
click at [867, 178] on span at bounding box center [866, 182] width 7 height 16
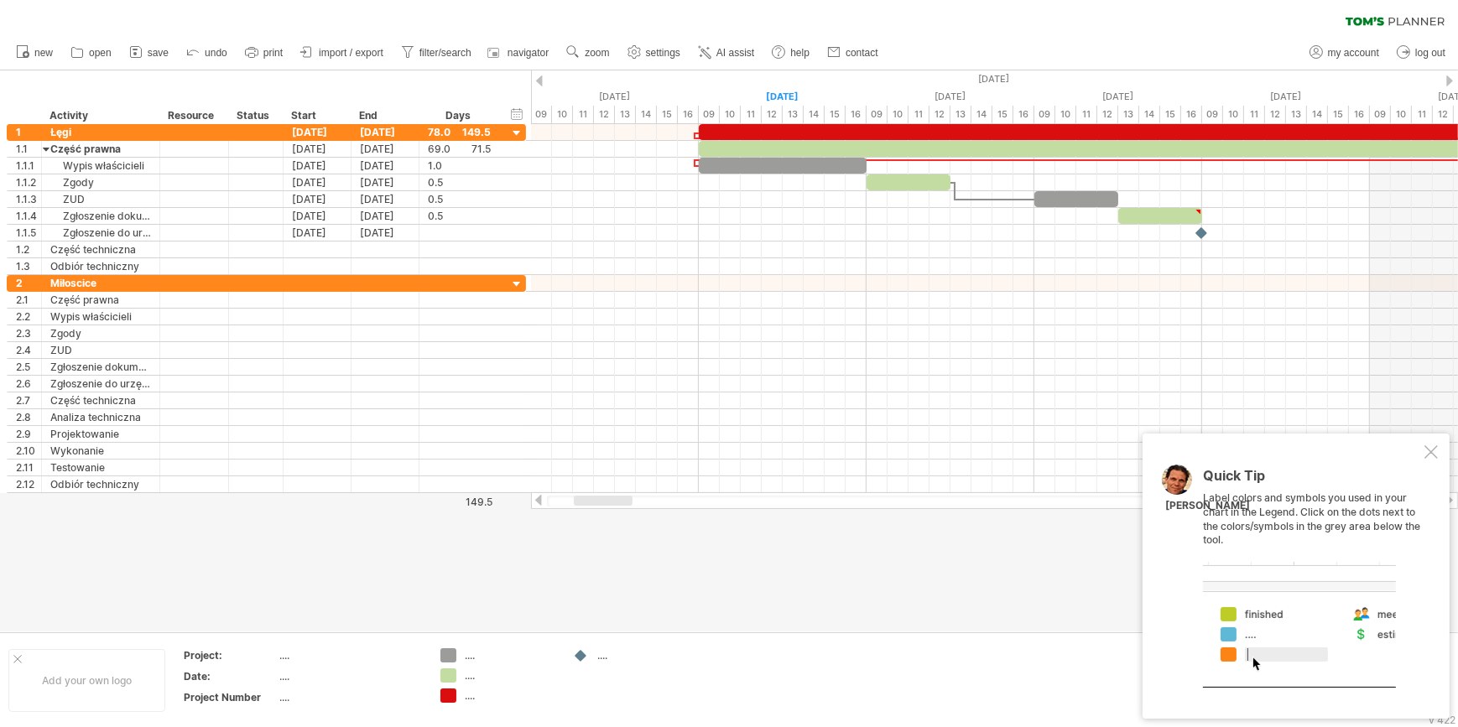
click at [600, 658] on div "...." at bounding box center [642, 655] width 91 height 14
click at [453, 652] on div "Trying to reach [DOMAIN_NAME] Connected again... 0% clear filter new 1" at bounding box center [729, 363] width 1458 height 727
click at [465, 654] on div "...." at bounding box center [510, 655] width 91 height 14
click at [350, 654] on div "...." at bounding box center [349, 655] width 141 height 14
click at [301, 699] on div "...." at bounding box center [349, 697] width 141 height 14
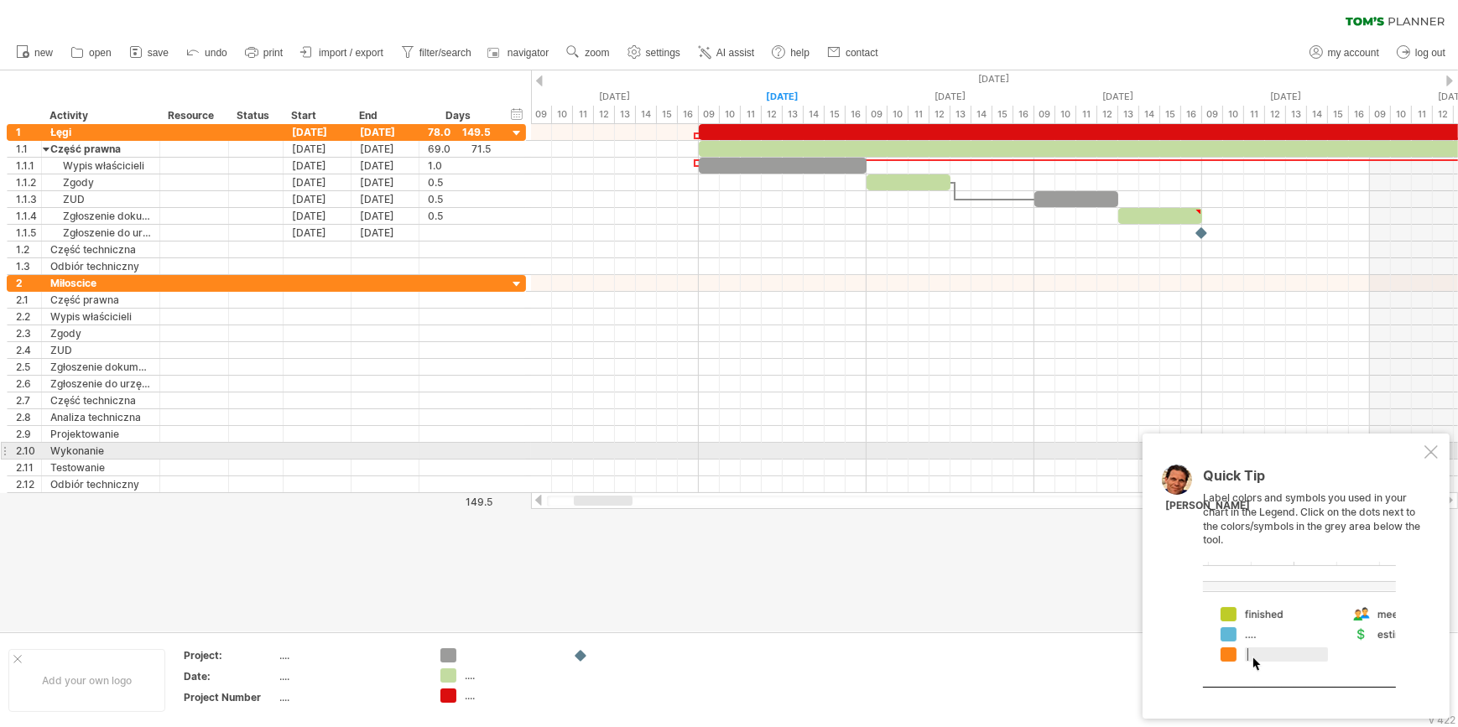
click at [1436, 454] on div at bounding box center [1430, 451] width 13 height 13
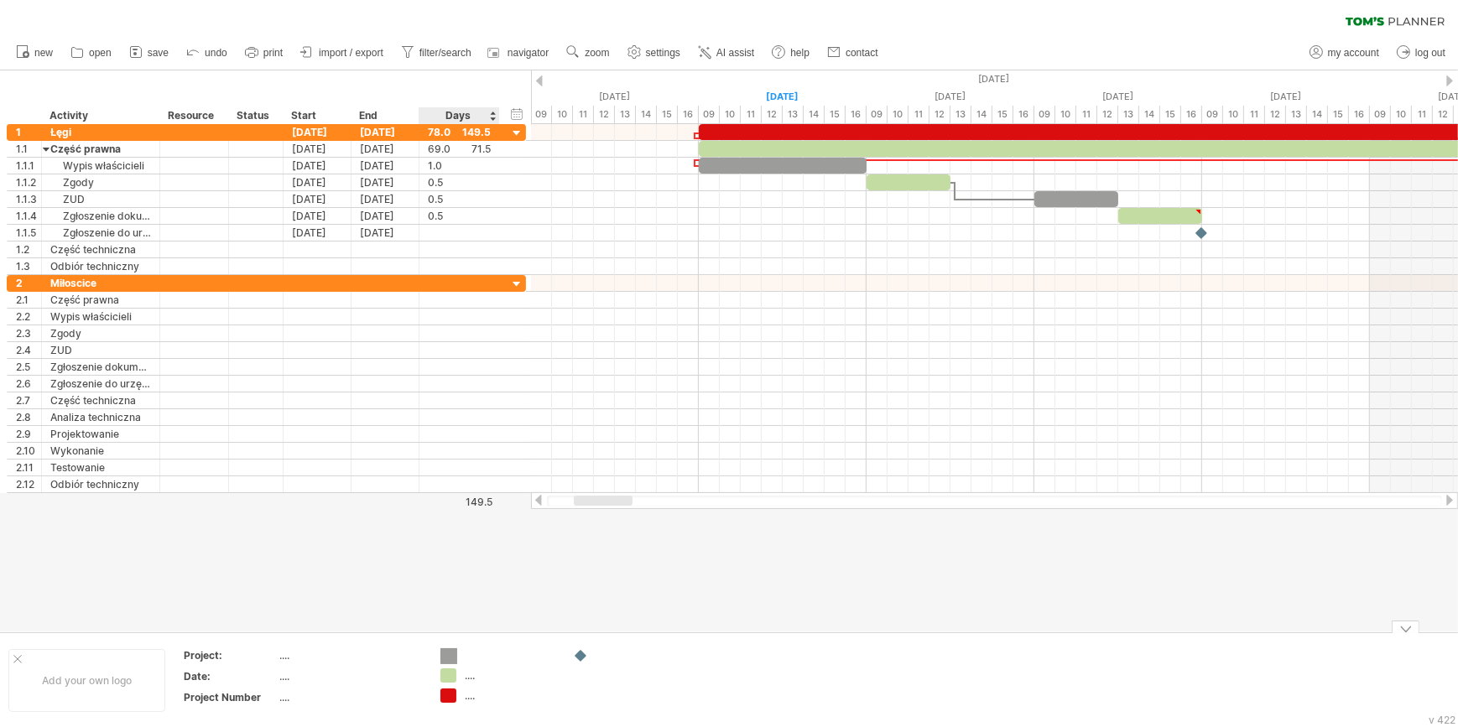
click at [449, 649] on div "Trying to reach [DOMAIN_NAME] Connected again... 0% clear filter new 1" at bounding box center [729, 363] width 1458 height 727
click at [449, 651] on div "Trying to reach [DOMAIN_NAME] Connected again... 0% clear filter new 1" at bounding box center [729, 363] width 1458 height 727
click at [508, 637] on div "add color" at bounding box center [513, 633] width 112 height 27
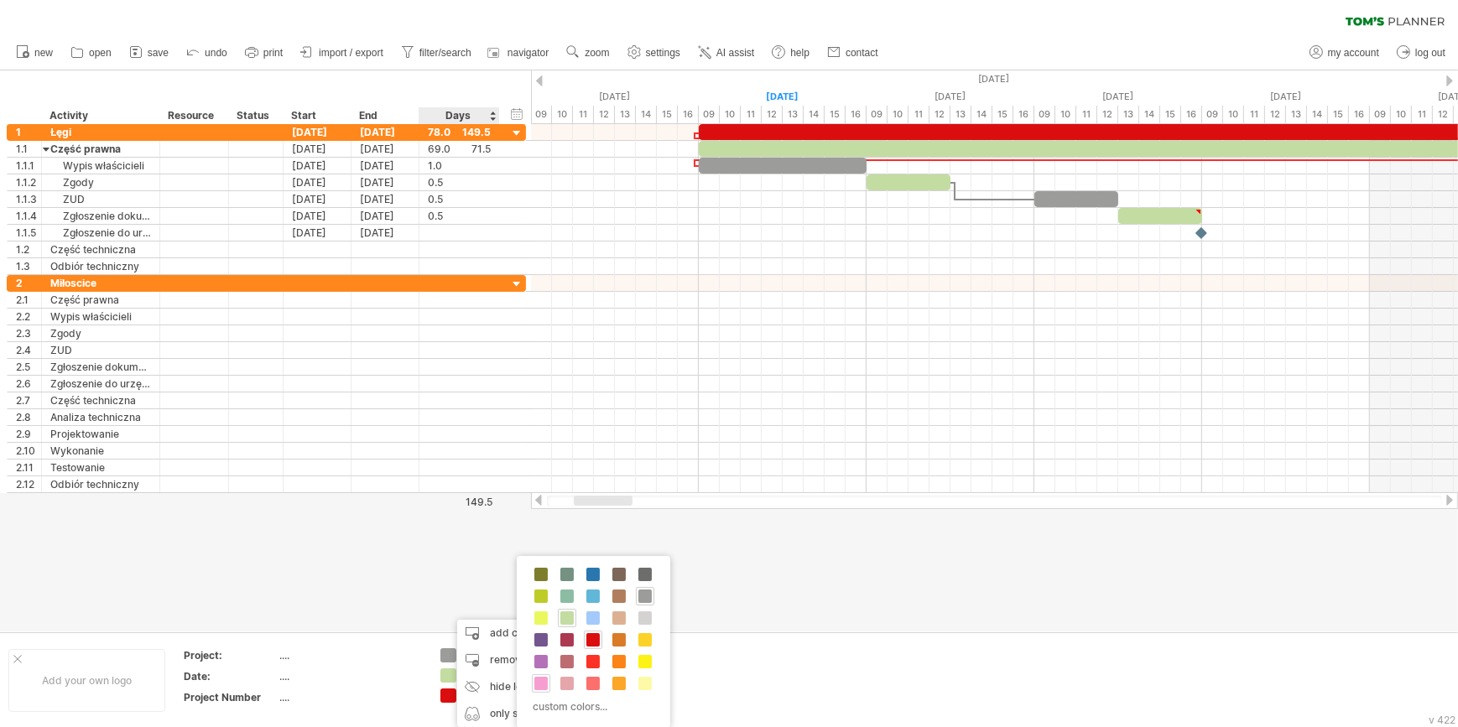
click at [539, 687] on span at bounding box center [540, 683] width 13 height 13
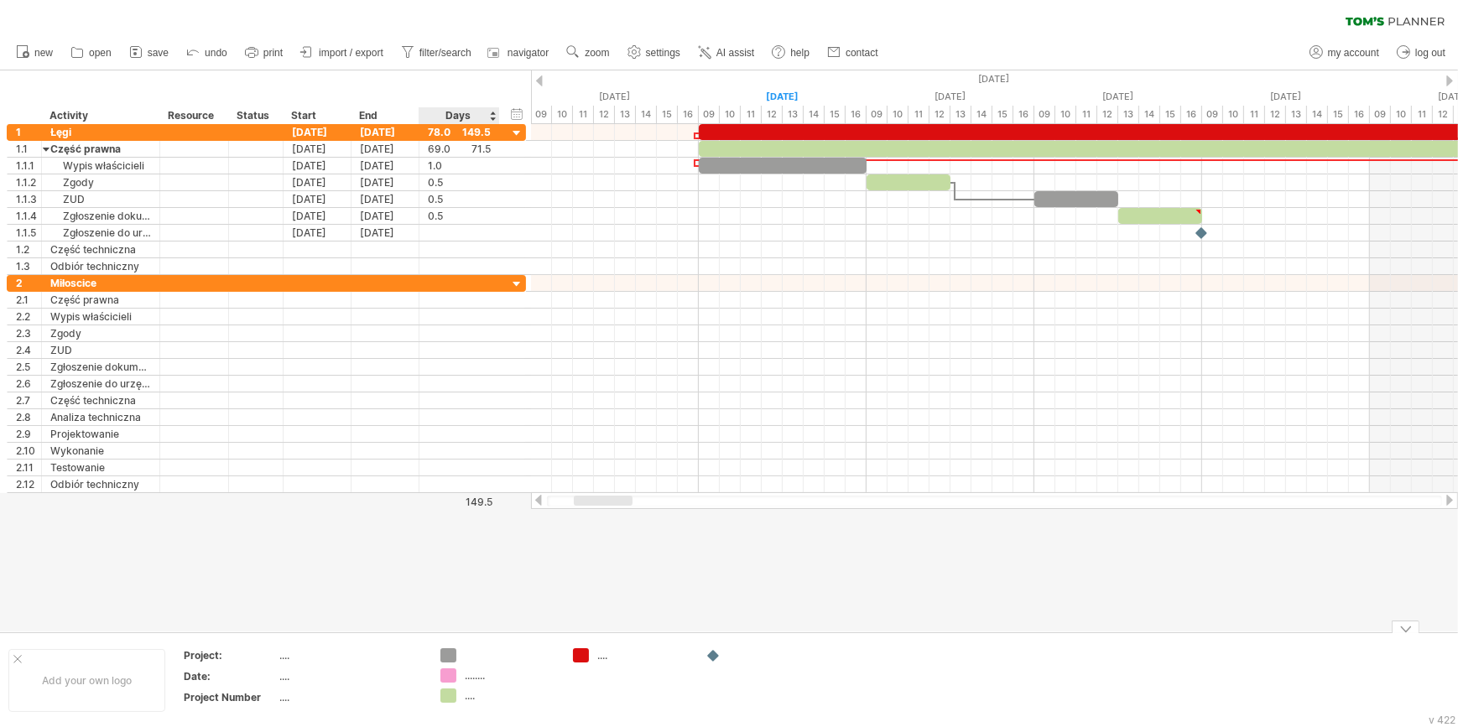
click at [486, 678] on div "........" at bounding box center [510, 675] width 91 height 14
type input "*******"
click at [470, 702] on div "...." at bounding box center [510, 696] width 91 height 14
type input "*******"
click at [455, 658] on div "Trying to reach [DOMAIN_NAME] Connected again... 0% clear filter new 1" at bounding box center [729, 363] width 1458 height 727
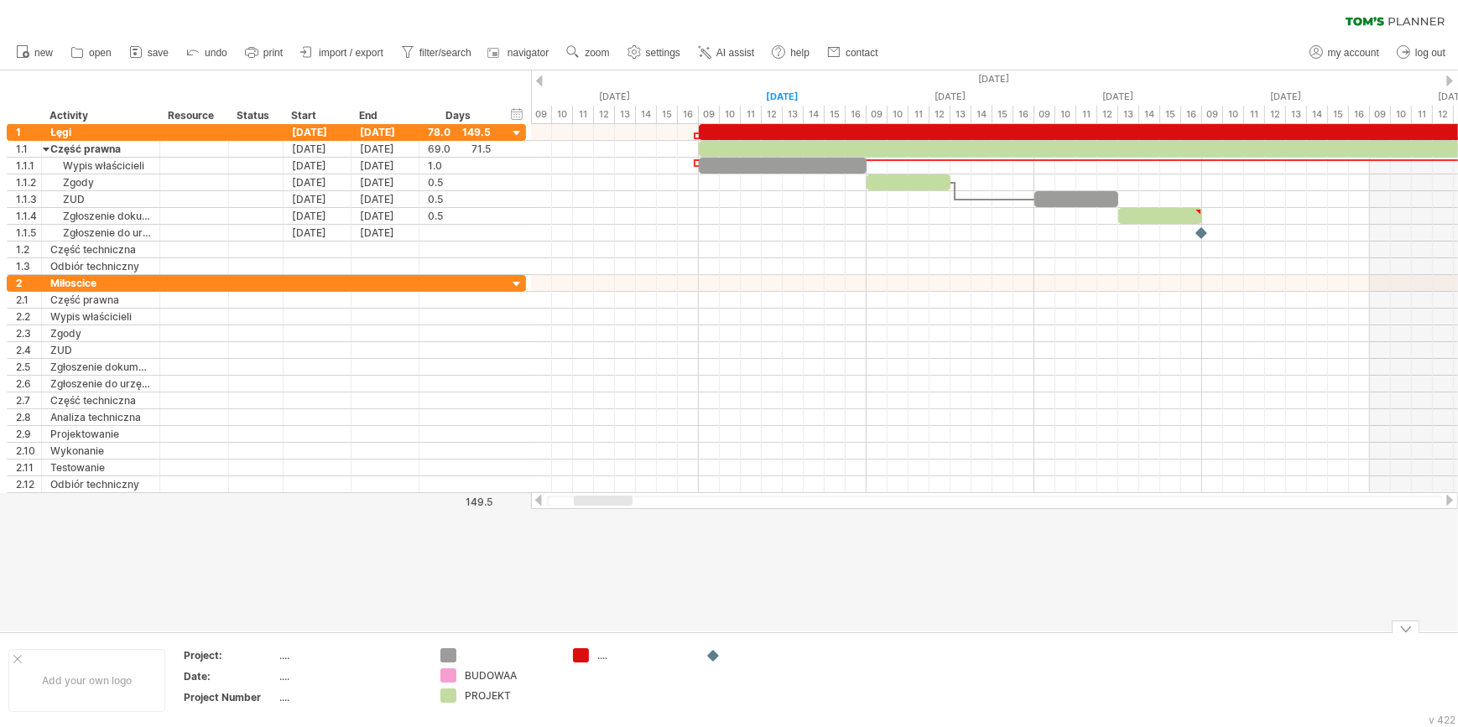
click at [600, 660] on div "...." at bounding box center [642, 655] width 91 height 14
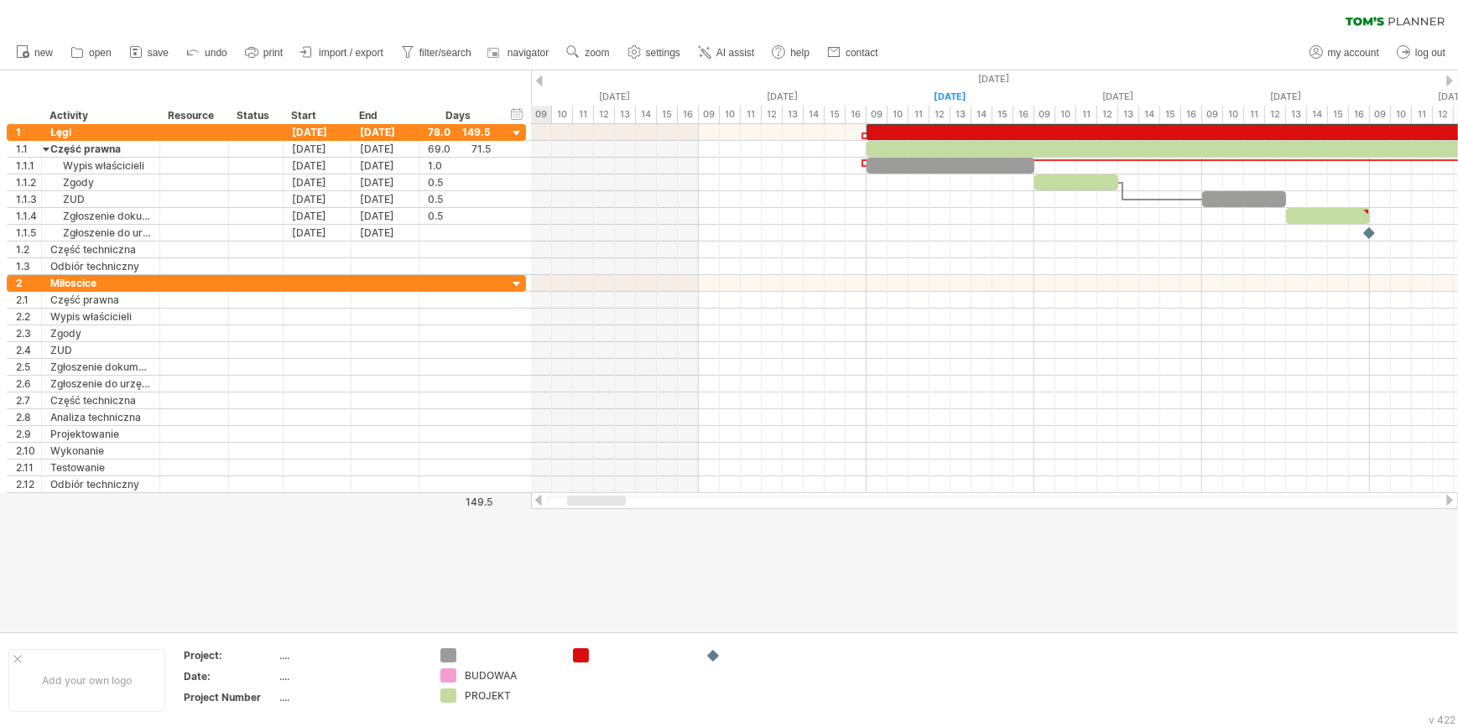
drag, startPoint x: 589, startPoint y: 500, endPoint x: 470, endPoint y: 606, distance: 159.1
click at [470, 606] on div "Trying to reach [DOMAIN_NAME] Connected again... 0% clear filter new 1" at bounding box center [729, 363] width 1458 height 727
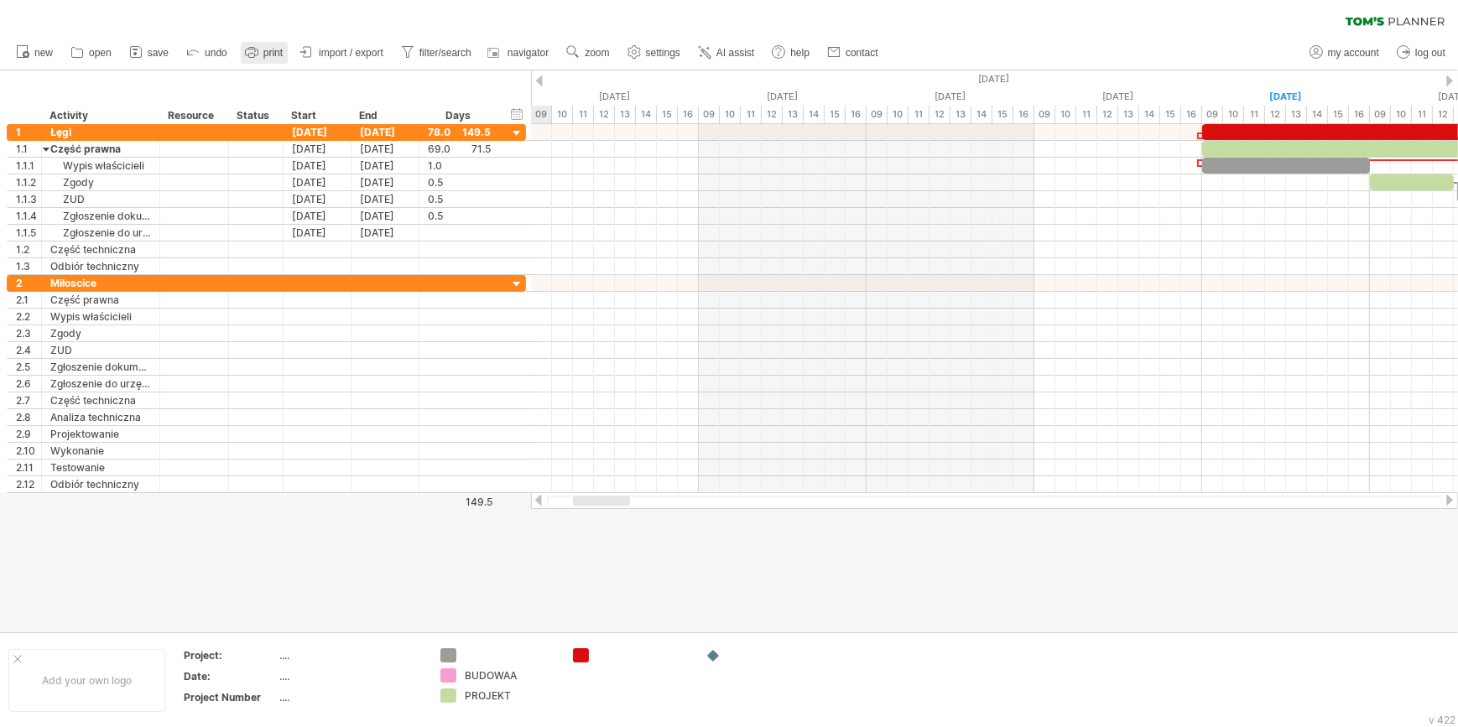
click at [276, 42] on link "print" at bounding box center [264, 53] width 47 height 22
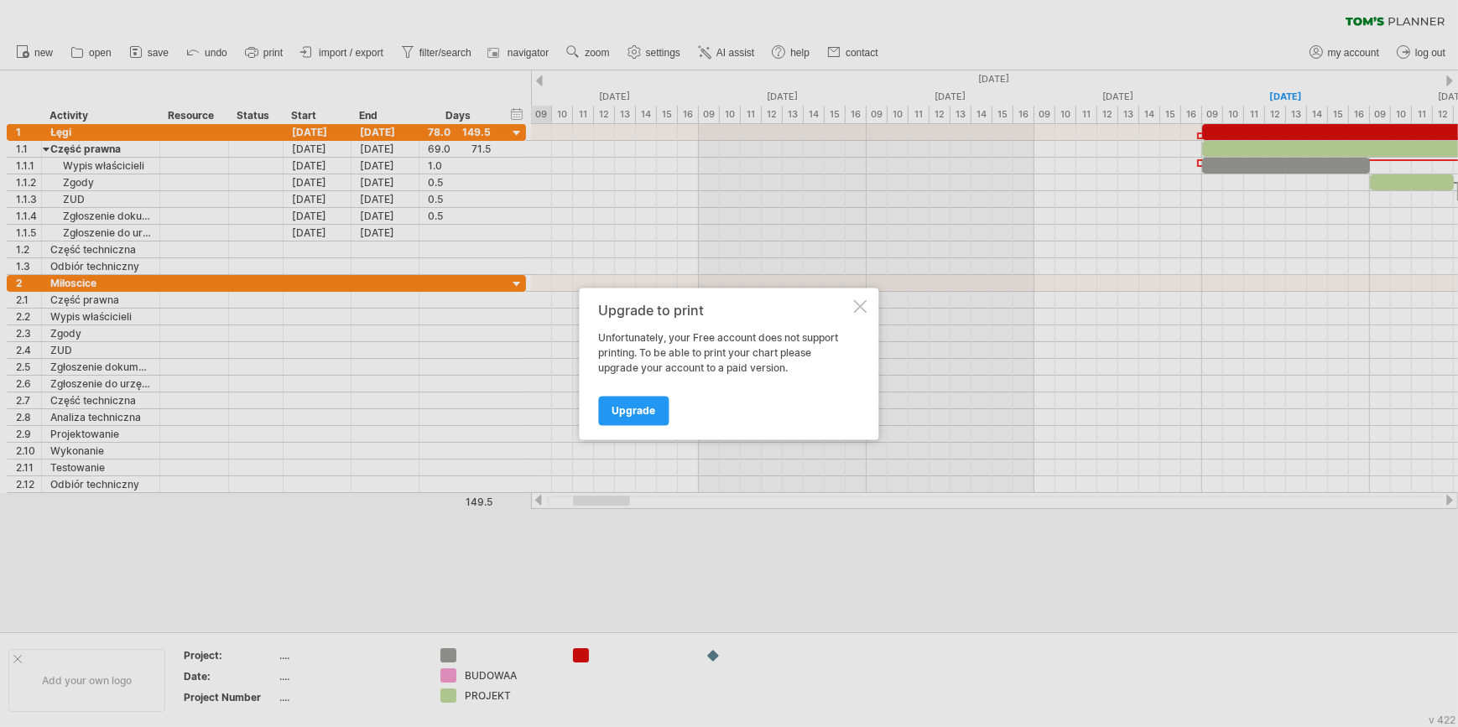
click at [865, 302] on div at bounding box center [860, 305] width 13 height 13
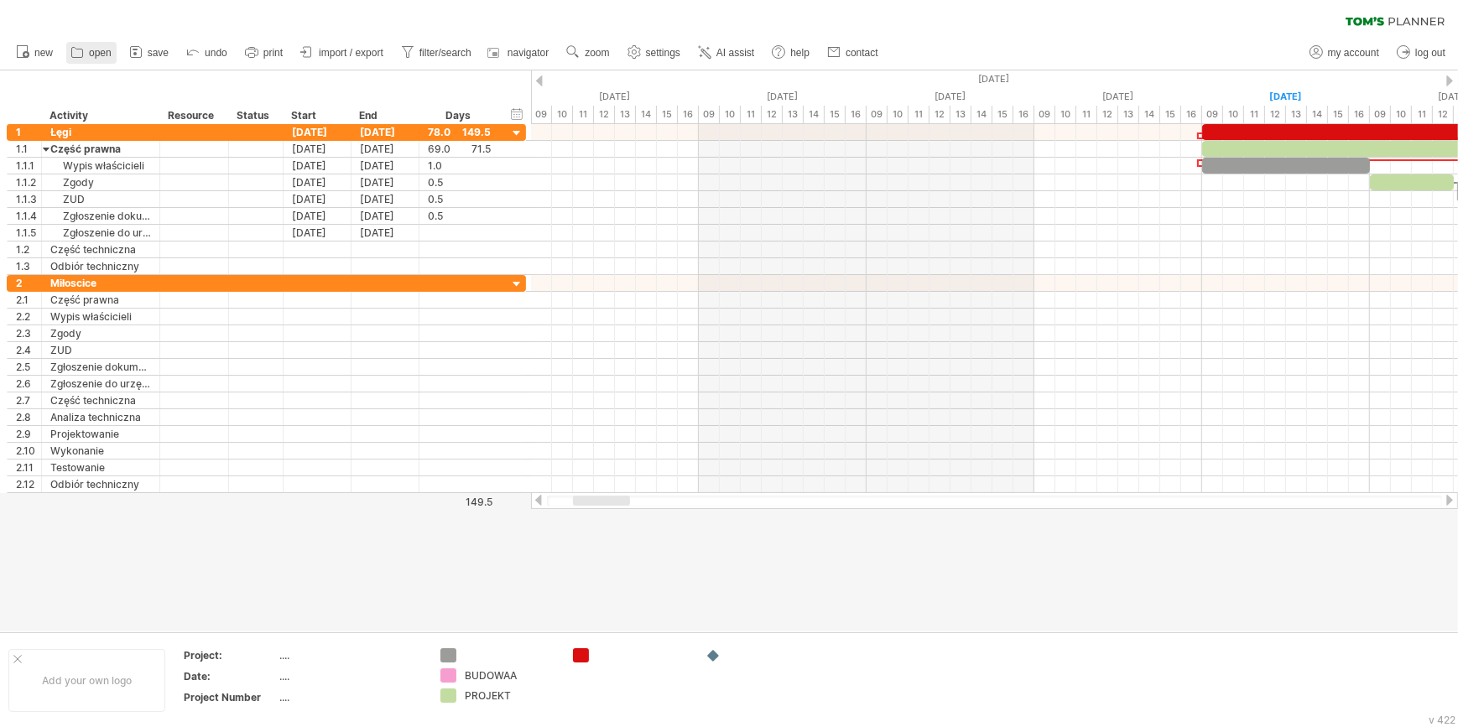
click at [72, 58] on icon at bounding box center [77, 52] width 17 height 17
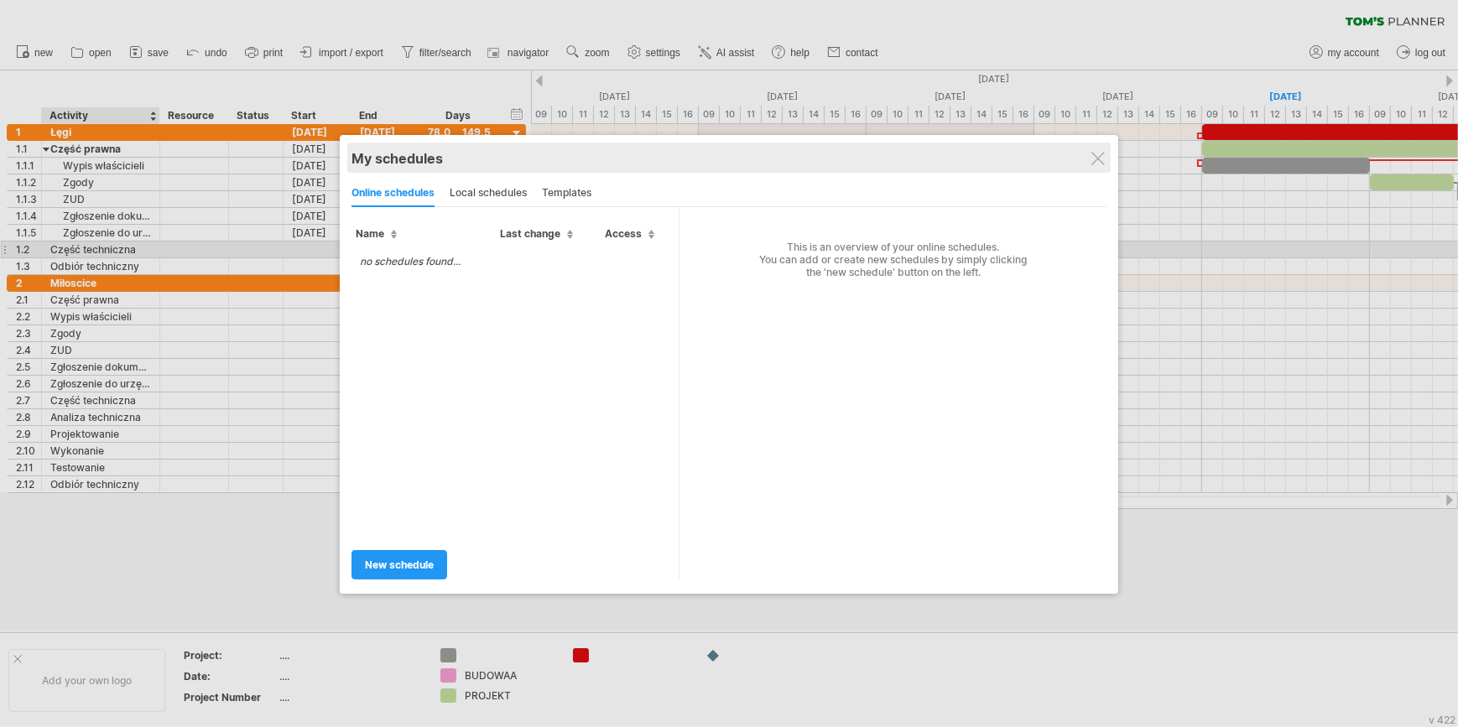
click at [1099, 151] on div "My schedules" at bounding box center [728, 158] width 755 height 17
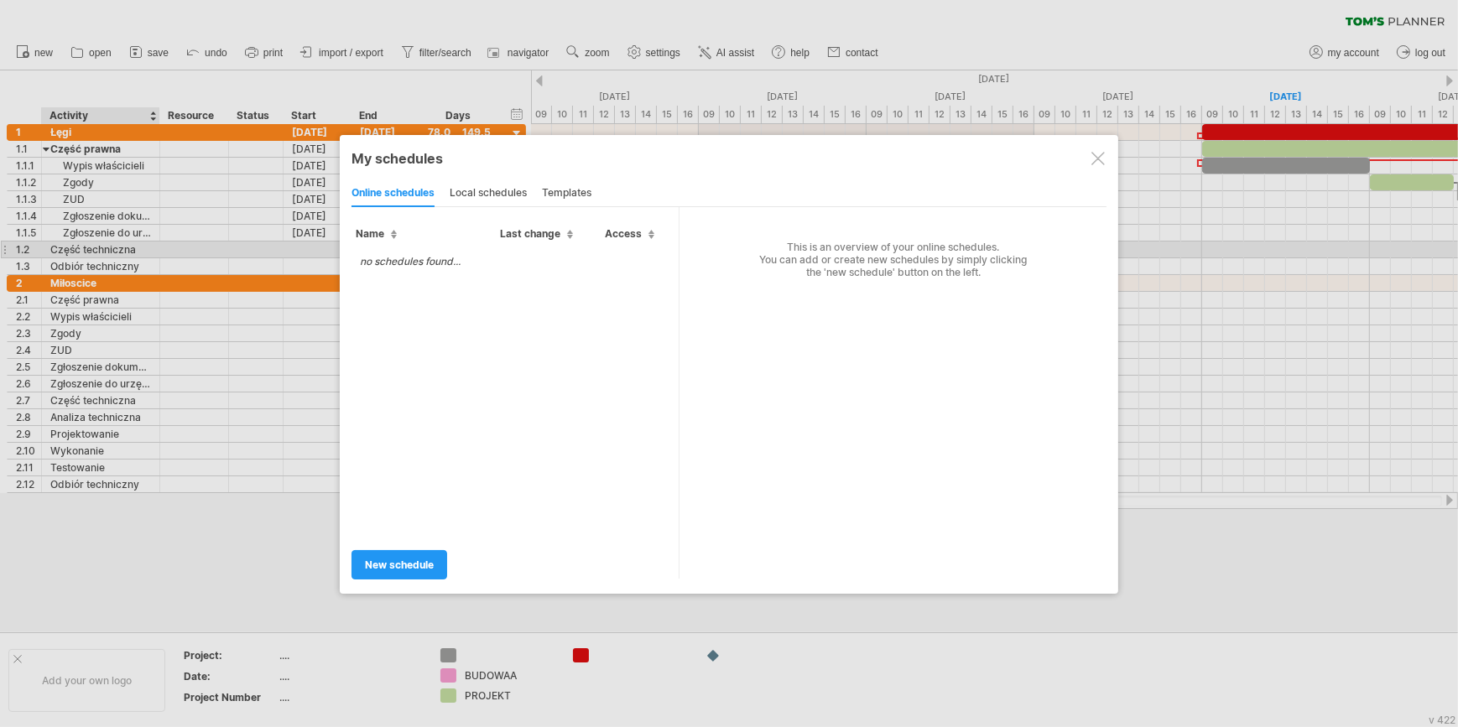
click at [1096, 159] on div at bounding box center [1097, 158] width 13 height 13
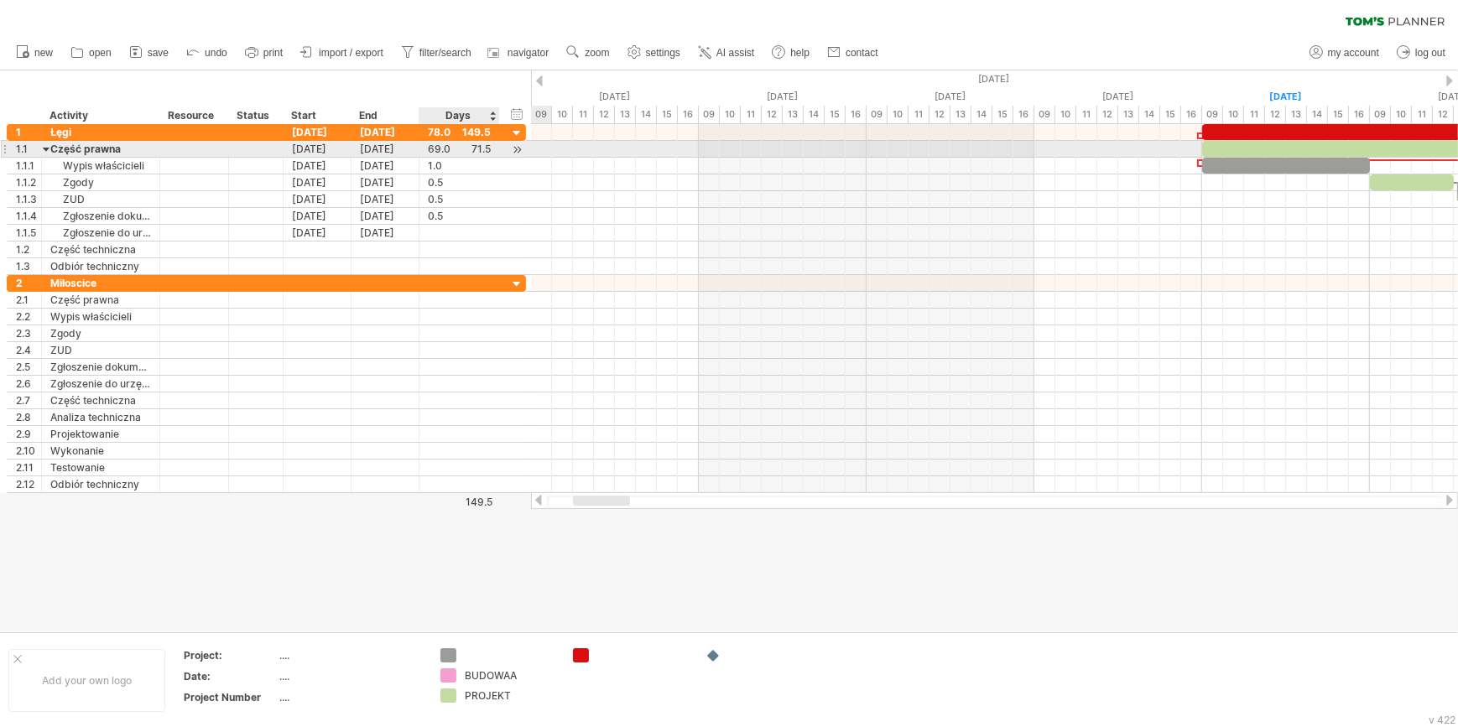
click at [475, 151] on div "69.0" at bounding box center [459, 149] width 63 height 16
click at [483, 146] on div "****" at bounding box center [459, 149] width 63 height 16
click at [483, 146] on div "69.0" at bounding box center [459, 149] width 63 height 16
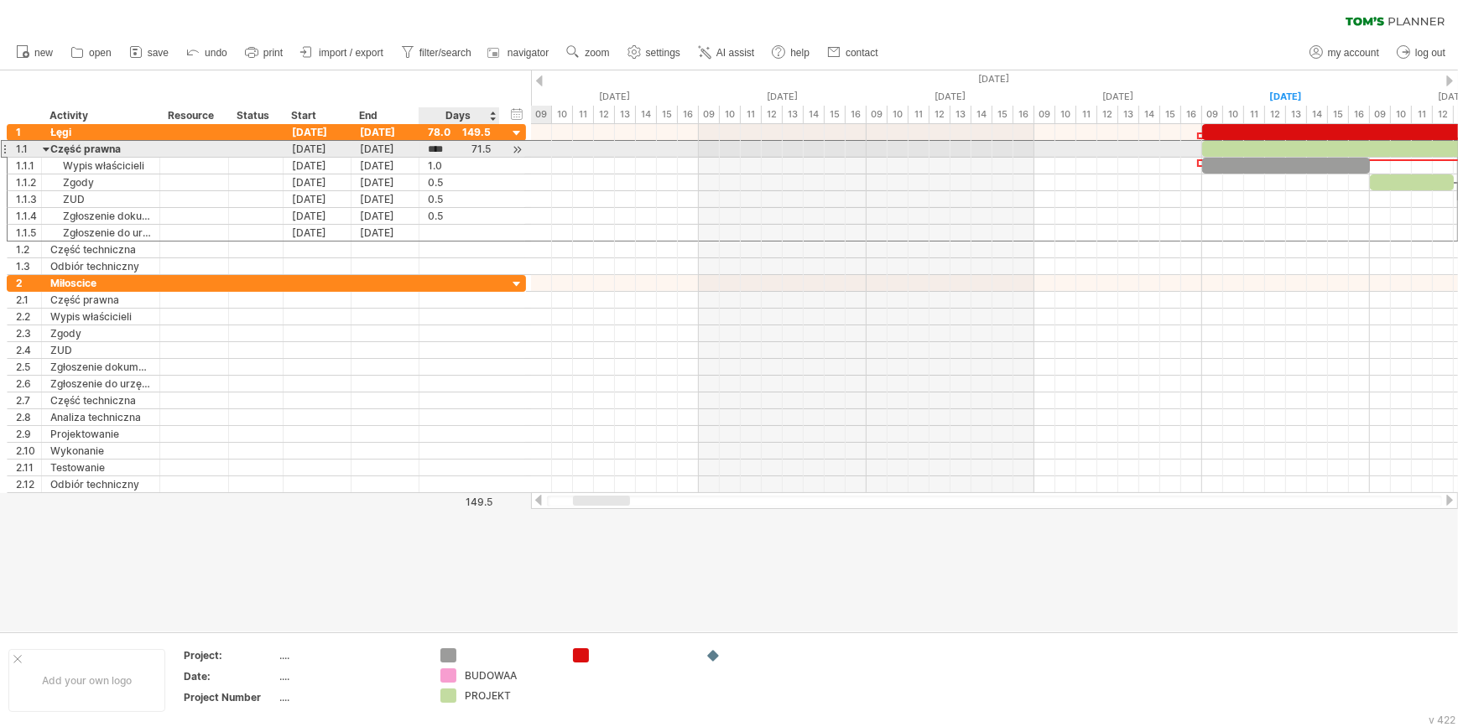
click at [512, 151] on div at bounding box center [517, 150] width 16 height 18
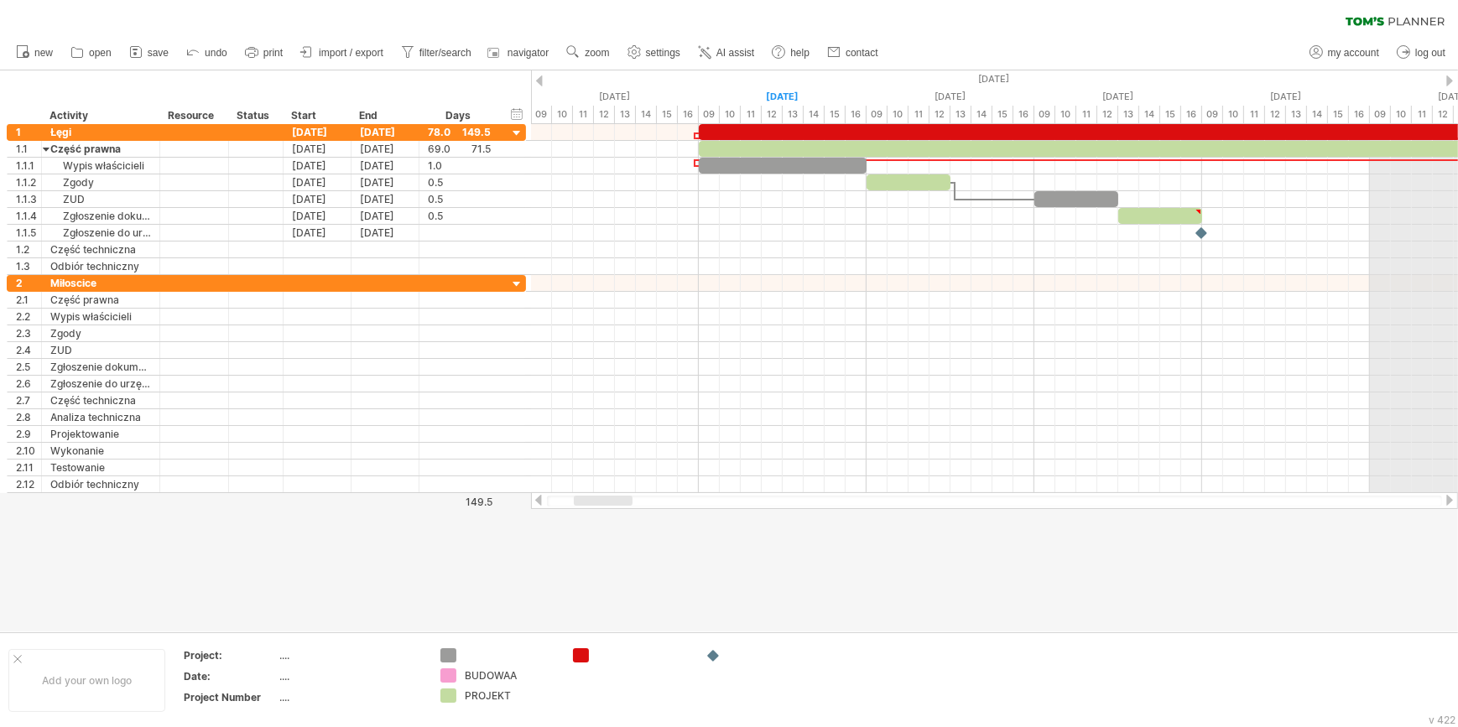
click at [1446, 80] on div at bounding box center [1449, 80] width 7 height 11
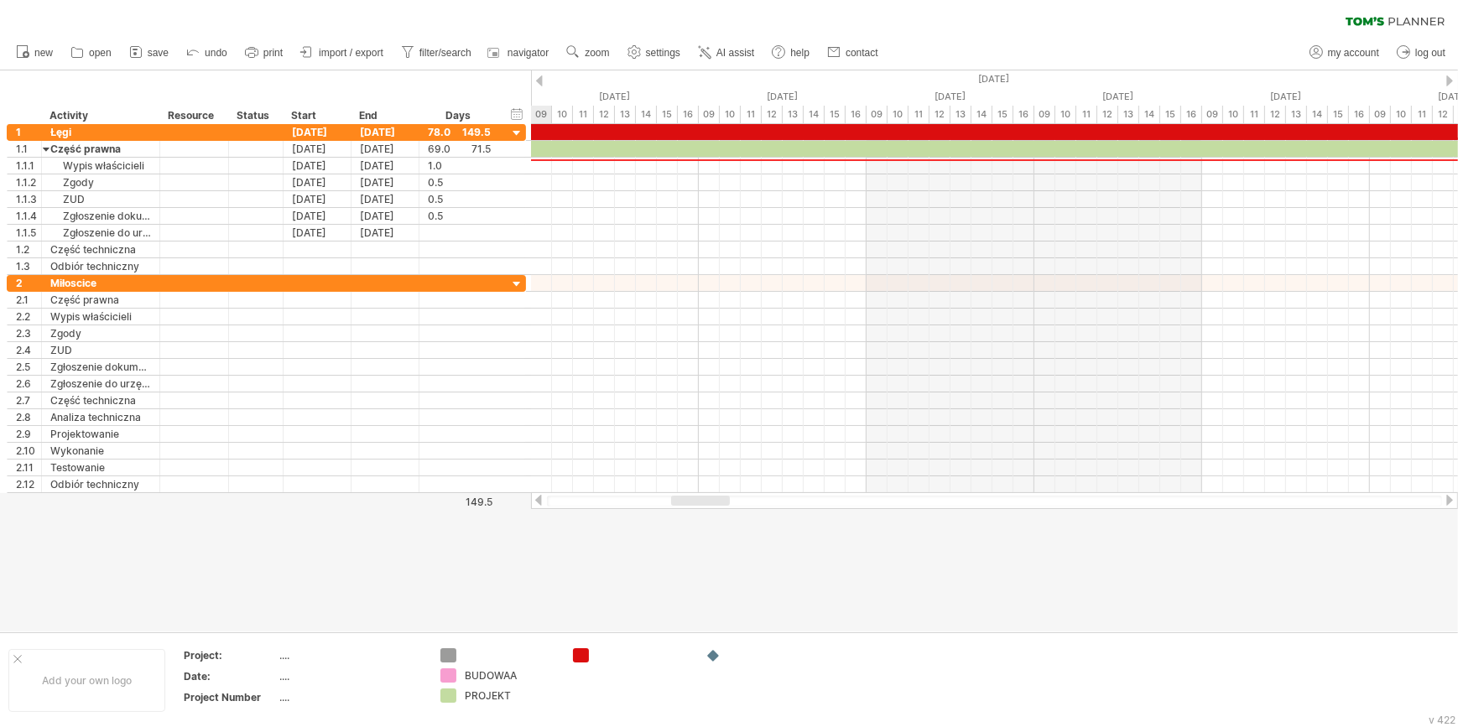
click at [1446, 80] on div at bounding box center [1449, 80] width 7 height 11
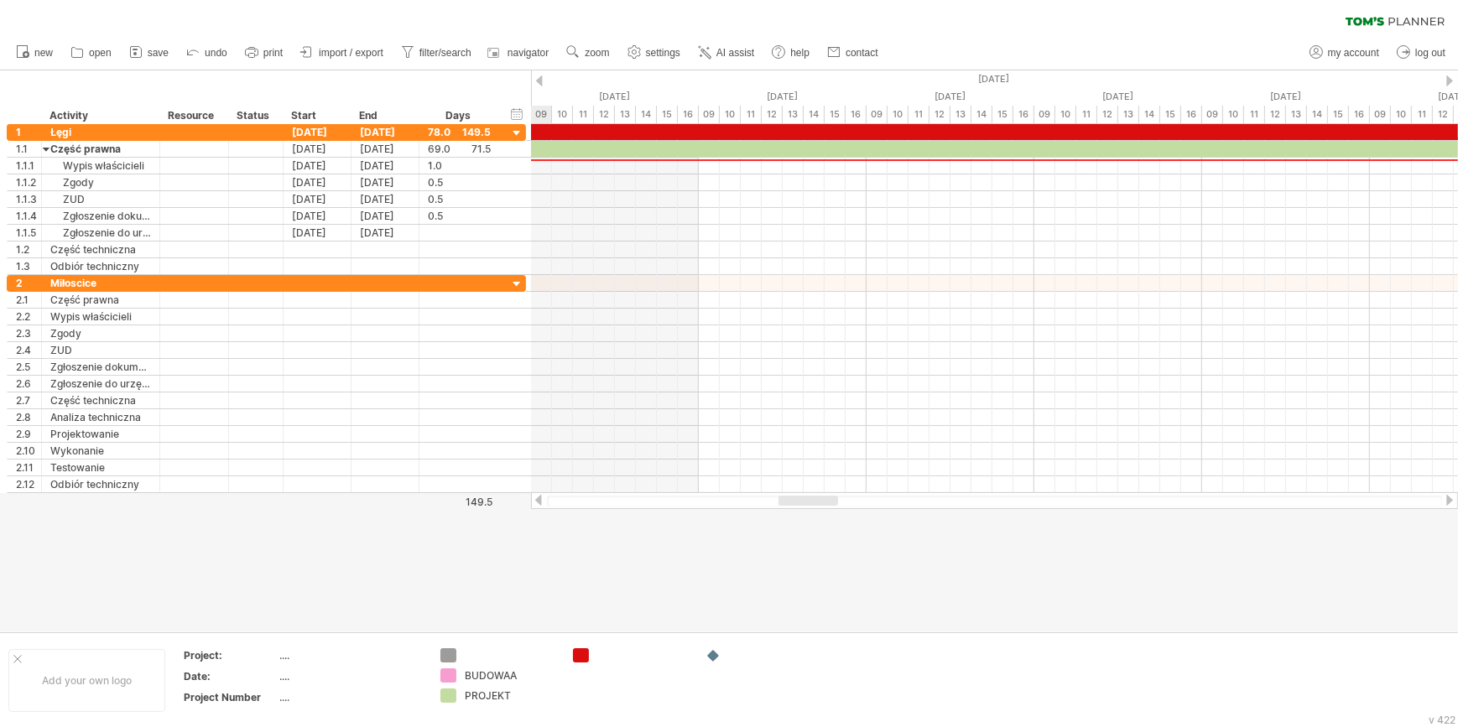
click at [1446, 80] on div at bounding box center [1449, 80] width 7 height 11
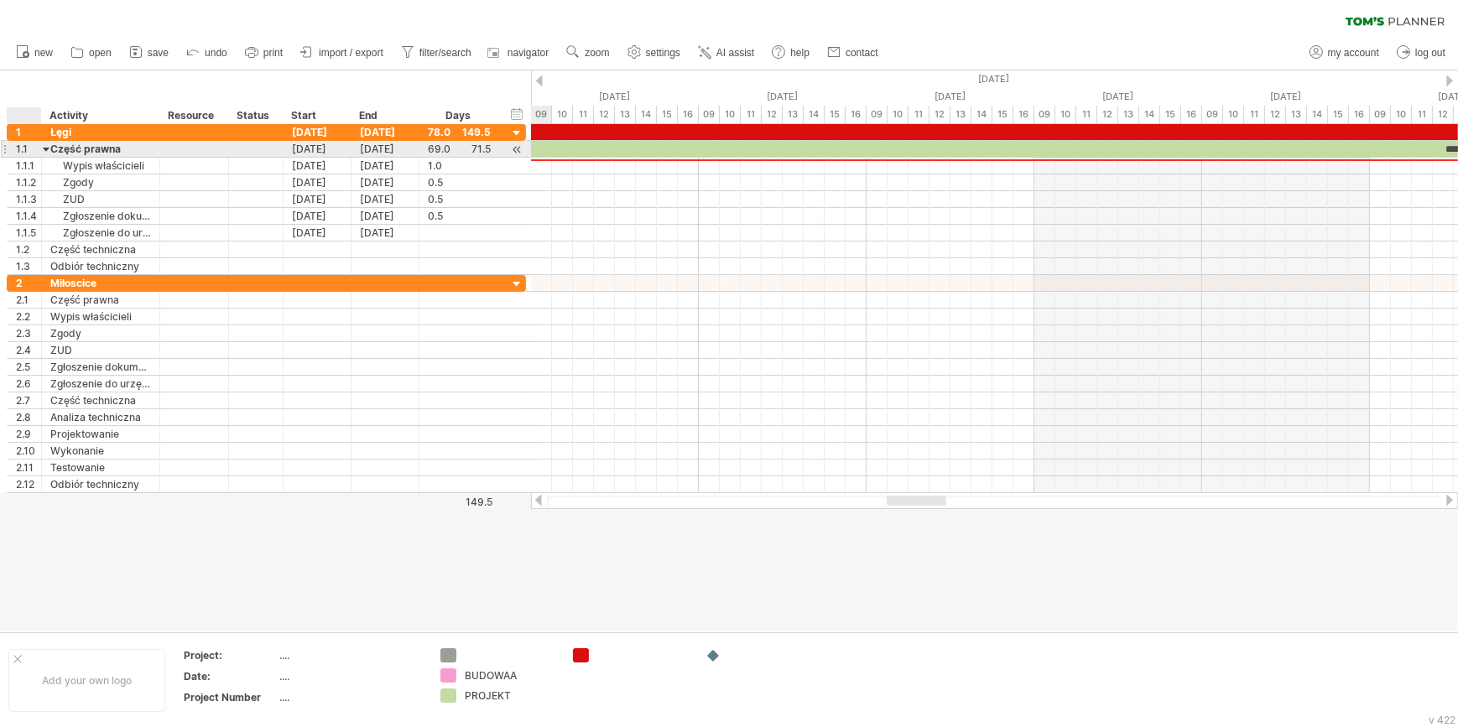
click at [44, 153] on div at bounding box center [47, 149] width 8 height 16
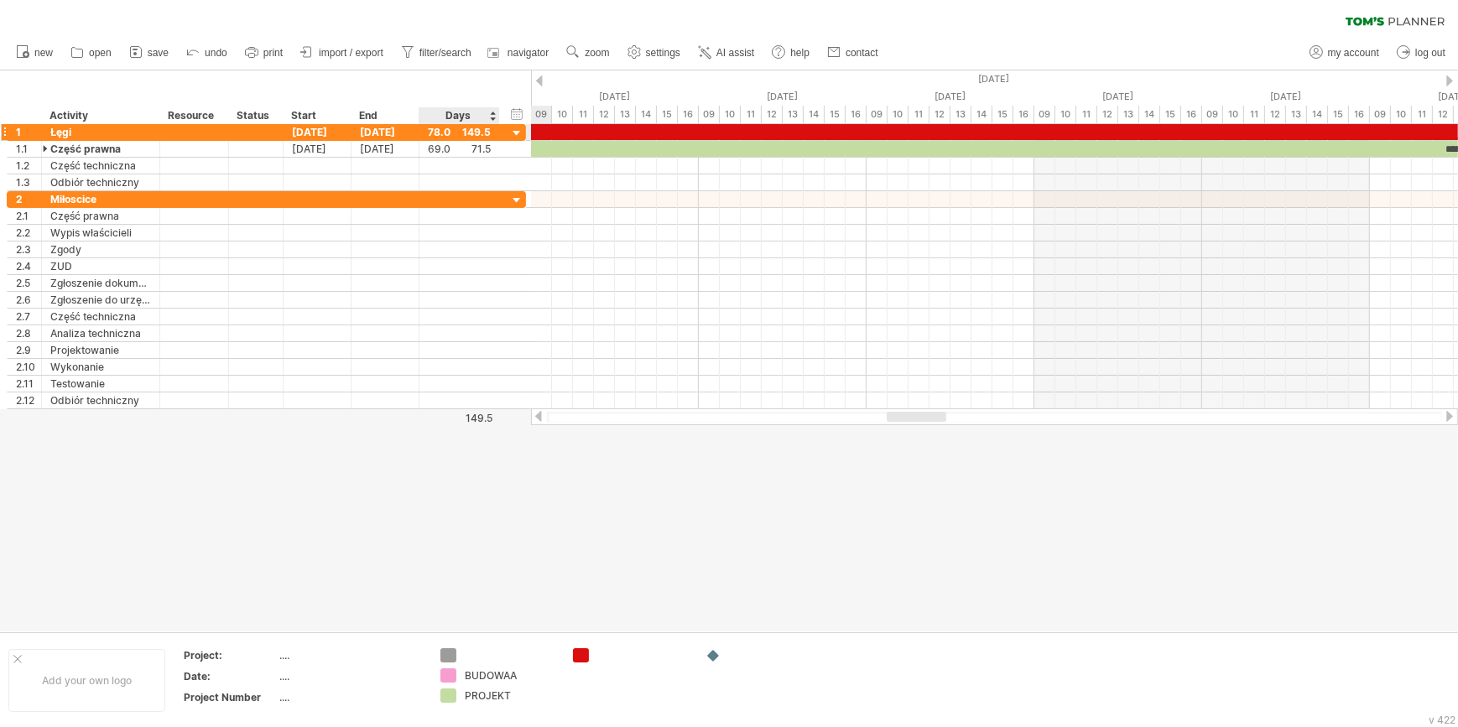
click at [517, 127] on div at bounding box center [517, 134] width 16 height 16
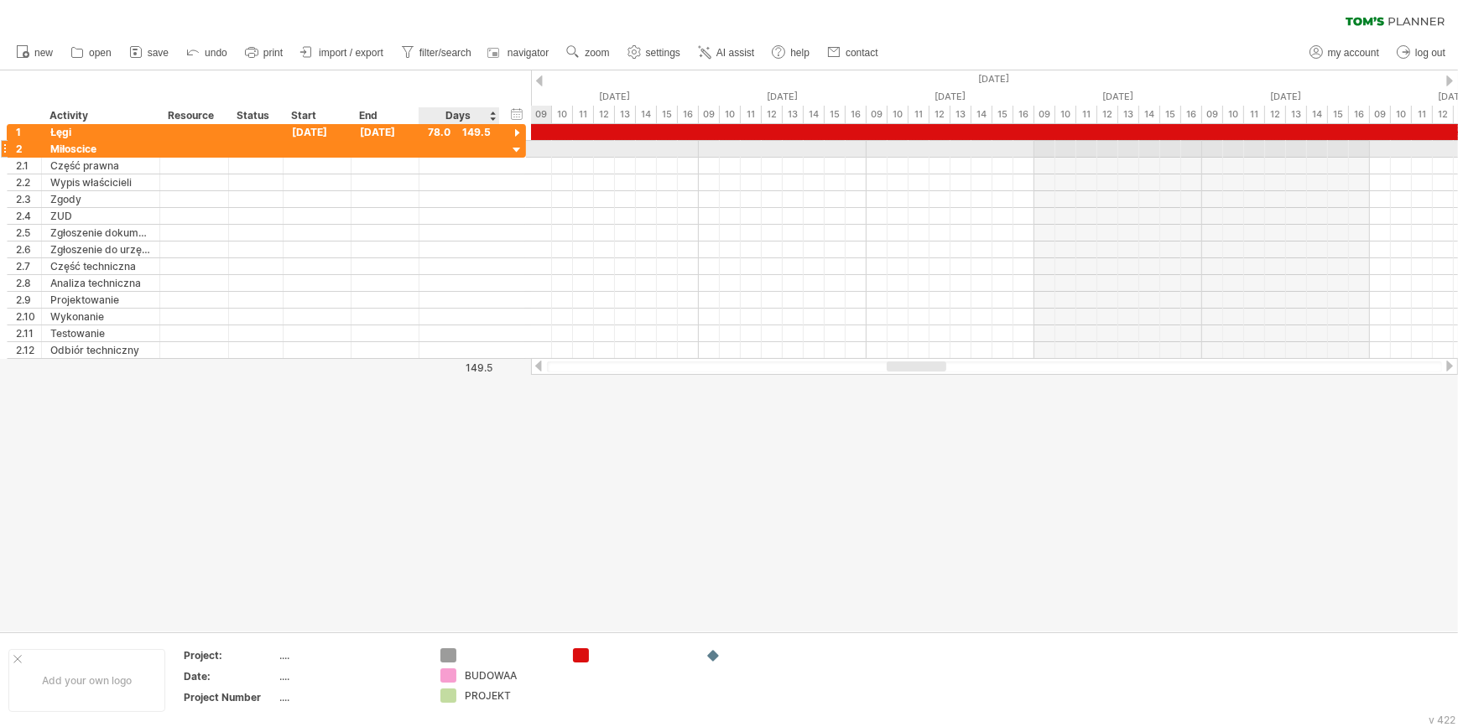
click at [519, 151] on div at bounding box center [517, 151] width 16 height 16
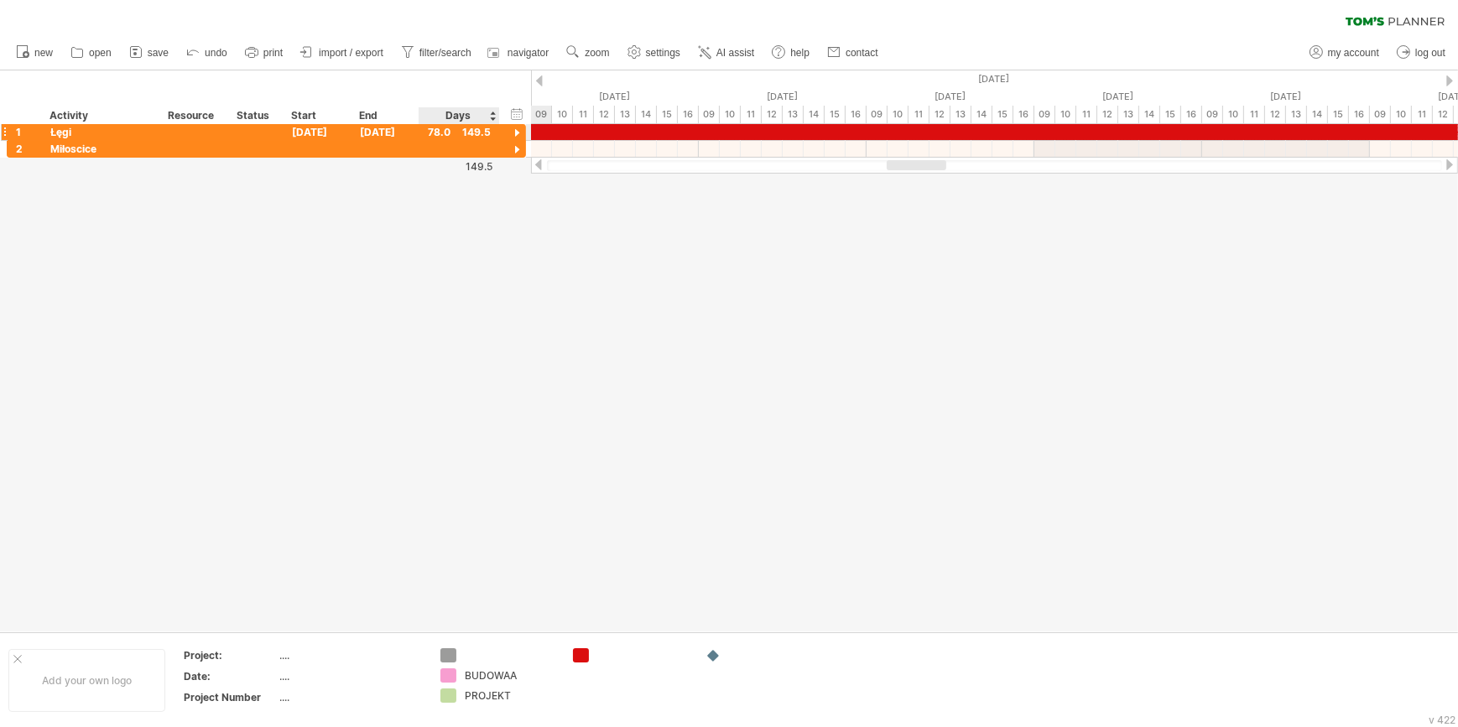
click at [511, 132] on div at bounding box center [517, 134] width 16 height 16
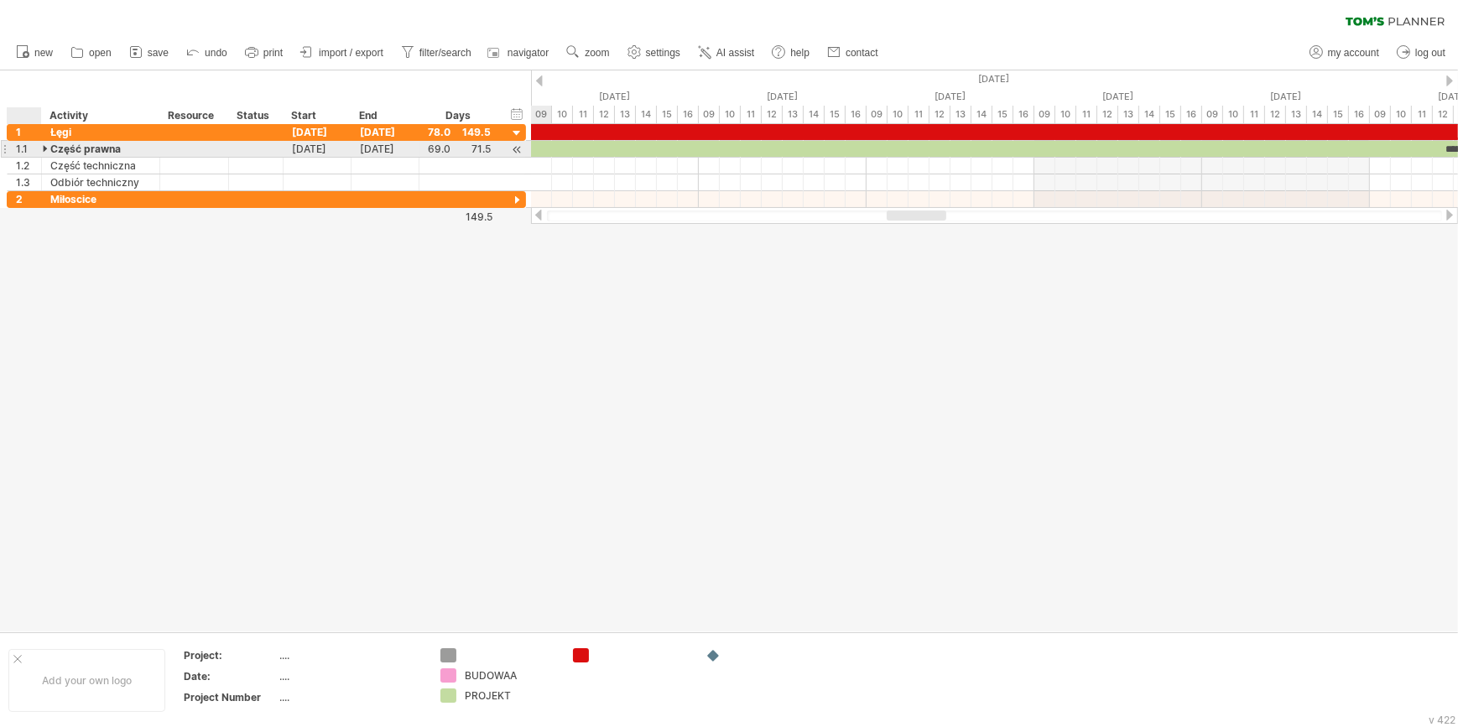
click at [45, 151] on div at bounding box center [47, 149] width 8 height 16
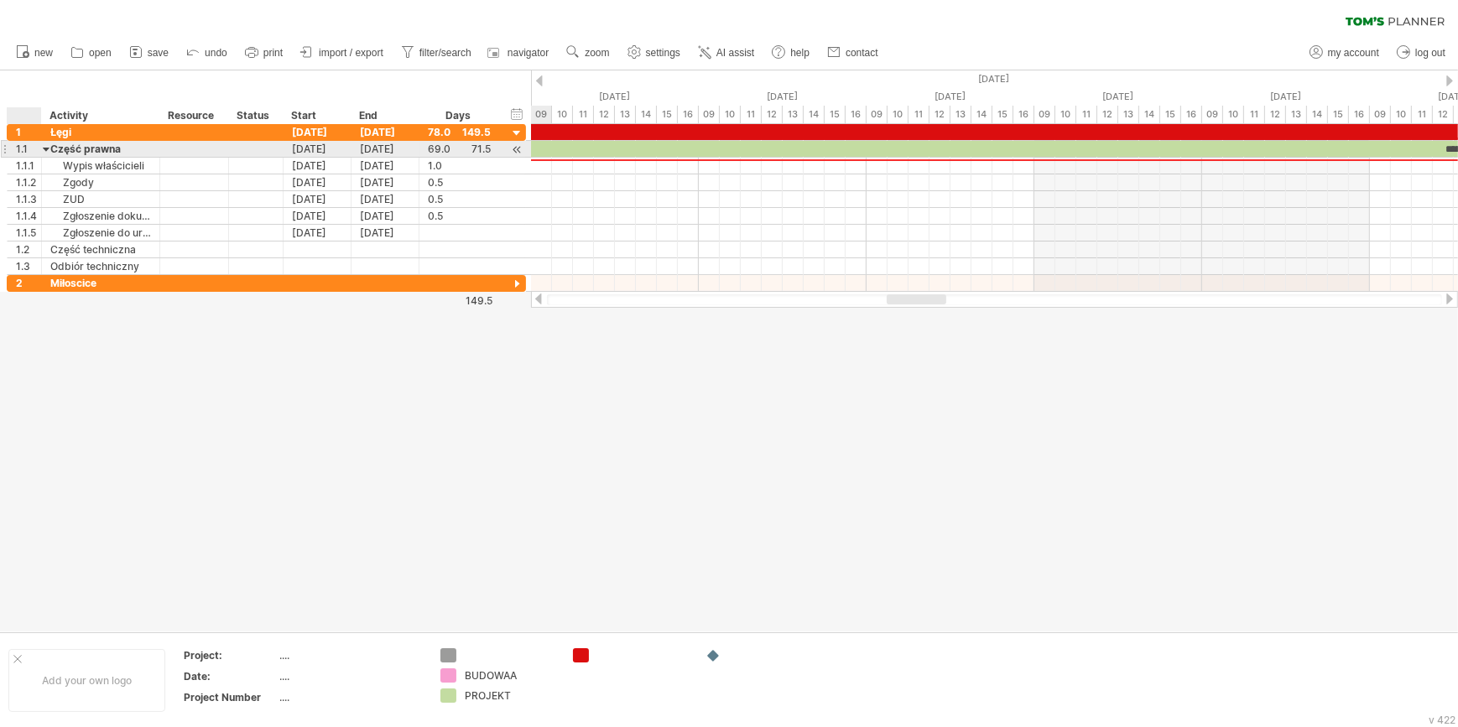
click at [48, 147] on div at bounding box center [47, 149] width 8 height 16
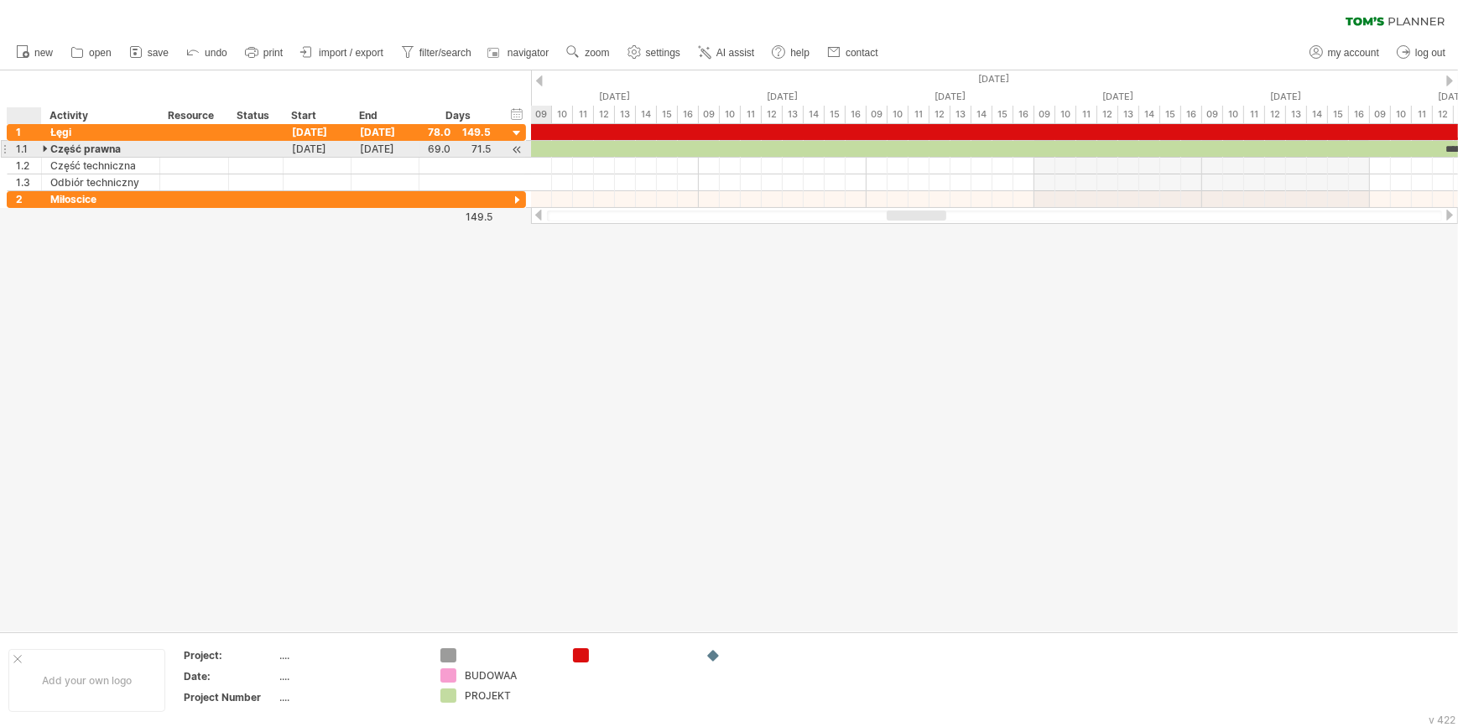
click at [48, 147] on div at bounding box center [47, 149] width 8 height 16
click at [45, 148] on div at bounding box center [47, 149] width 8 height 16
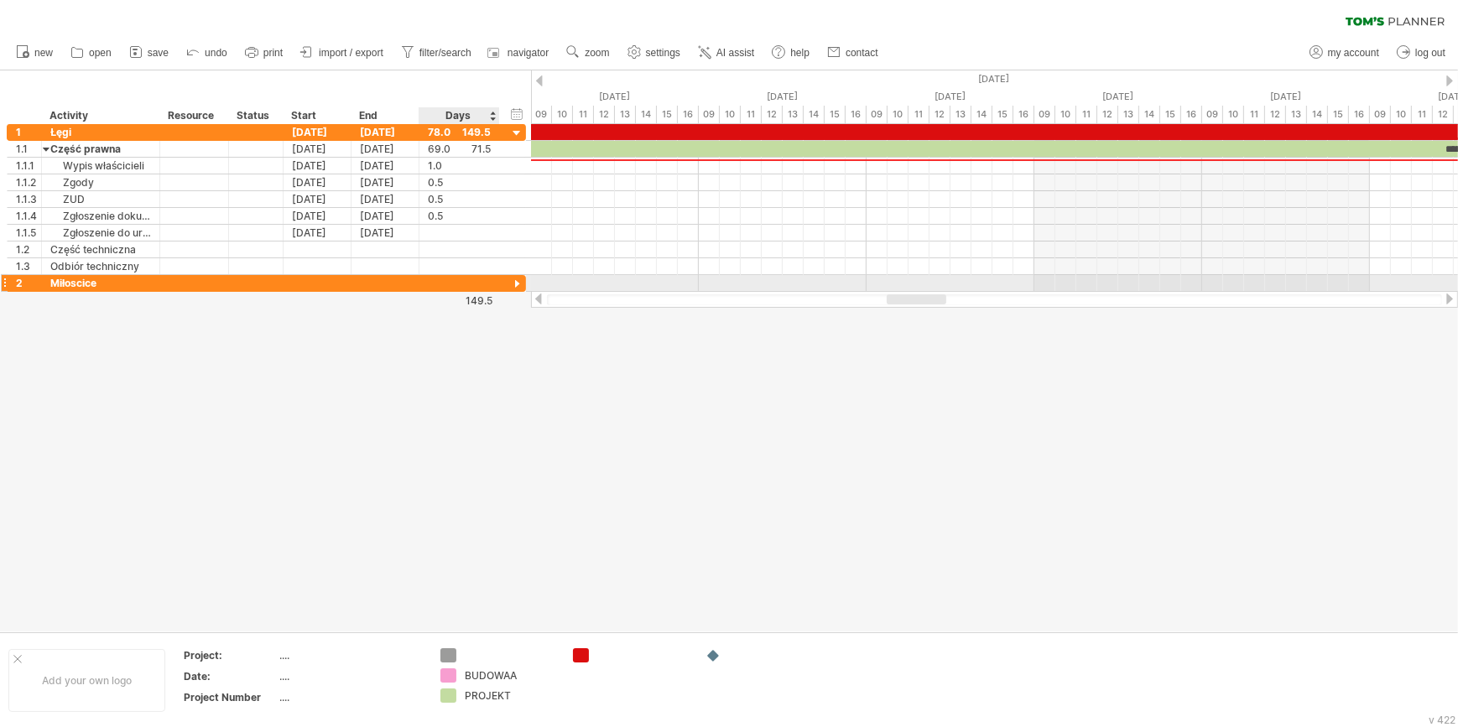
click at [514, 281] on div at bounding box center [517, 285] width 16 height 16
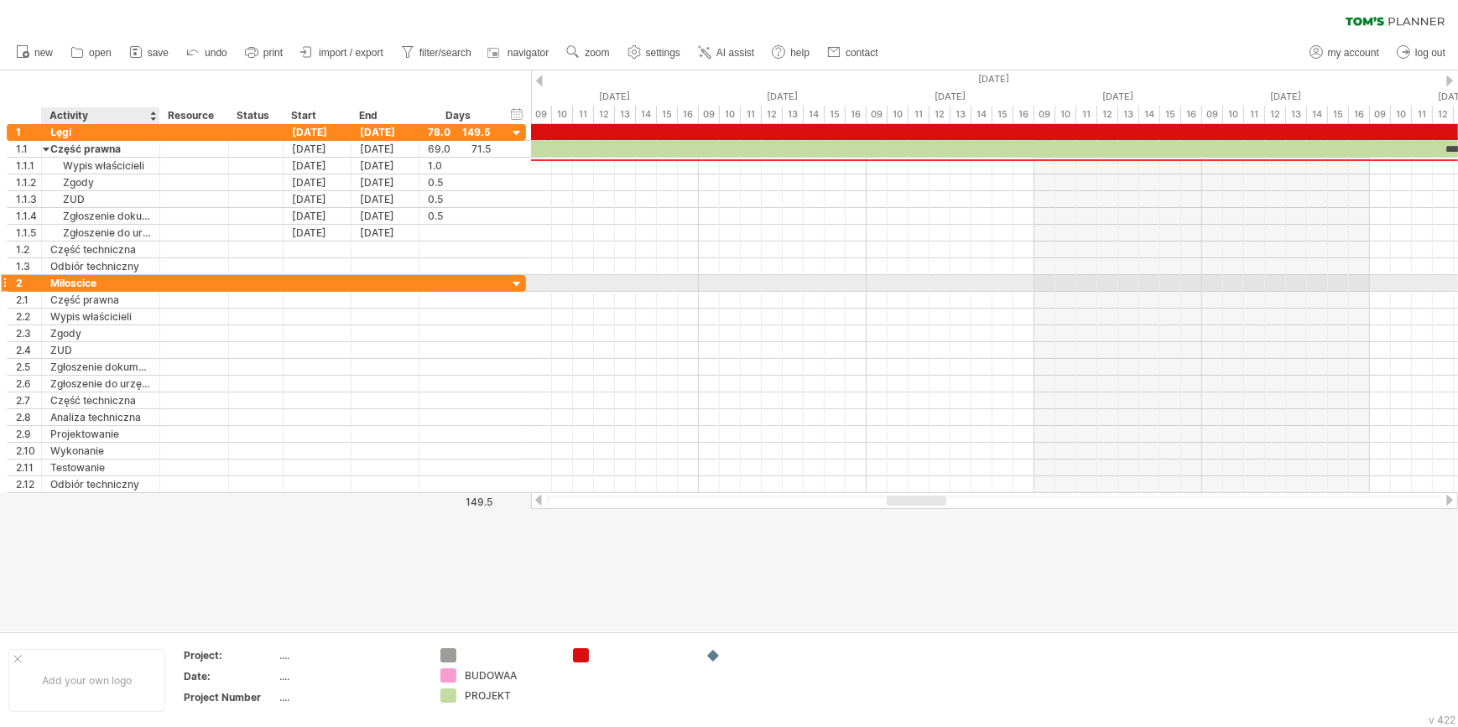
click at [76, 278] on div "Miłoscice" at bounding box center [100, 283] width 101 height 16
click at [76, 278] on input "*********" at bounding box center [100, 283] width 101 height 16
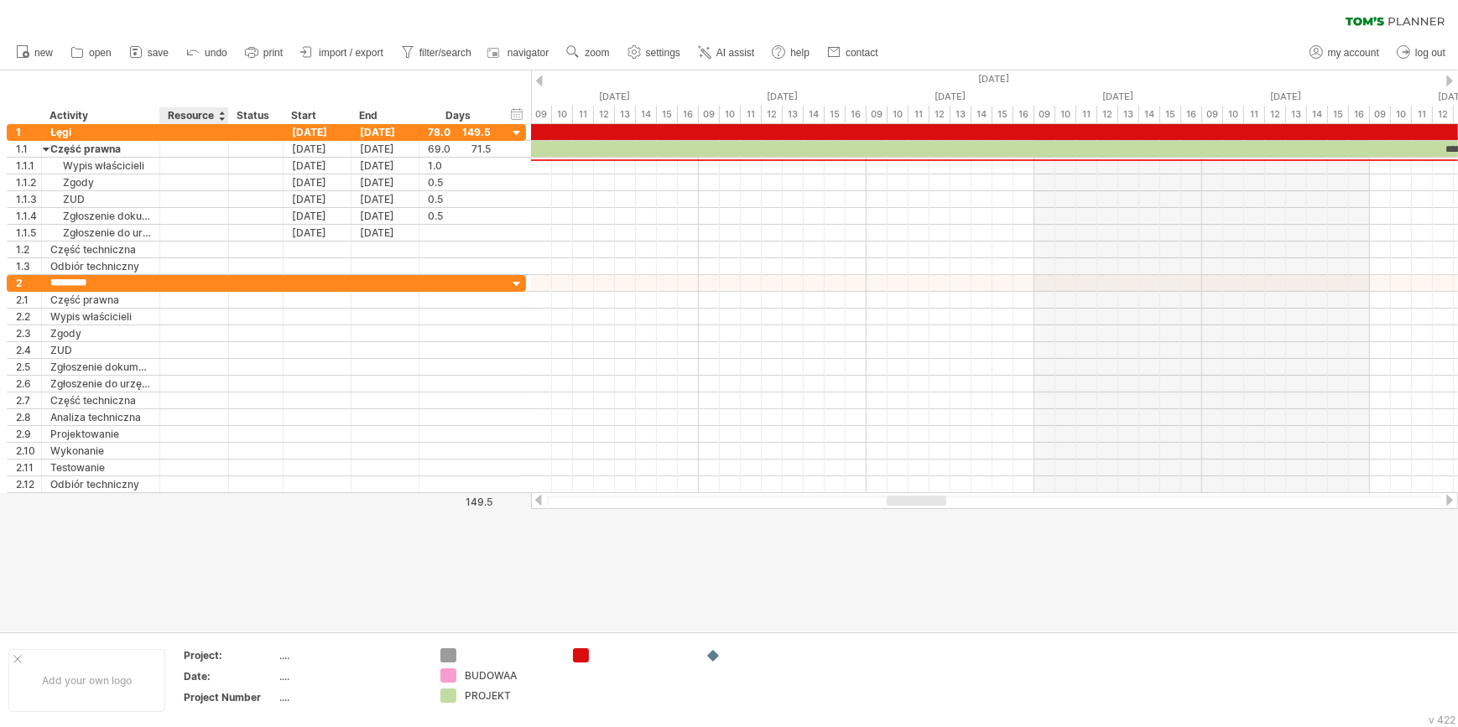
click at [169, 551] on div at bounding box center [729, 350] width 1458 height 561
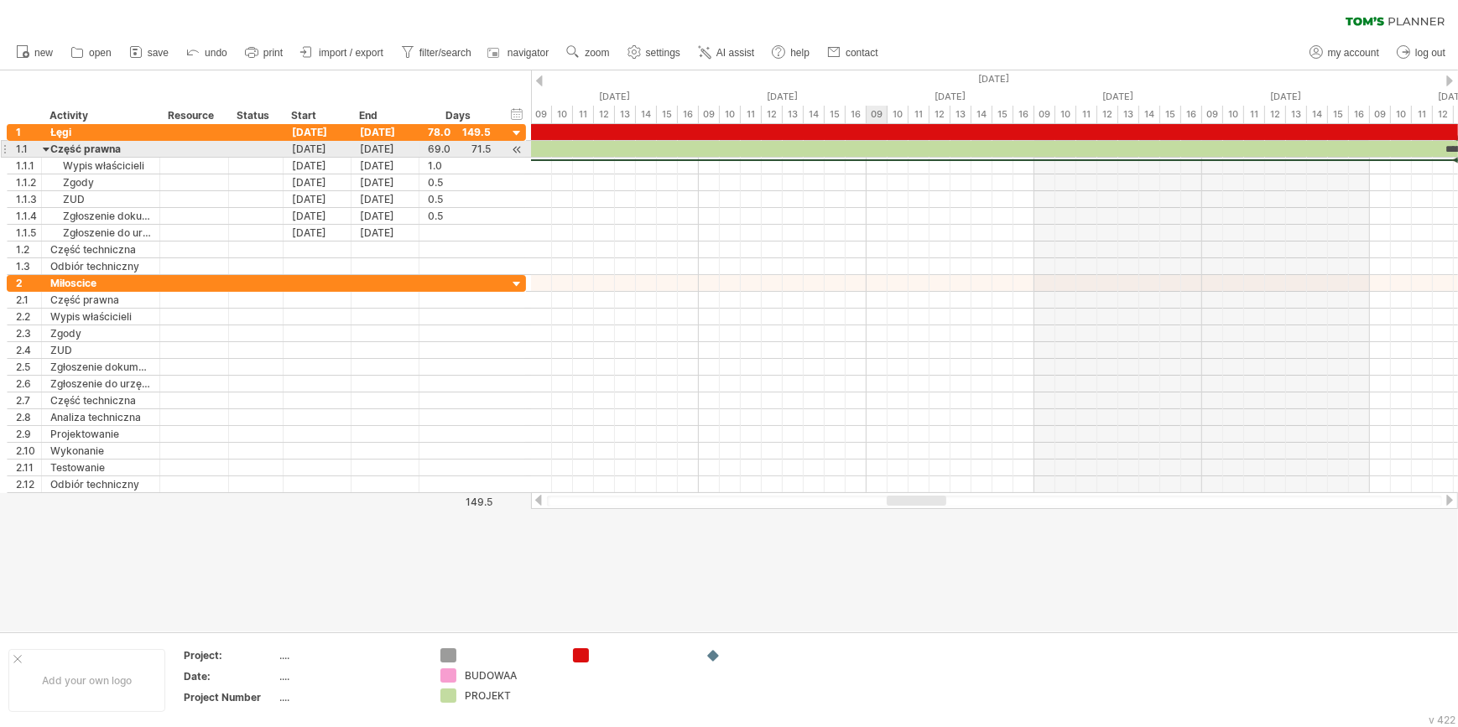
click at [867, 143] on div "*****" at bounding box center [1453, 149] width 11573 height 16
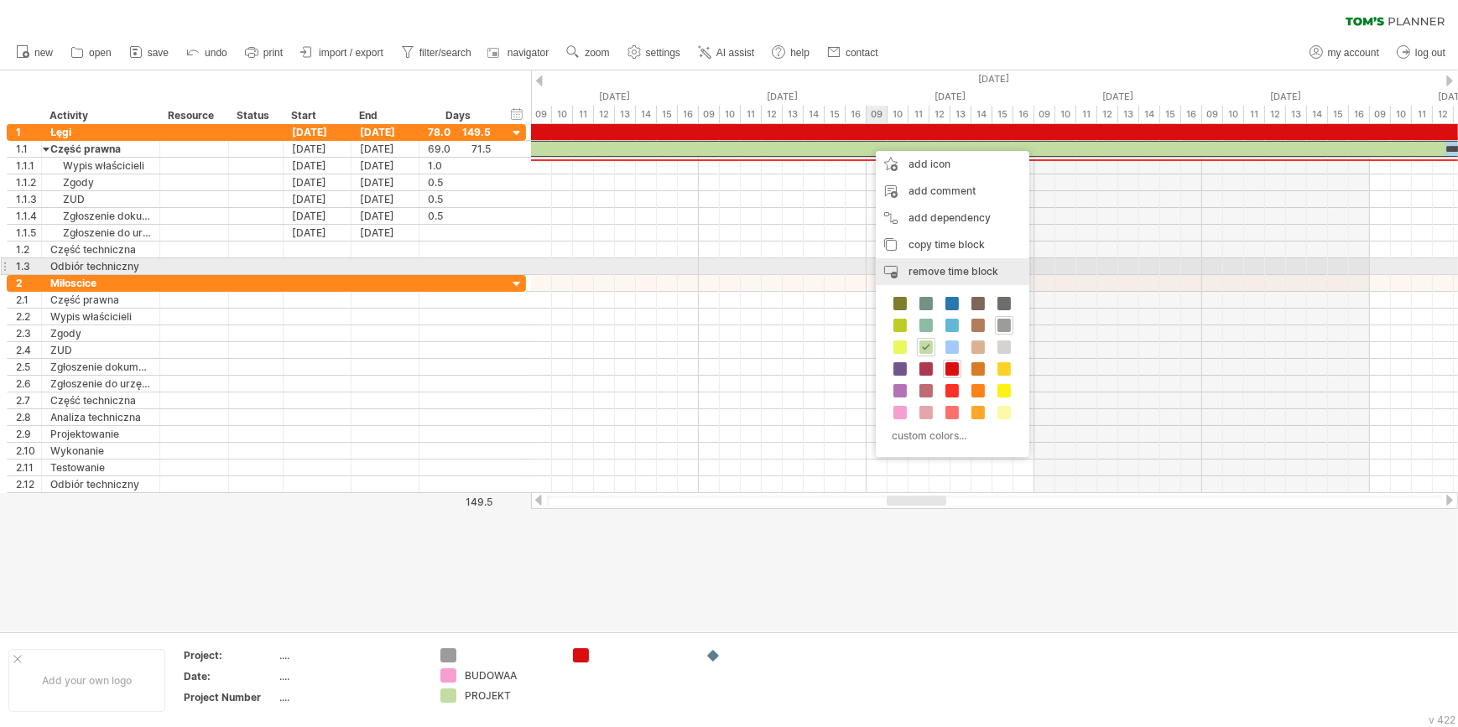
click at [950, 275] on span "remove time block" at bounding box center [953, 271] width 90 height 13
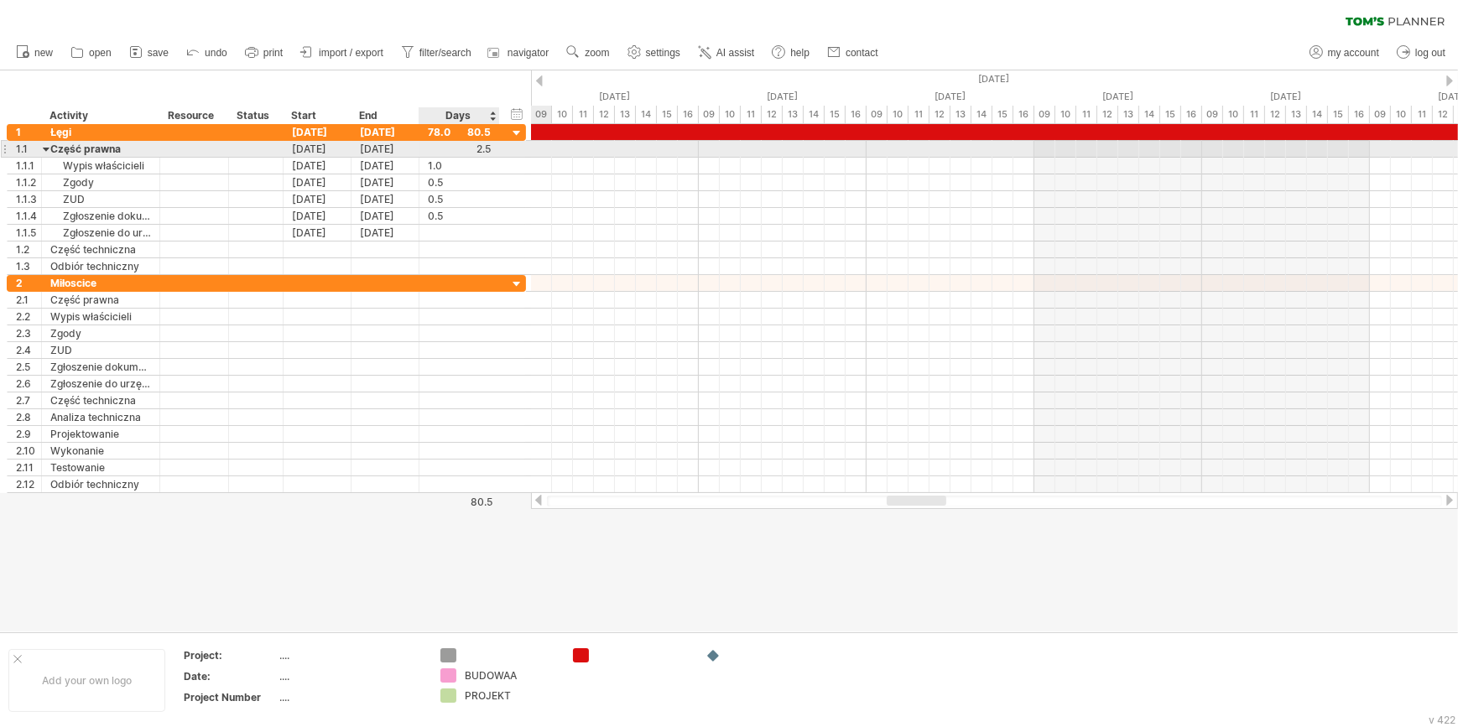
click at [449, 150] on div at bounding box center [459, 149] width 63 height 16
click at [447, 149] on input "text" at bounding box center [444, 149] width 32 height 16
type input "**"
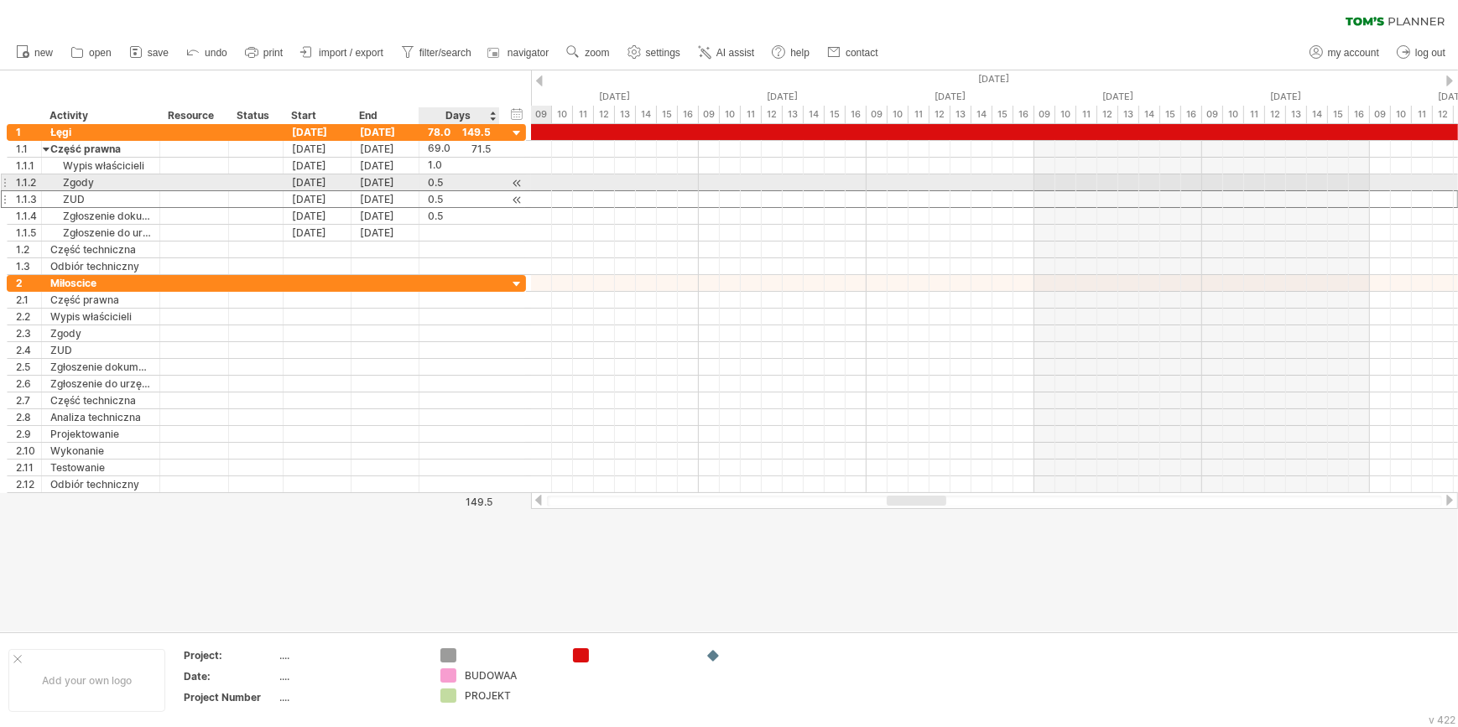
scroll to position [0, 0]
click at [482, 191] on div "0.5" at bounding box center [459, 199] width 63 height 16
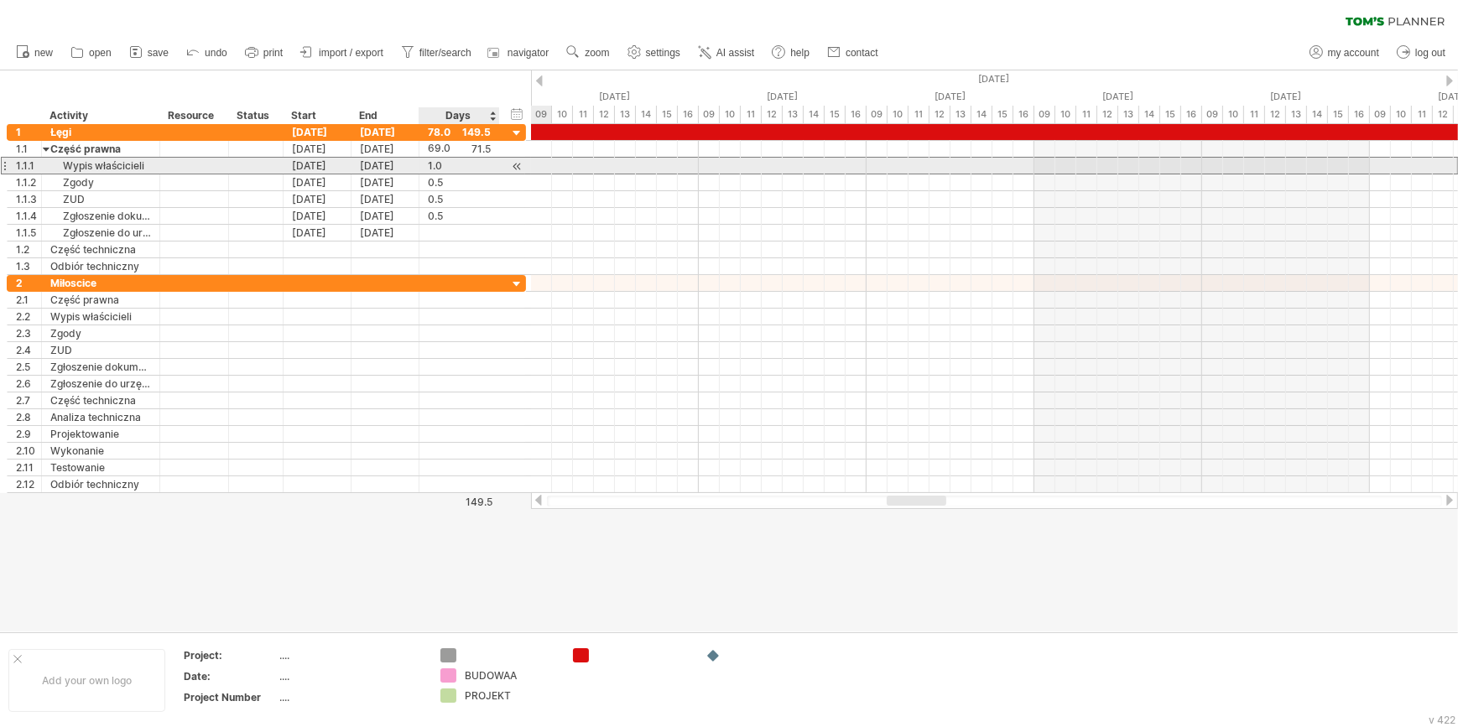
click at [485, 172] on div "1.0" at bounding box center [459, 166] width 63 height 16
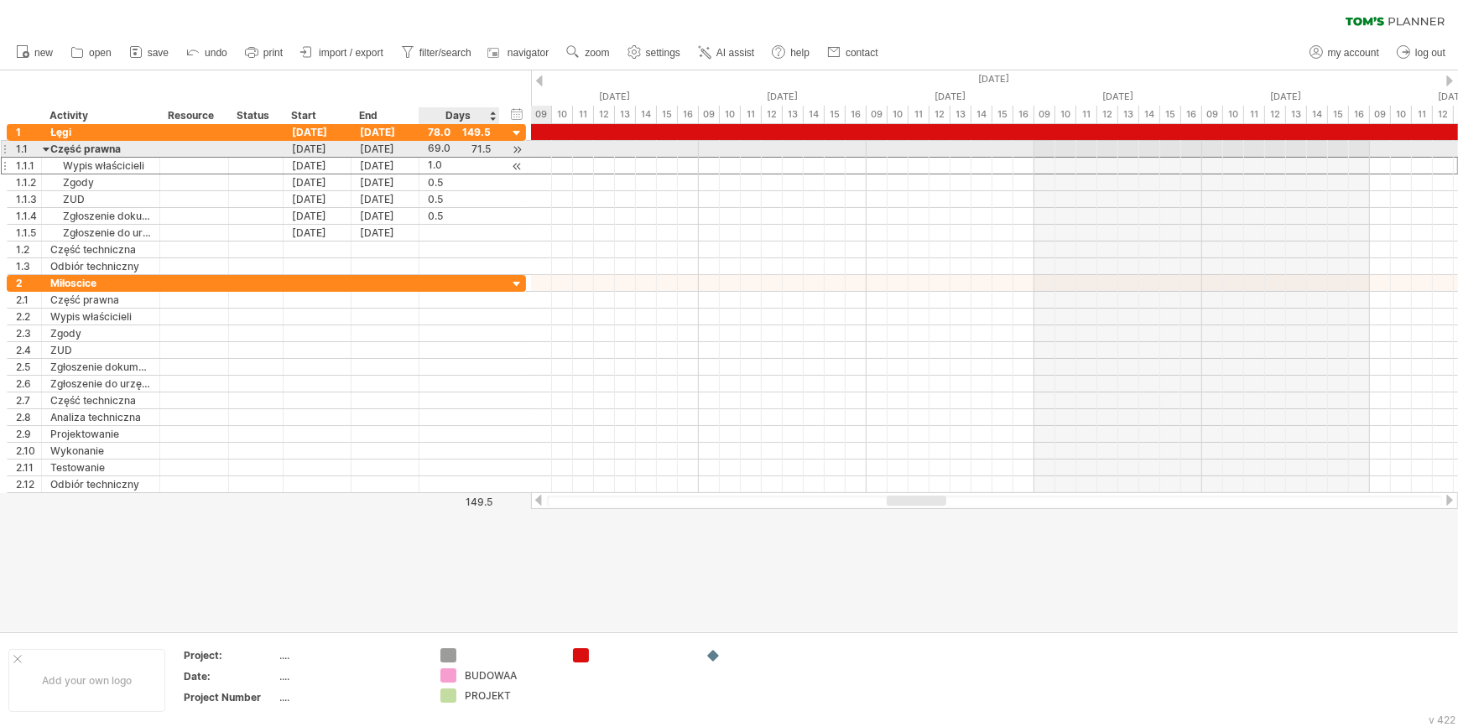
scroll to position [1, 0]
click at [478, 158] on div "1.0" at bounding box center [459, 166] width 63 height 16
click at [478, 148] on div "69.0" at bounding box center [459, 149] width 63 height 16
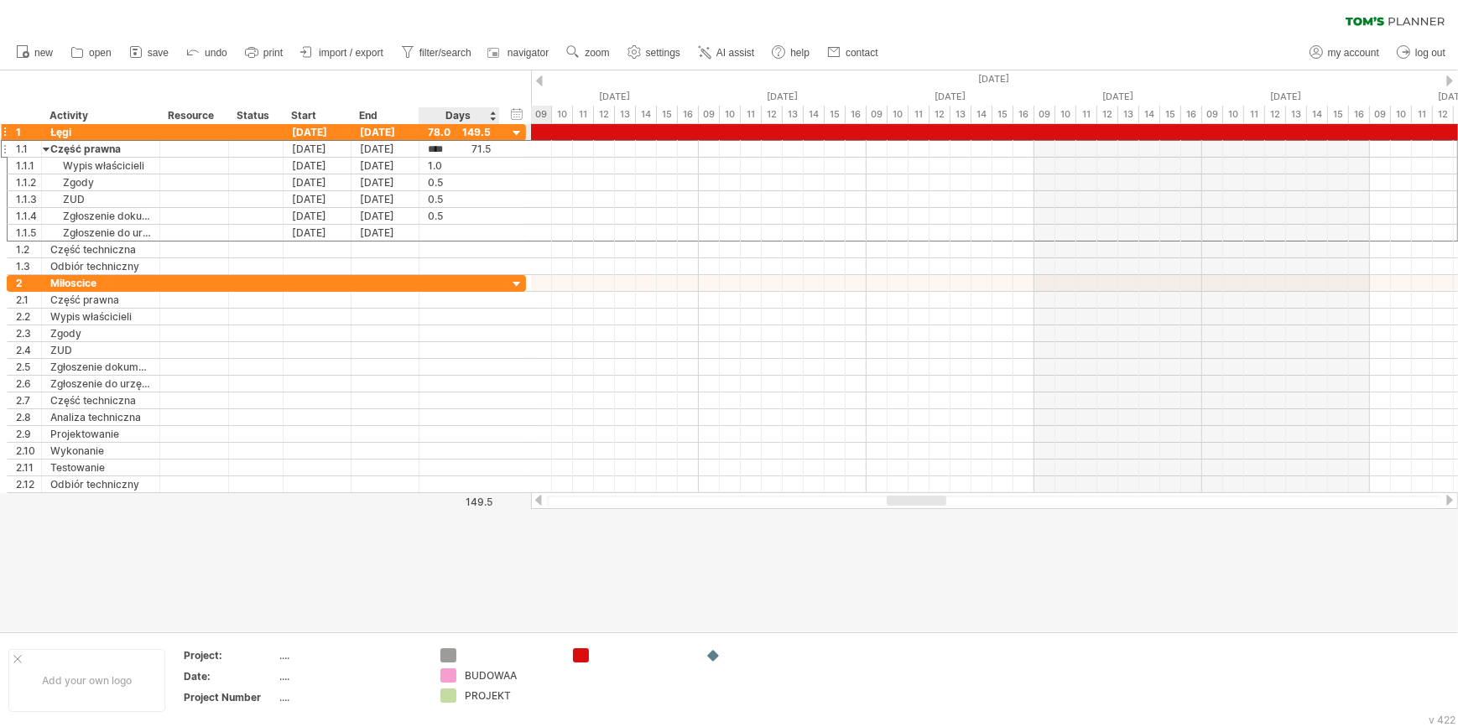
click at [474, 124] on div "78.0" at bounding box center [459, 132] width 63 height 16
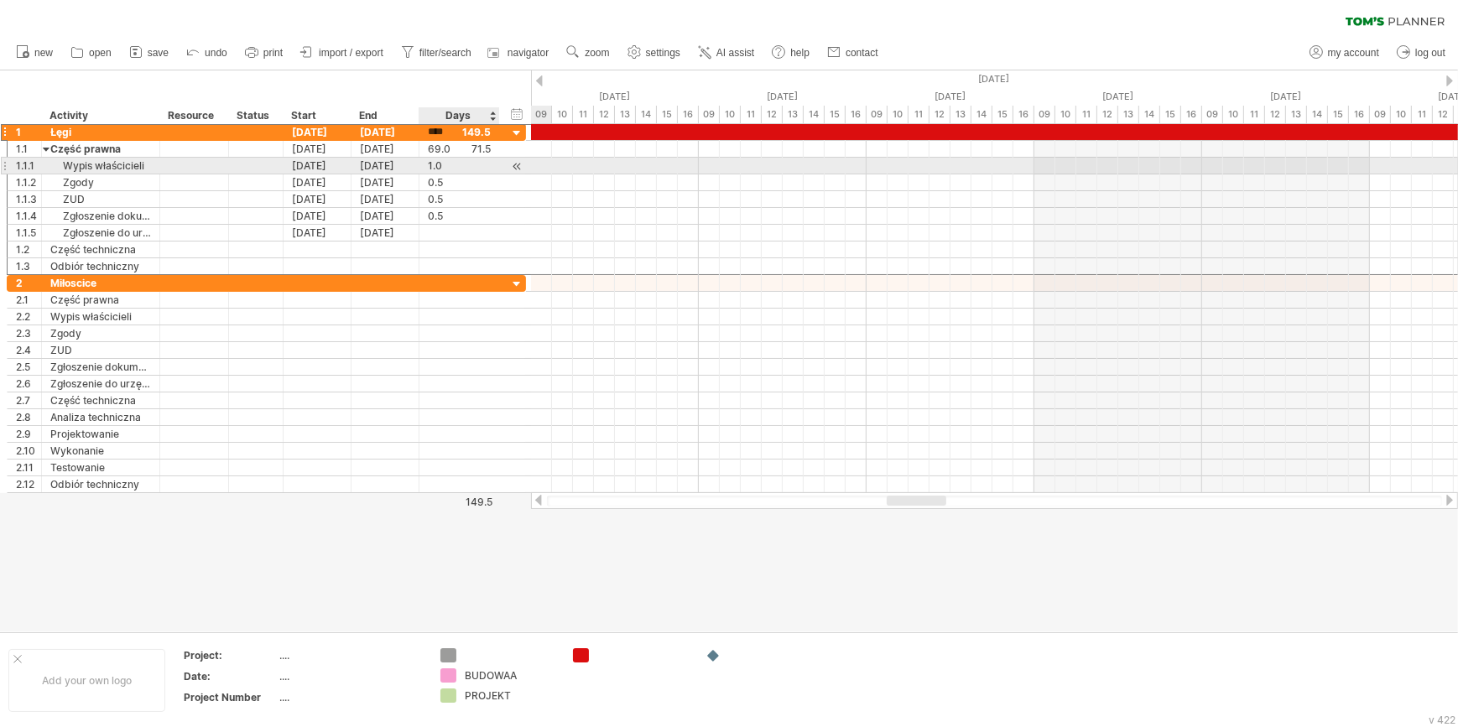
click at [440, 161] on div "1.0" at bounding box center [459, 166] width 63 height 16
click at [434, 132] on div "78.0" at bounding box center [459, 132] width 63 height 16
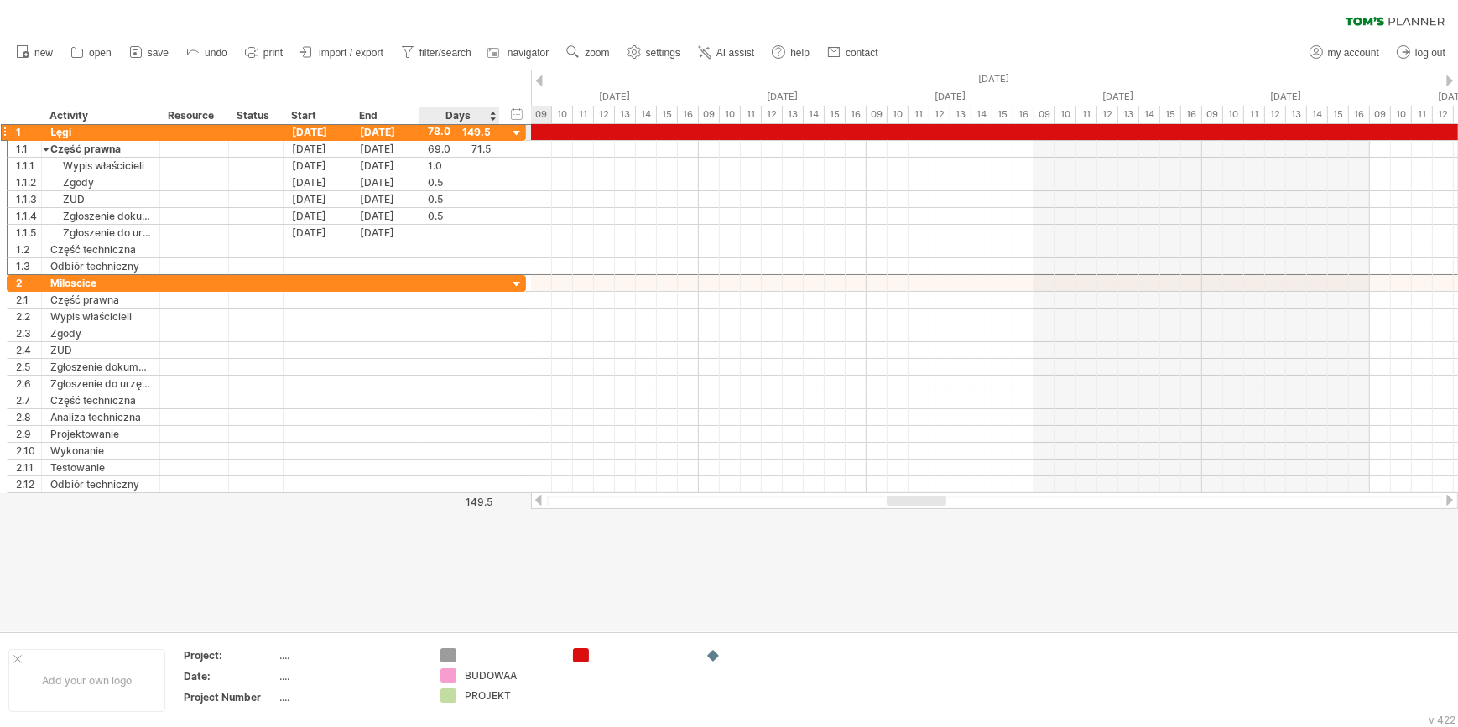
click at [481, 129] on div "78.0" at bounding box center [459, 132] width 63 height 16
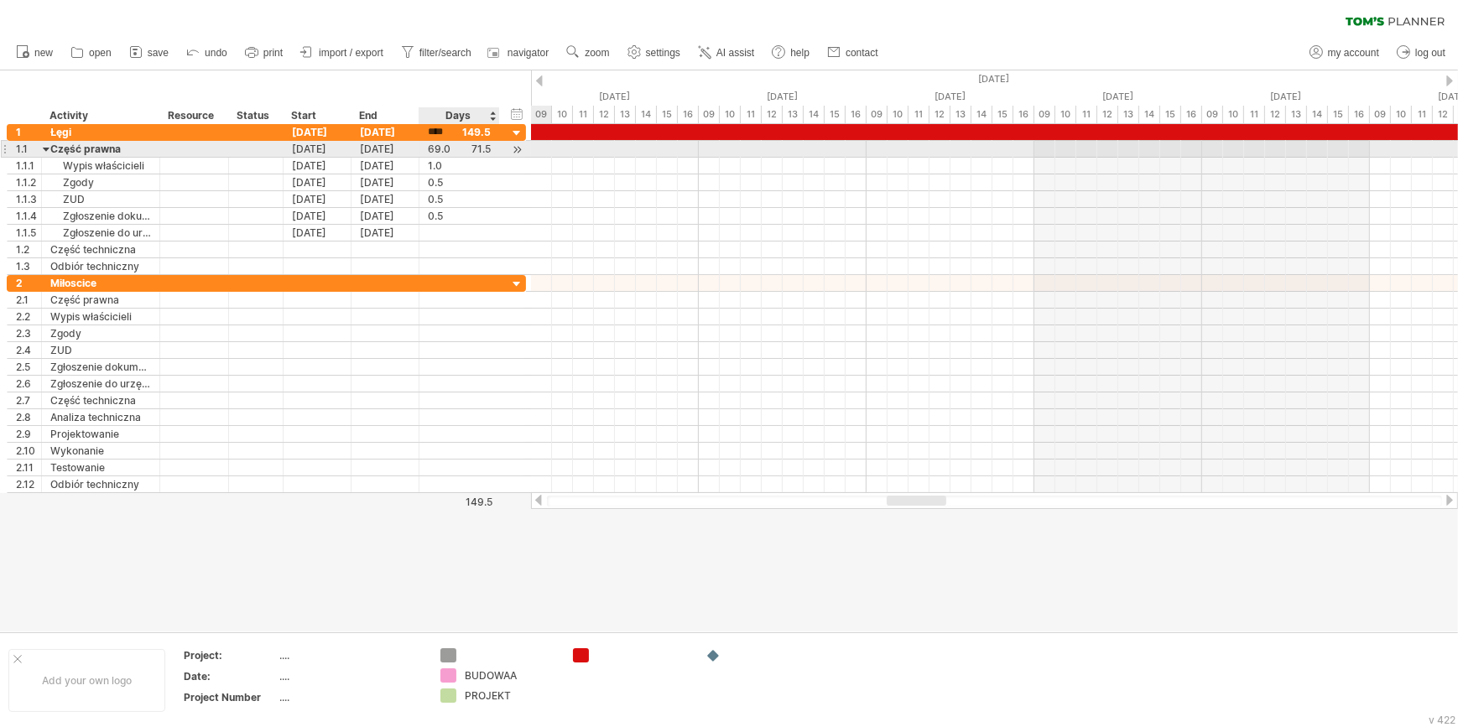
scroll to position [0, 0]
click at [484, 143] on div "69.0" at bounding box center [459, 149] width 63 height 16
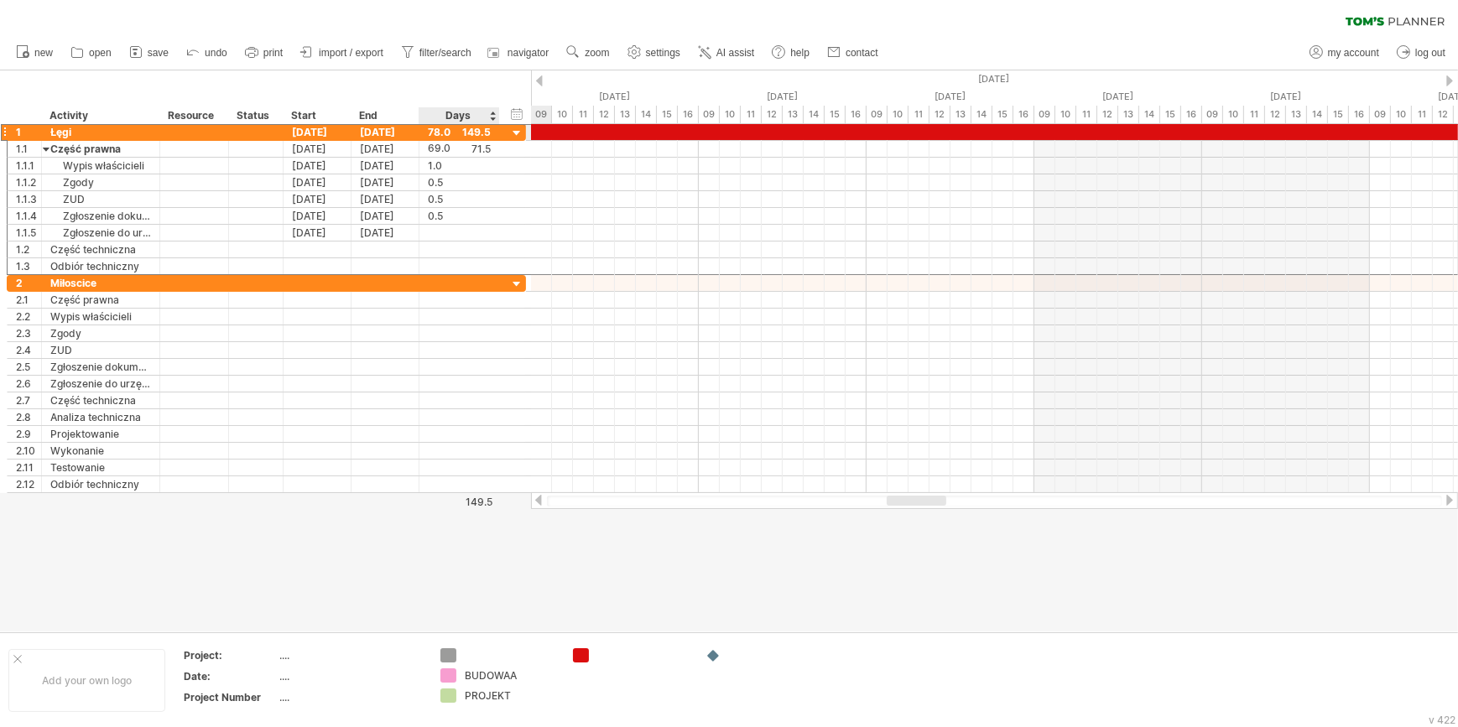
click at [480, 130] on div "78.0" at bounding box center [459, 132] width 63 height 16
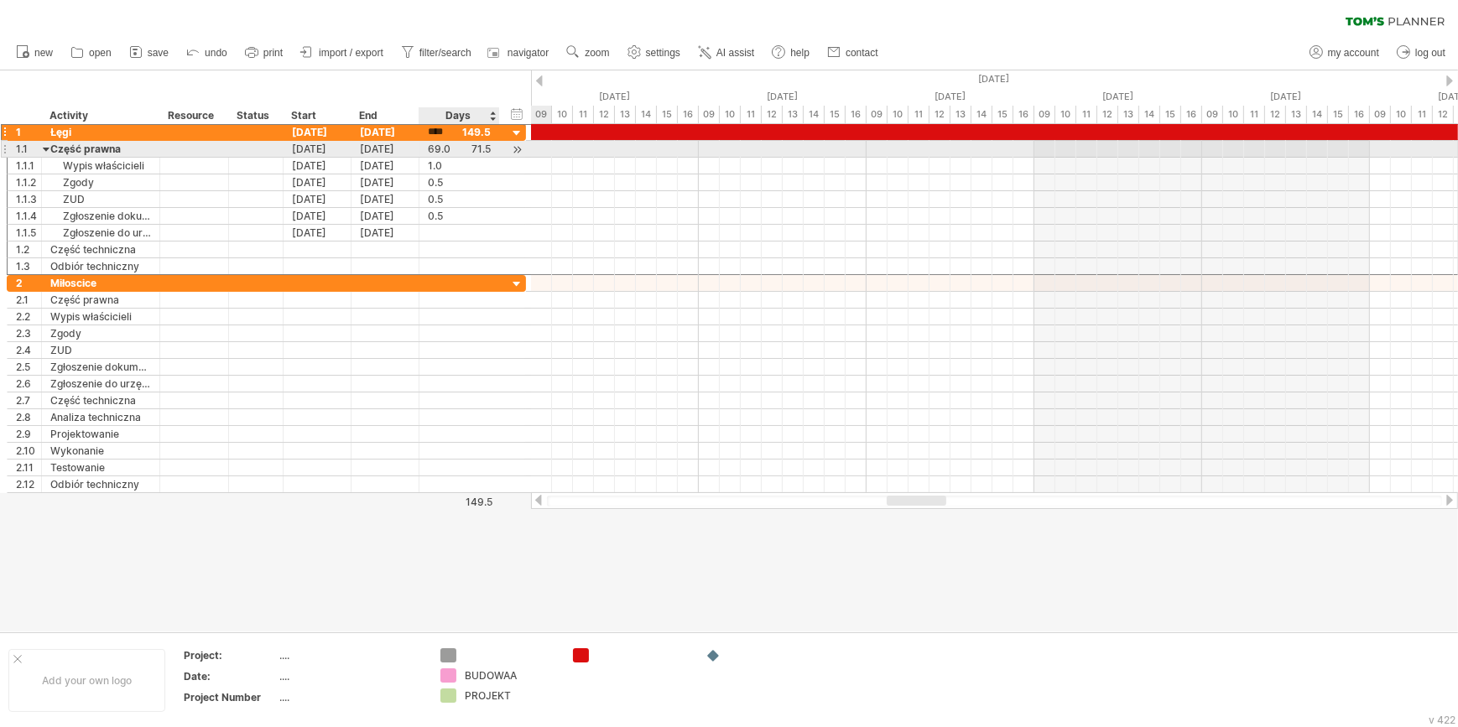
click at [445, 150] on div "69.0" at bounding box center [459, 149] width 63 height 16
click at [477, 150] on div "****" at bounding box center [459, 149] width 63 height 16
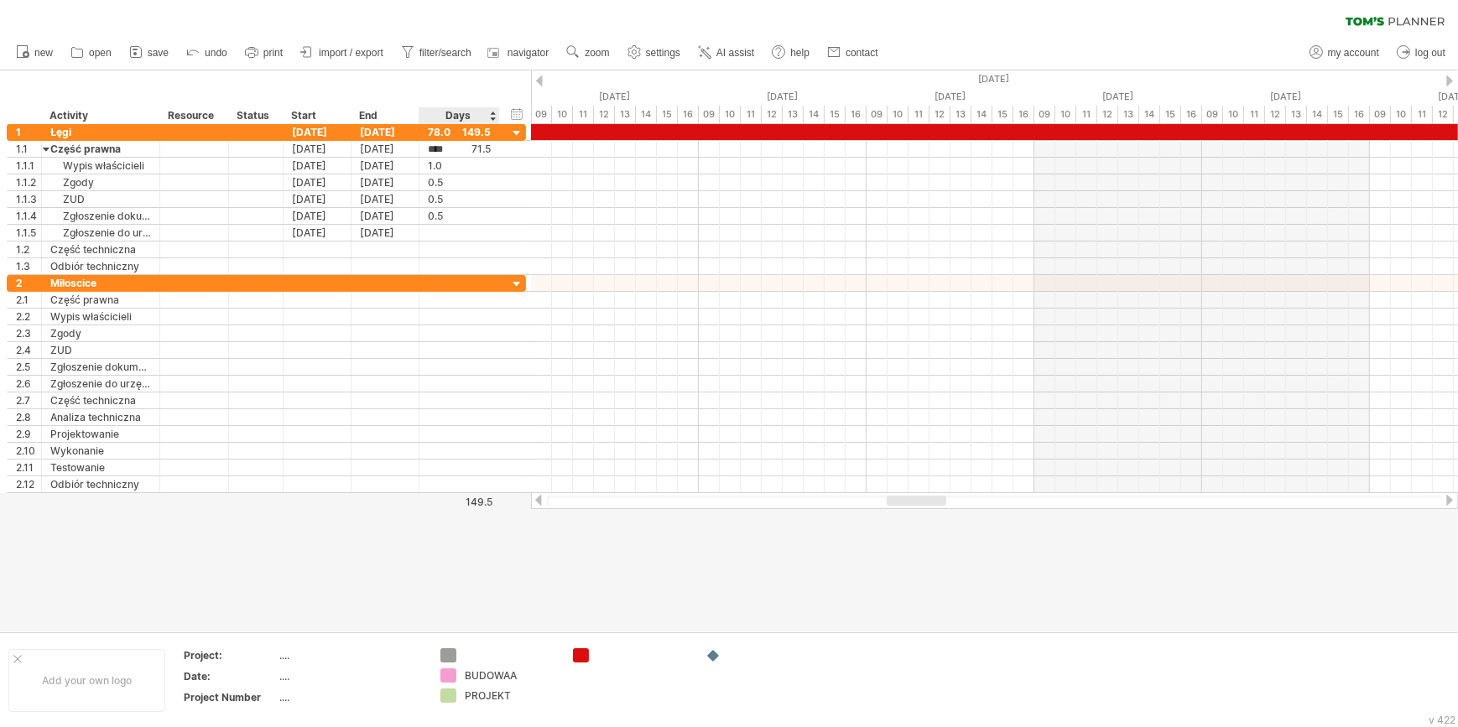
click at [491, 117] on div "Days" at bounding box center [458, 115] width 80 height 17
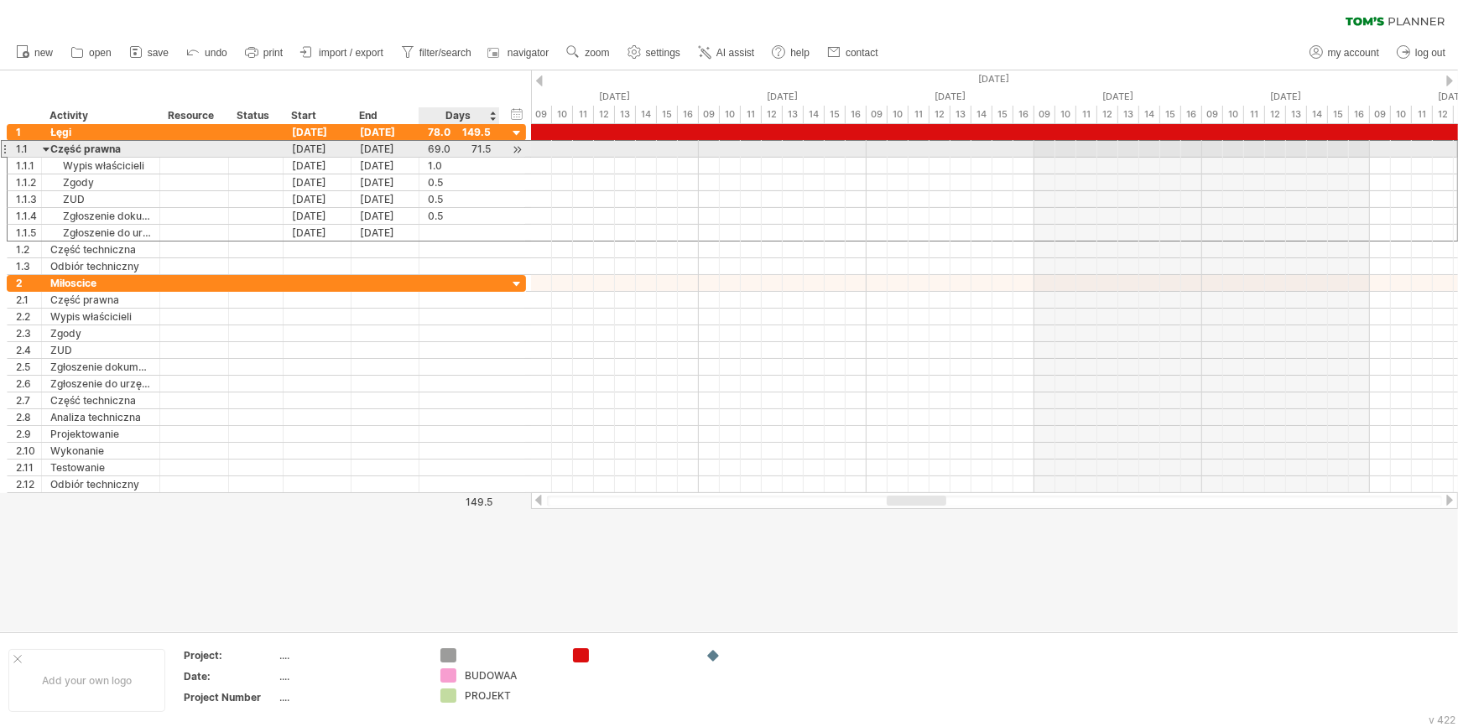
click at [436, 148] on div "69.0" at bounding box center [459, 149] width 63 height 16
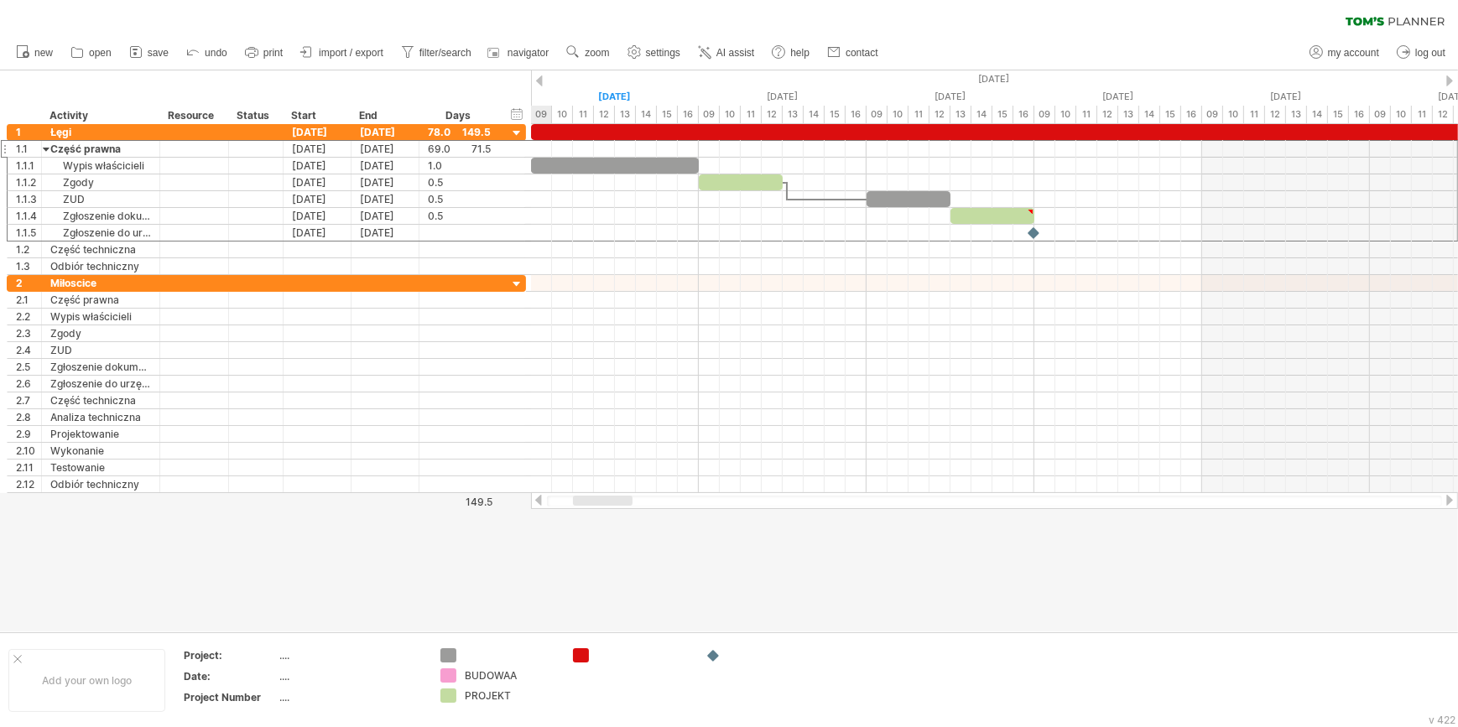
drag, startPoint x: 933, startPoint y: 496, endPoint x: 619, endPoint y: 525, distance: 315.0
click at [619, 525] on div "Trying to reach [DOMAIN_NAME] Connected again... 0% clear filter new 1" at bounding box center [729, 363] width 1458 height 727
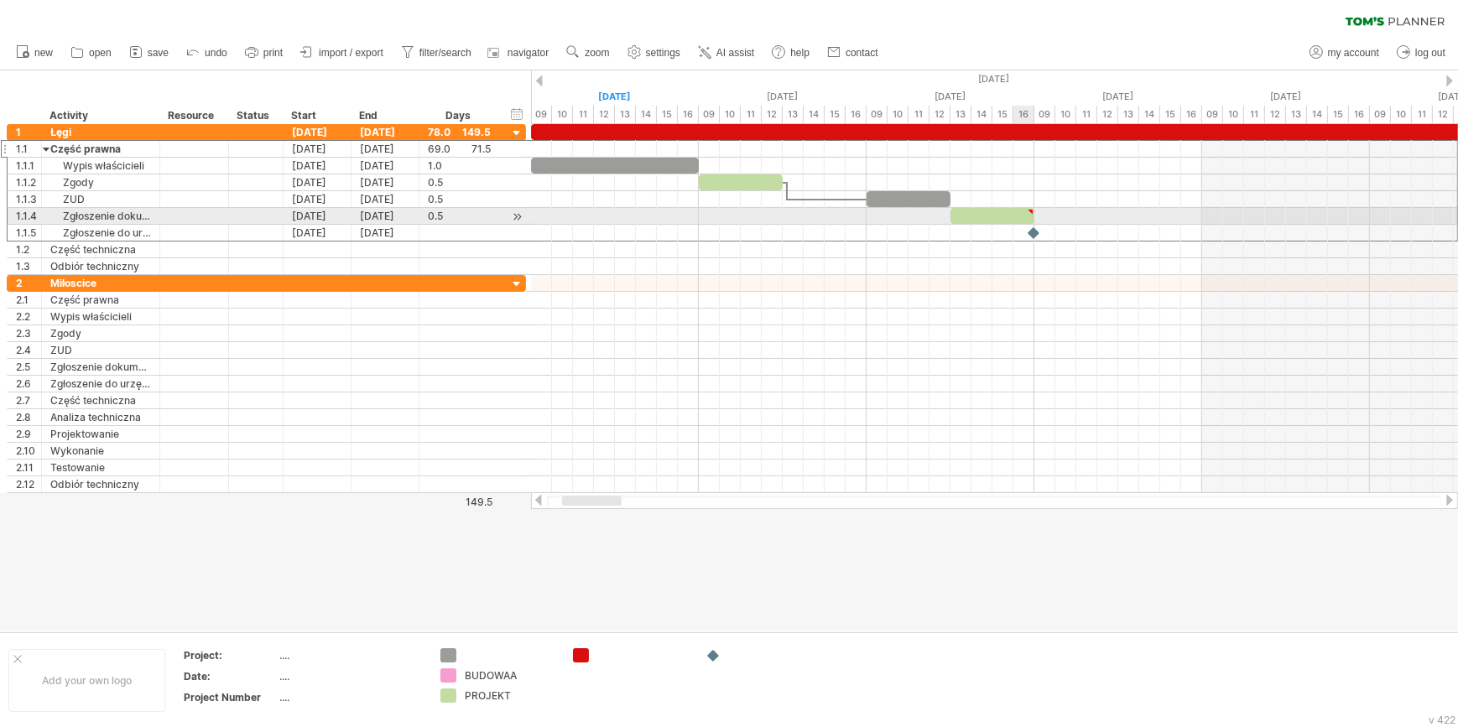
type textarea "**********"
click at [1030, 210] on div at bounding box center [1031, 212] width 8 height 8
click at [1029, 219] on div at bounding box center [992, 216] width 84 height 16
click at [1032, 235] on div at bounding box center [1034, 233] width 18 height 16
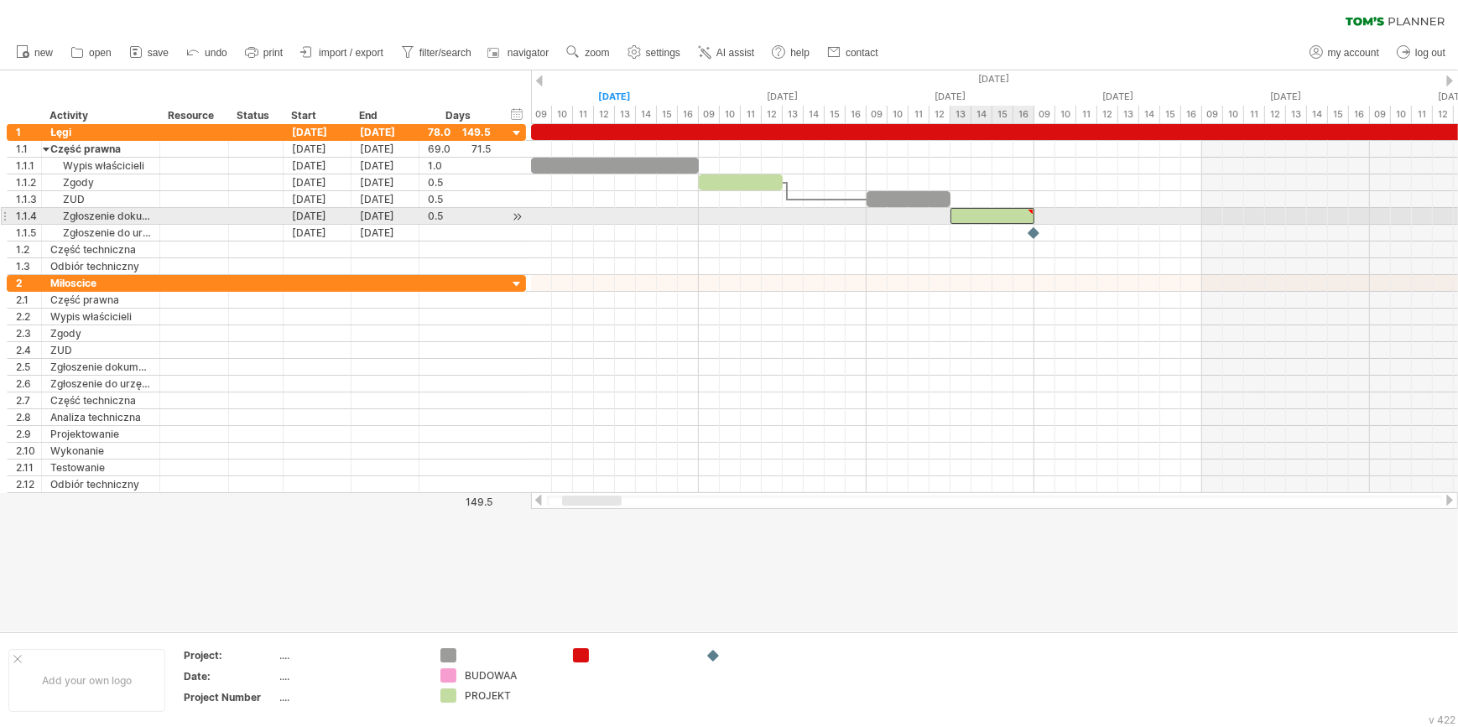
click at [1006, 213] on div at bounding box center [992, 216] width 84 height 16
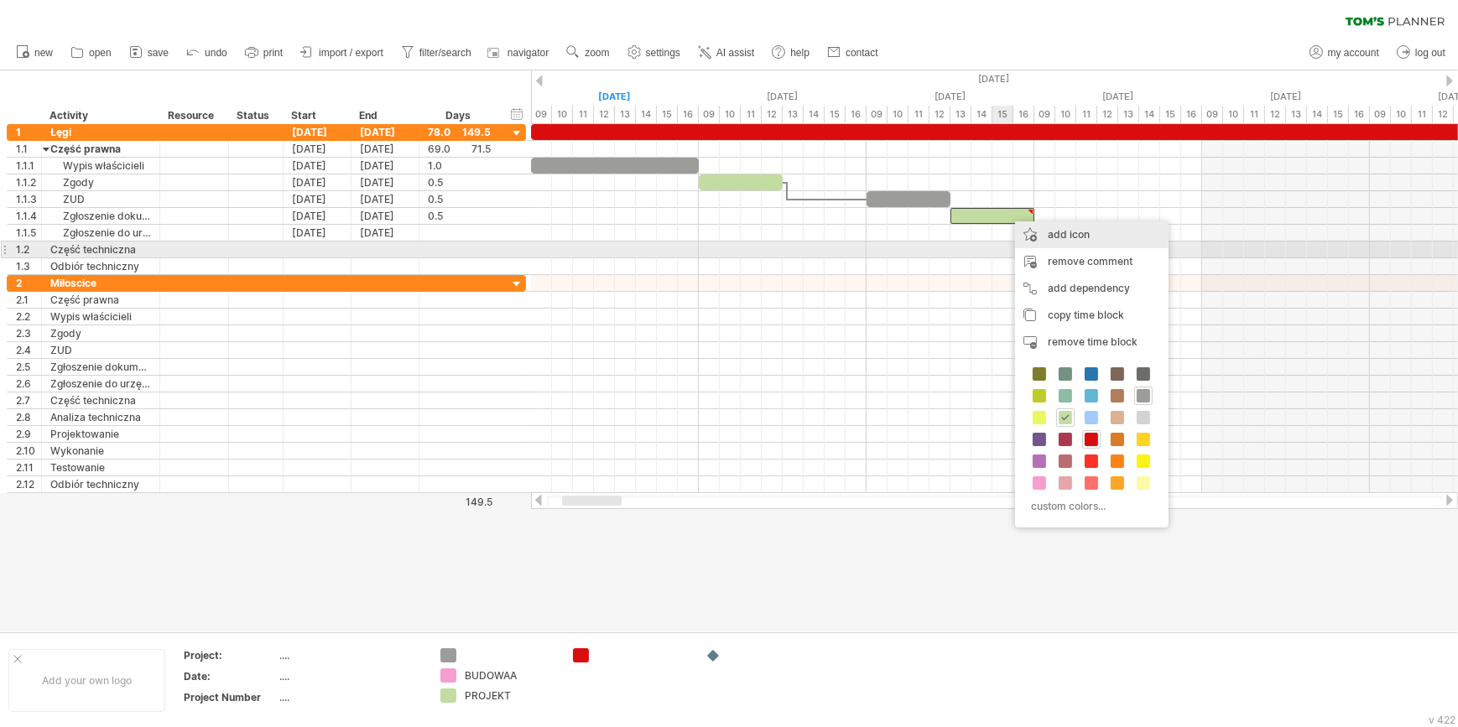
click at [1035, 243] on div "add icon" at bounding box center [1091, 234] width 153 height 27
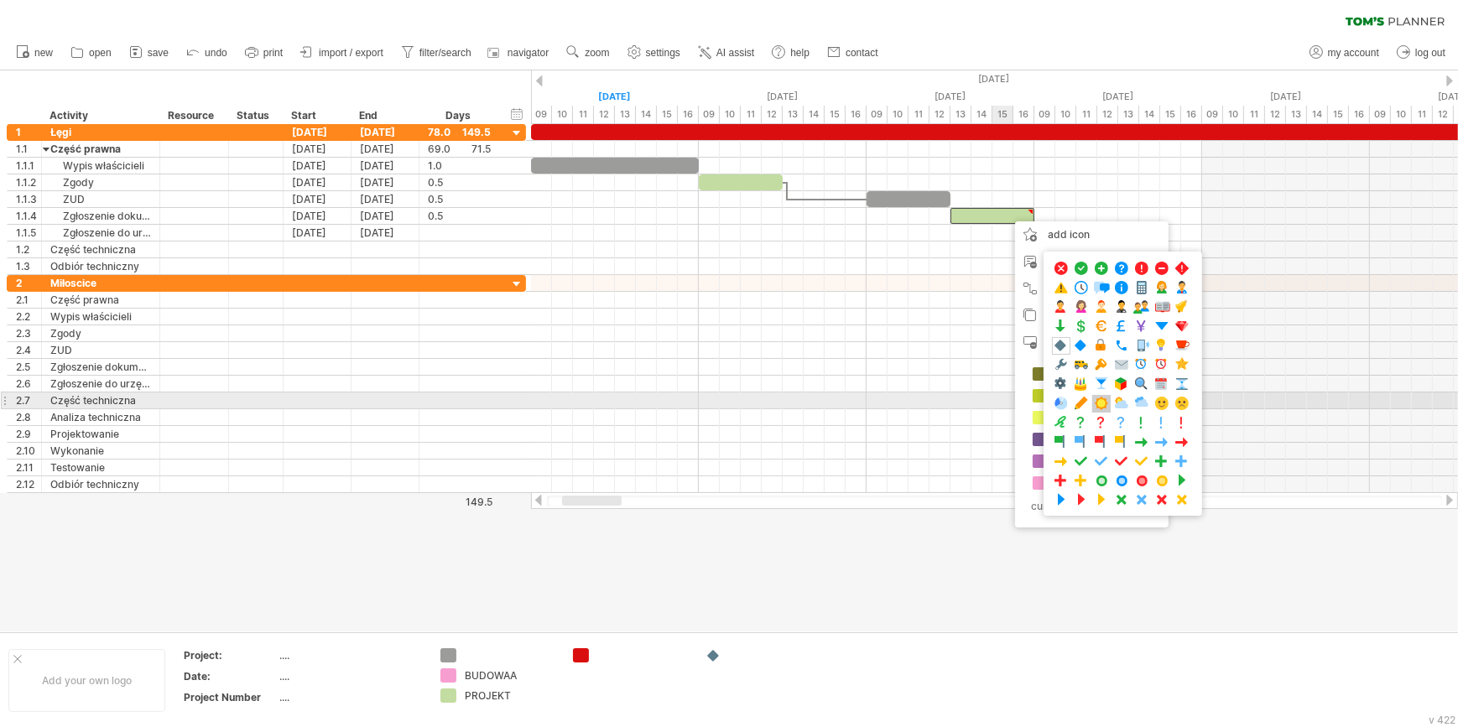
click at [1100, 396] on span at bounding box center [1101, 404] width 17 height 16
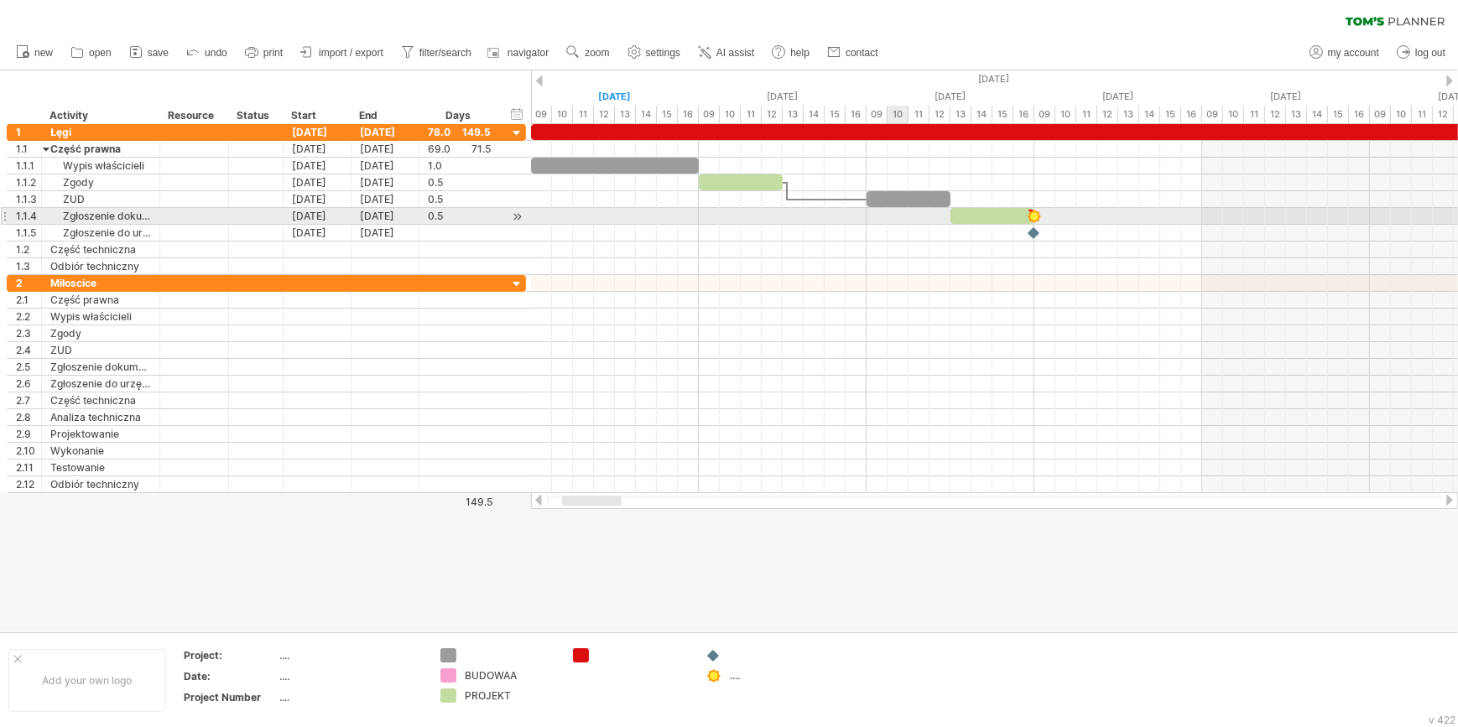
click at [892, 214] on div at bounding box center [994, 216] width 927 height 17
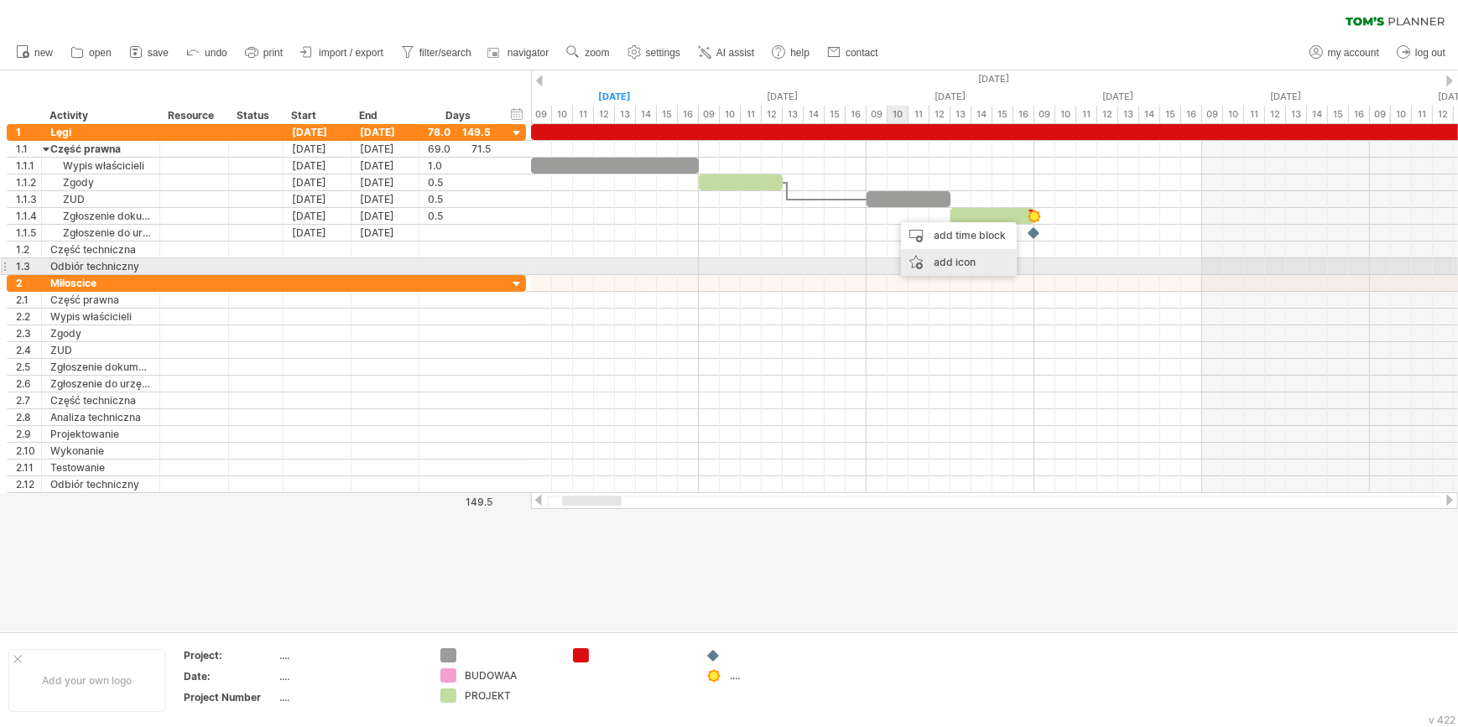
click at [948, 260] on div "add icon" at bounding box center [959, 262] width 116 height 27
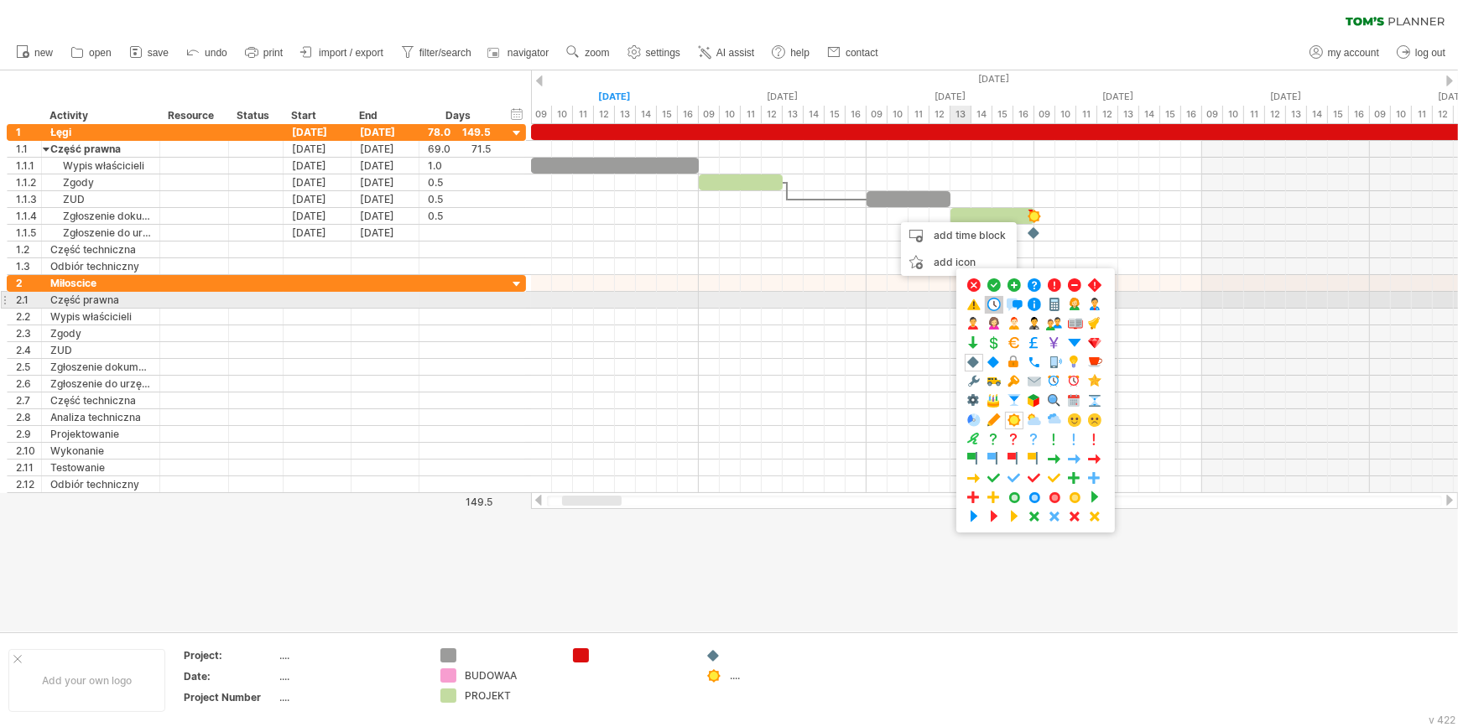
click at [995, 299] on span at bounding box center [993, 305] width 17 height 16
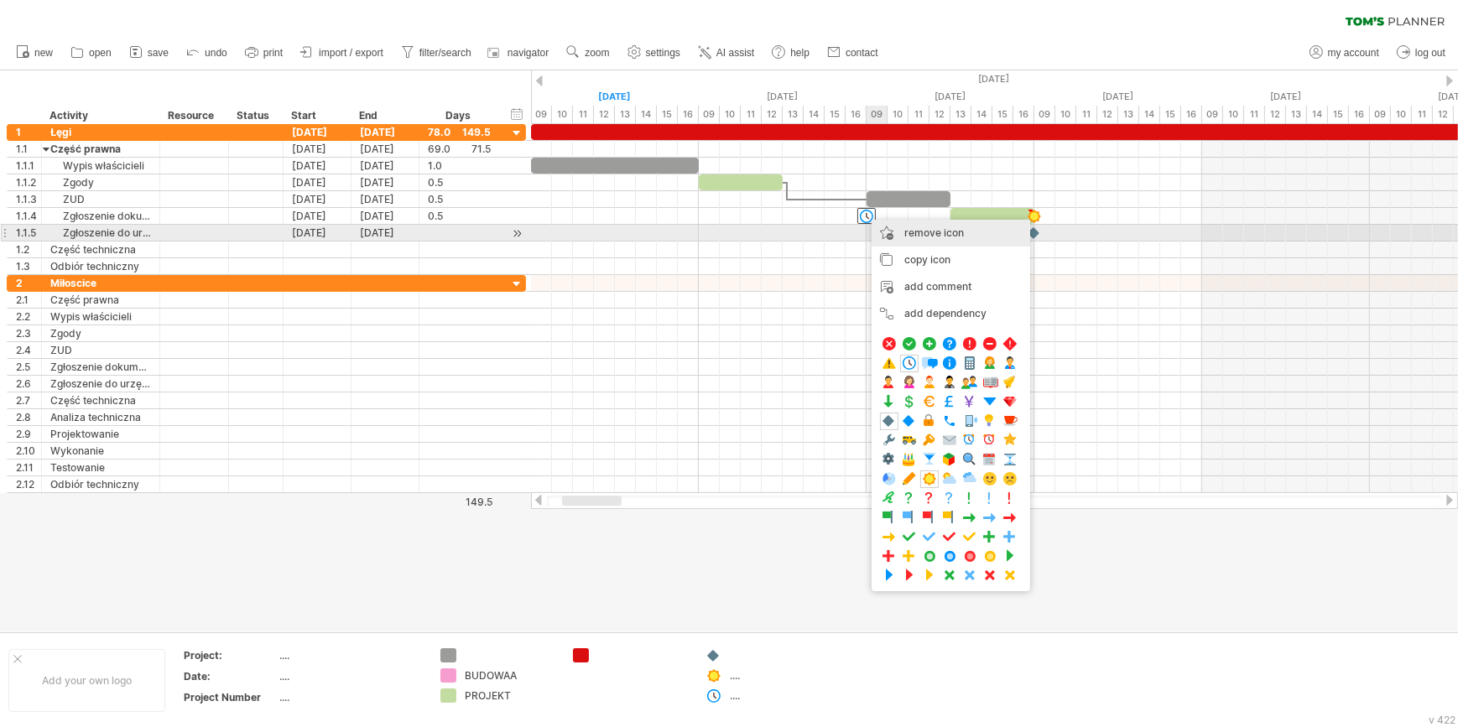
click at [931, 239] on div "remove icon remove selected items" at bounding box center [950, 233] width 159 height 27
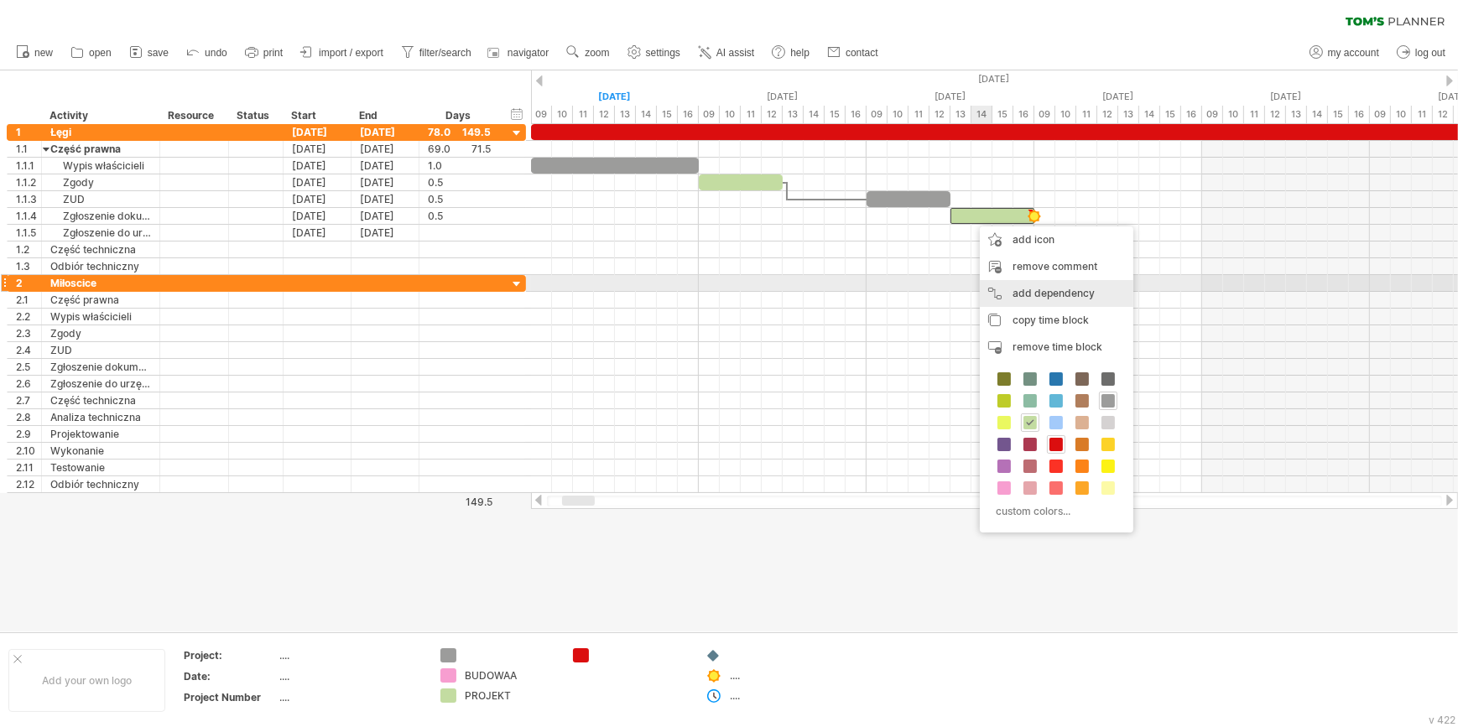
click at [1037, 291] on div "add dependency You can use dependencies when you require tasks to be done in a …" at bounding box center [1056, 293] width 153 height 27
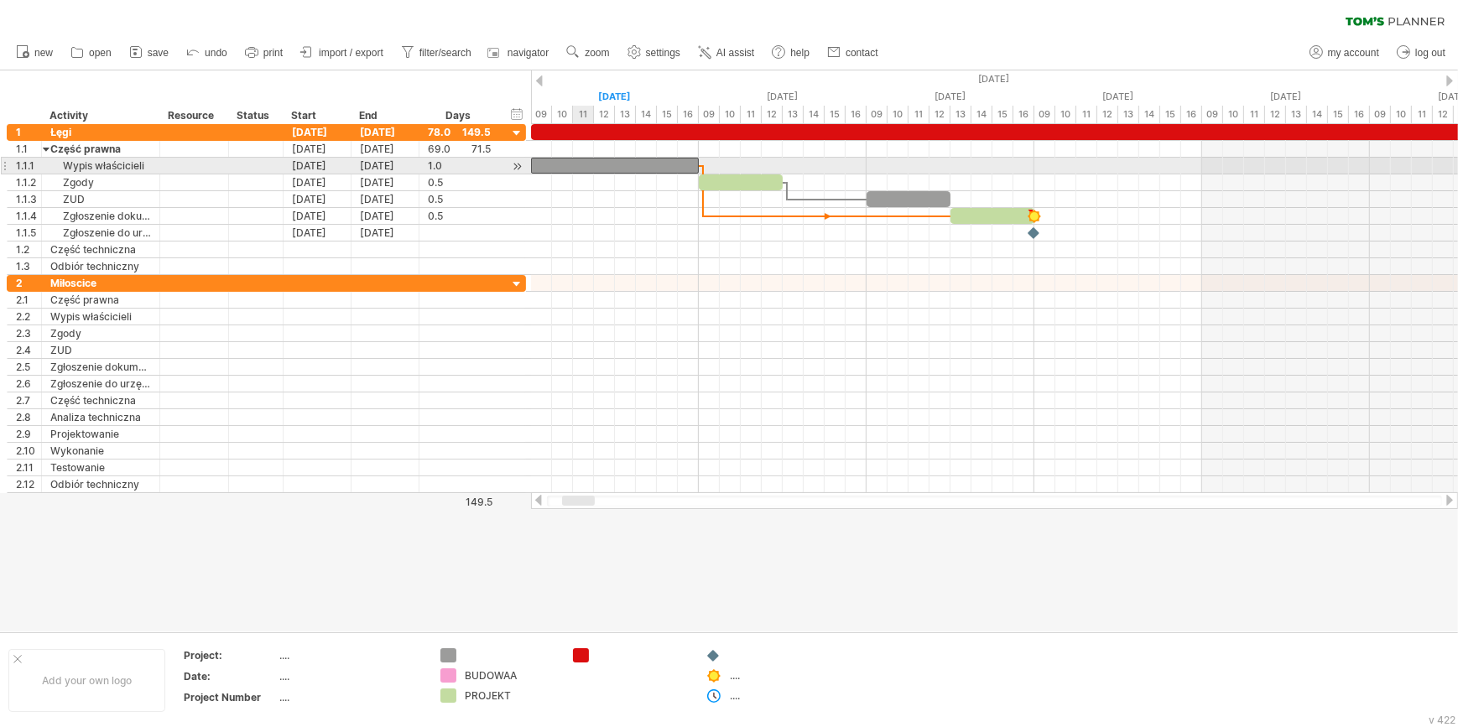
click at [580, 172] on div at bounding box center [615, 166] width 168 height 16
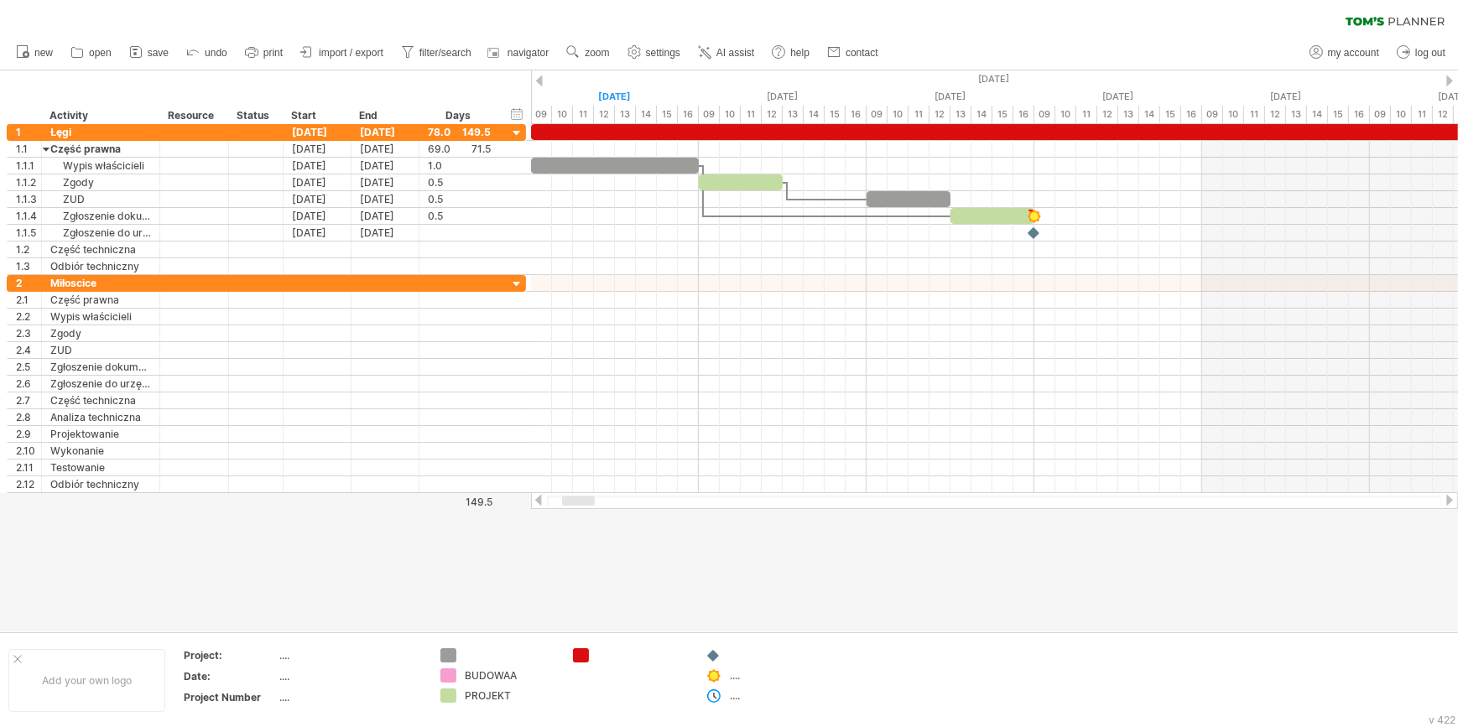
click at [1363, 65] on ul "my account log out" at bounding box center [1376, 52] width 151 height 35
click at [1356, 57] on span "my account" at bounding box center [1353, 53] width 51 height 12
type input "**********"
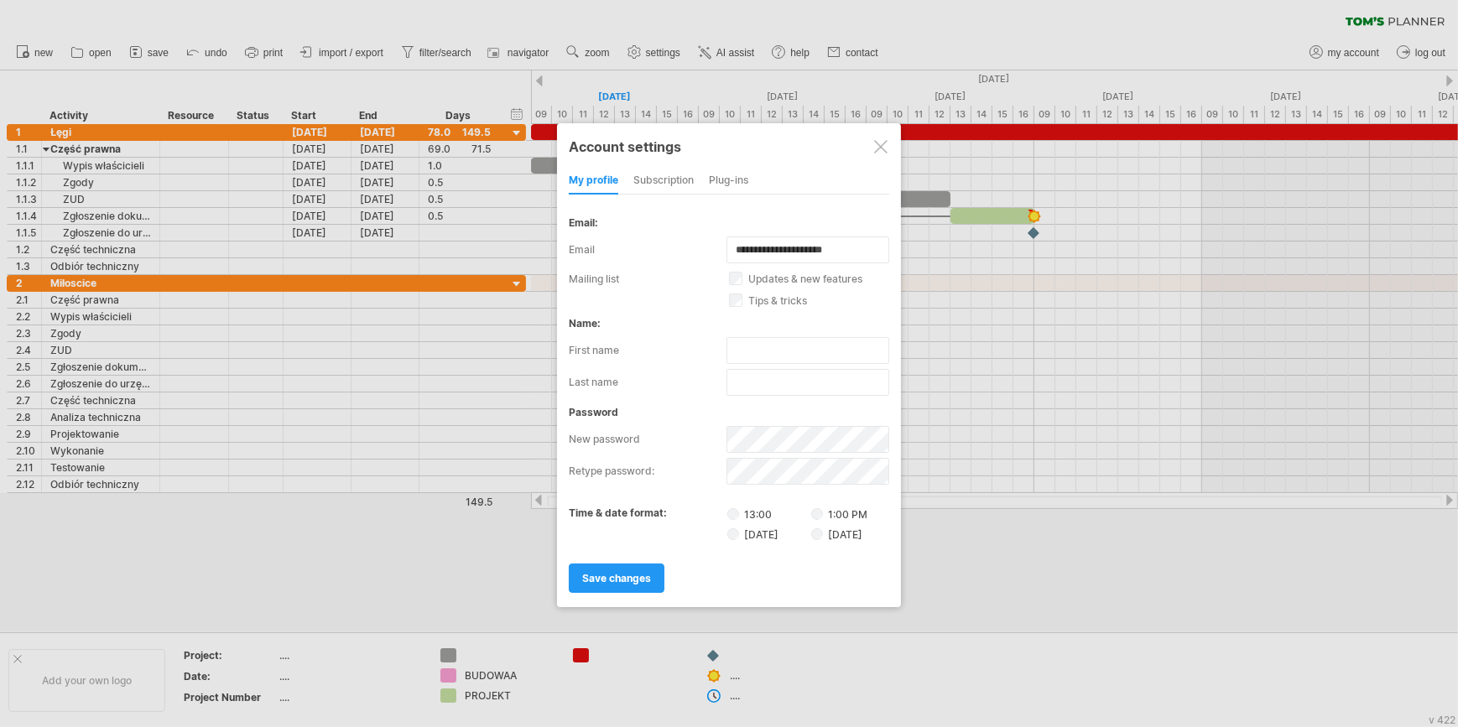
click at [673, 169] on div "subscription" at bounding box center [663, 181] width 60 height 27
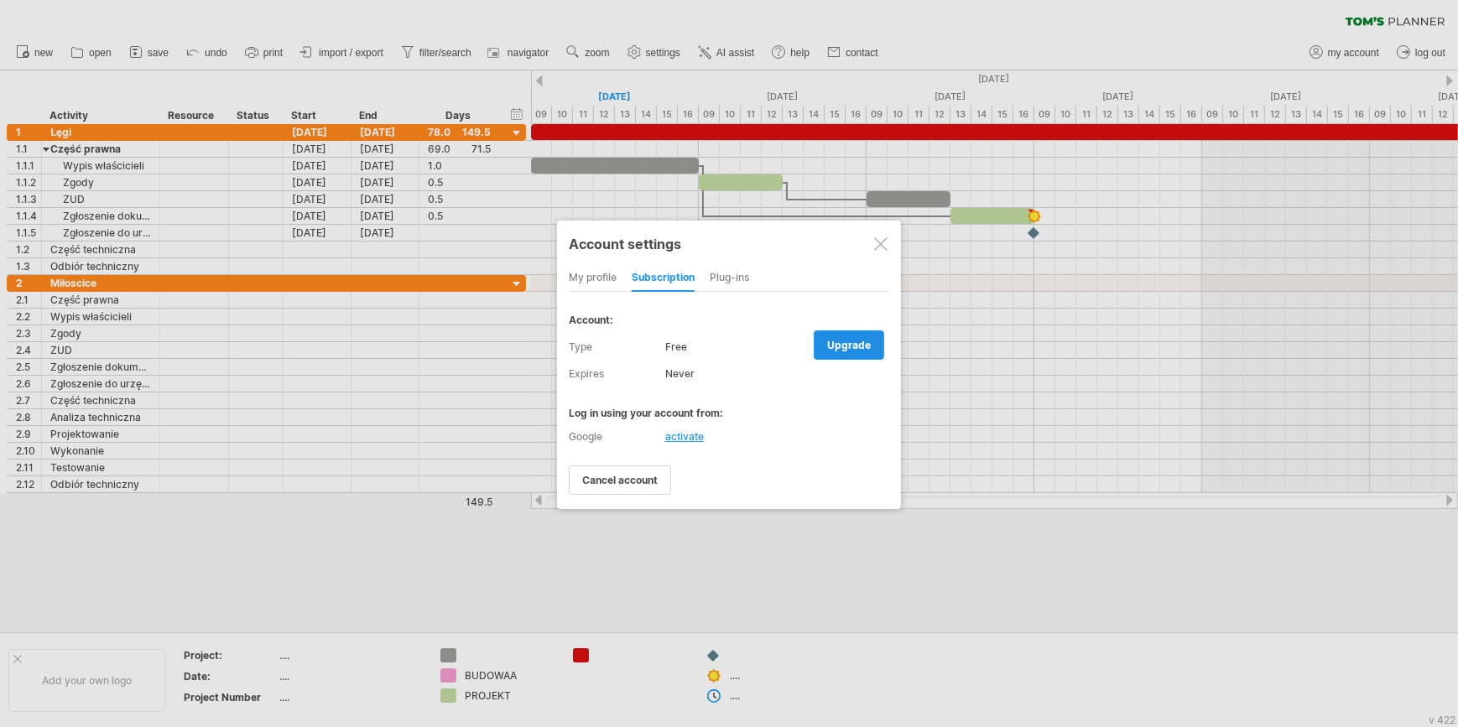
click at [838, 344] on span "upgrade" at bounding box center [849, 345] width 44 height 13
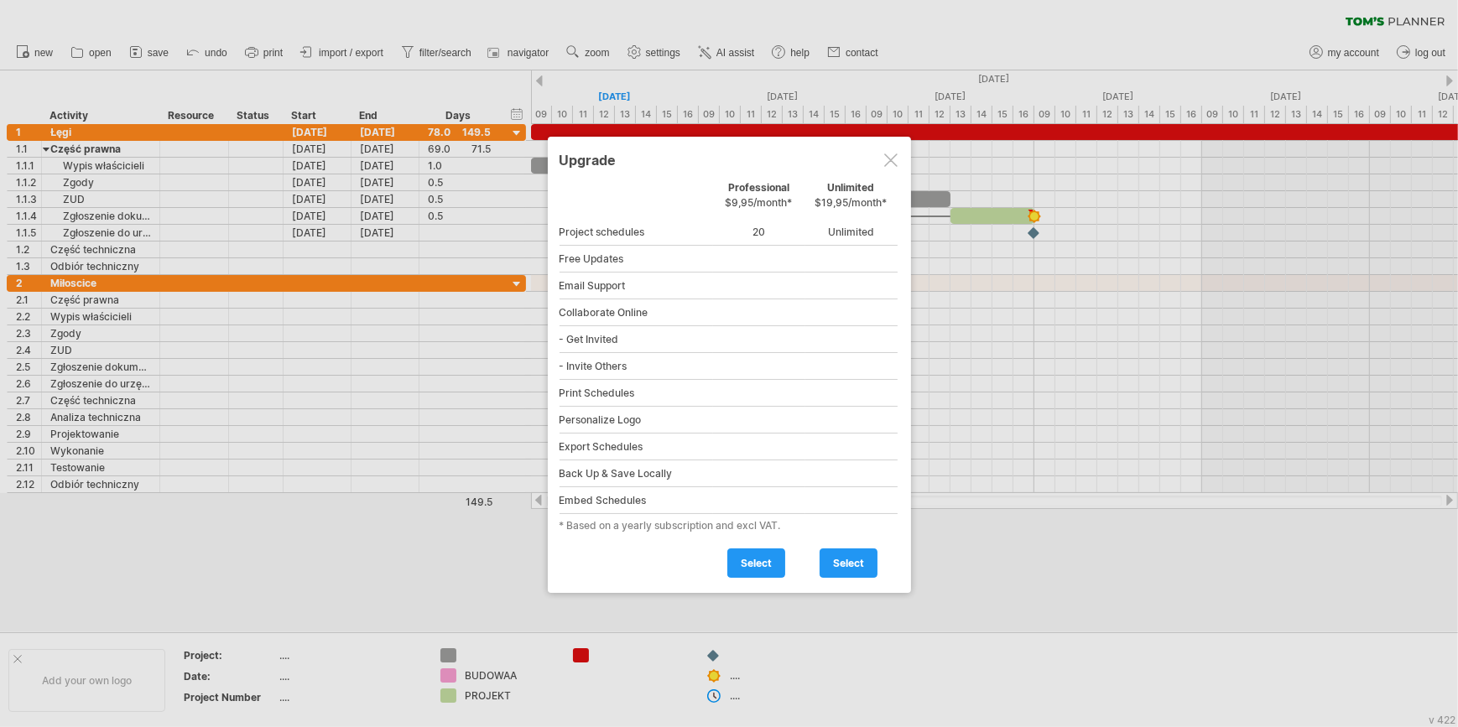
drag, startPoint x: 729, startPoint y: 190, endPoint x: 788, endPoint y: 195, distance: 59.8
click at [788, 195] on div "Professional $9,95/month*" at bounding box center [759, 199] width 92 height 36
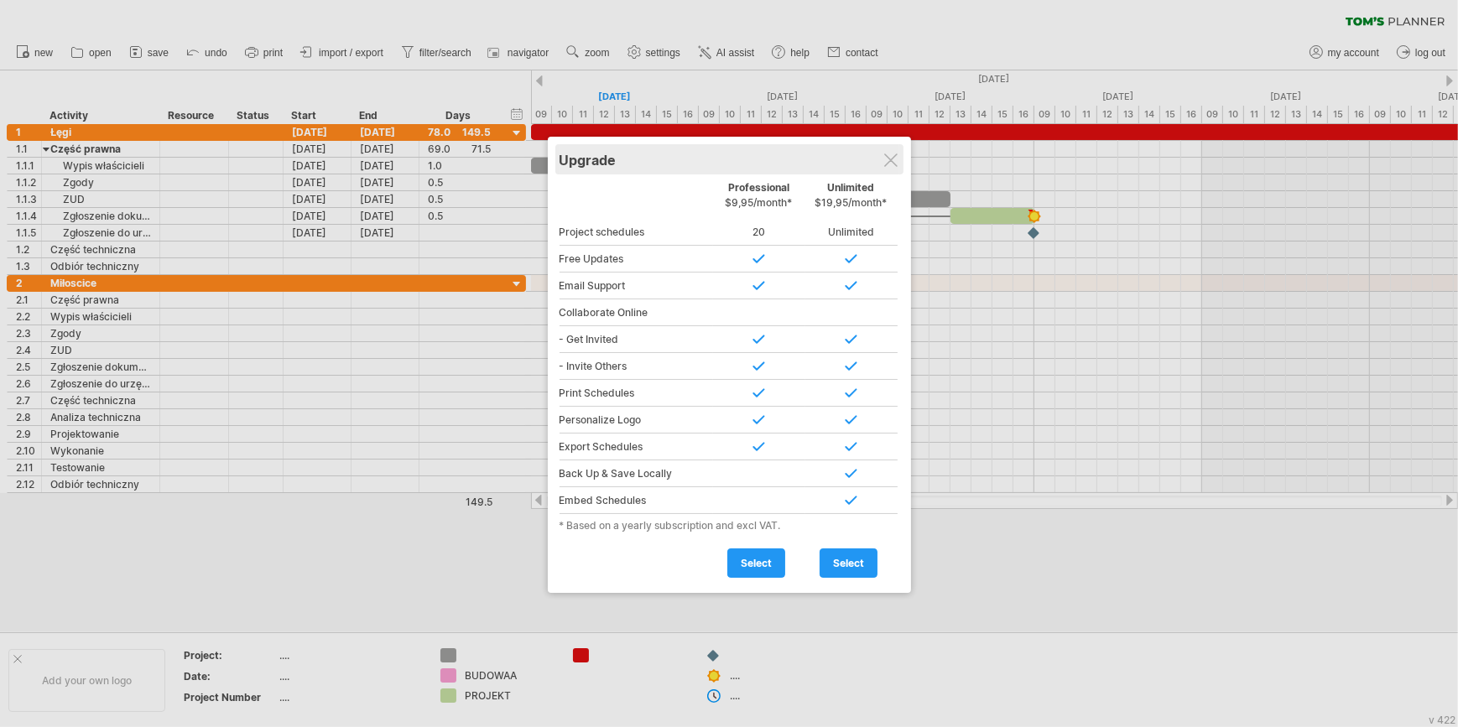
click at [898, 160] on div "Upgrade" at bounding box center [729, 159] width 340 height 30
click at [884, 158] on div at bounding box center [890, 159] width 13 height 13
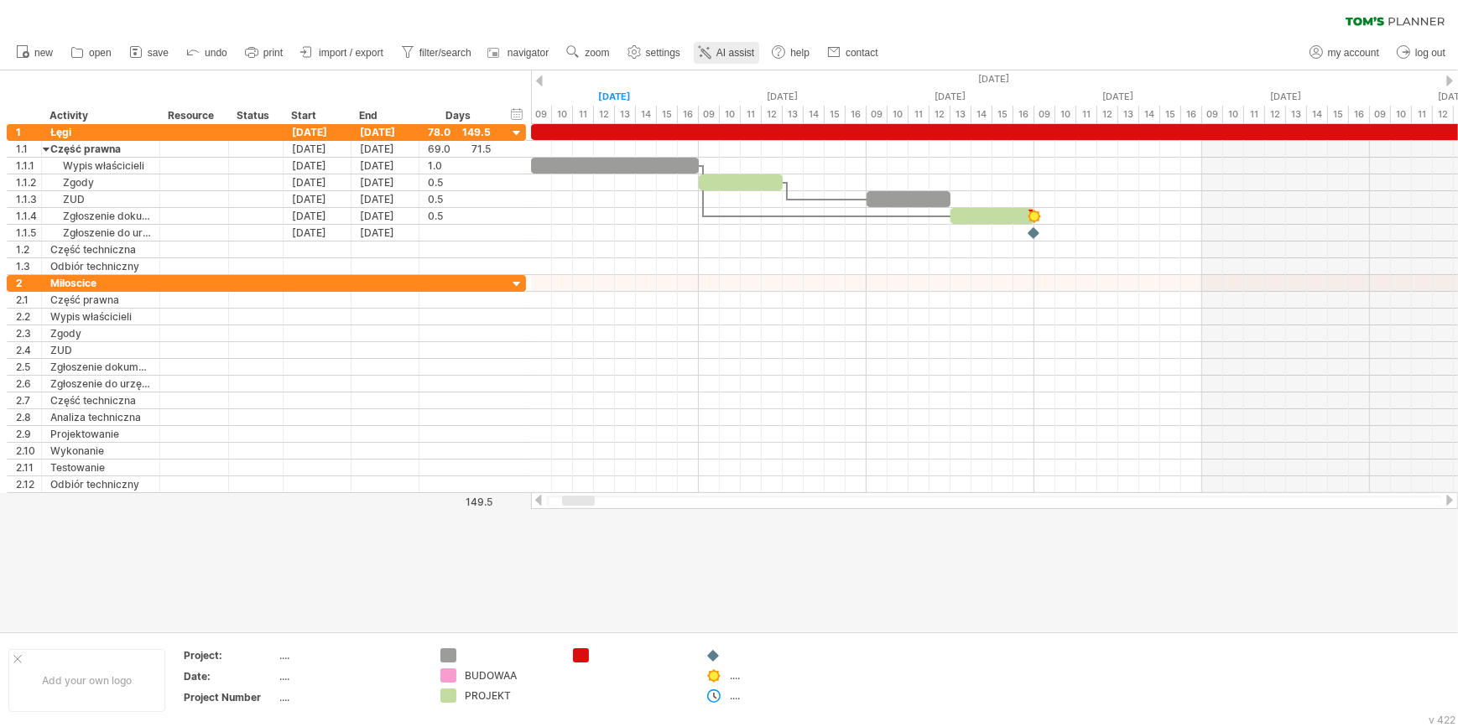
click at [736, 60] on link "AI assist" at bounding box center [726, 53] width 65 height 22
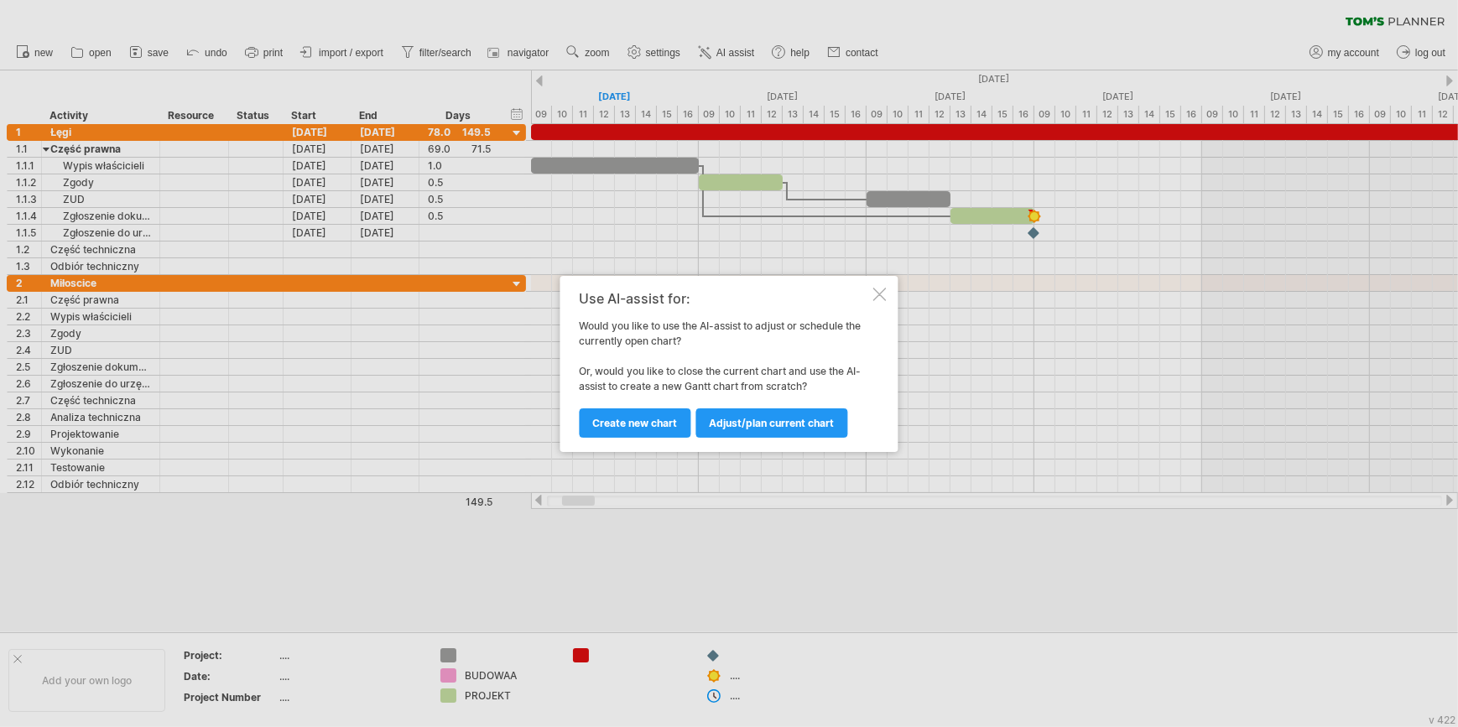
click at [879, 288] on div at bounding box center [879, 294] width 13 height 13
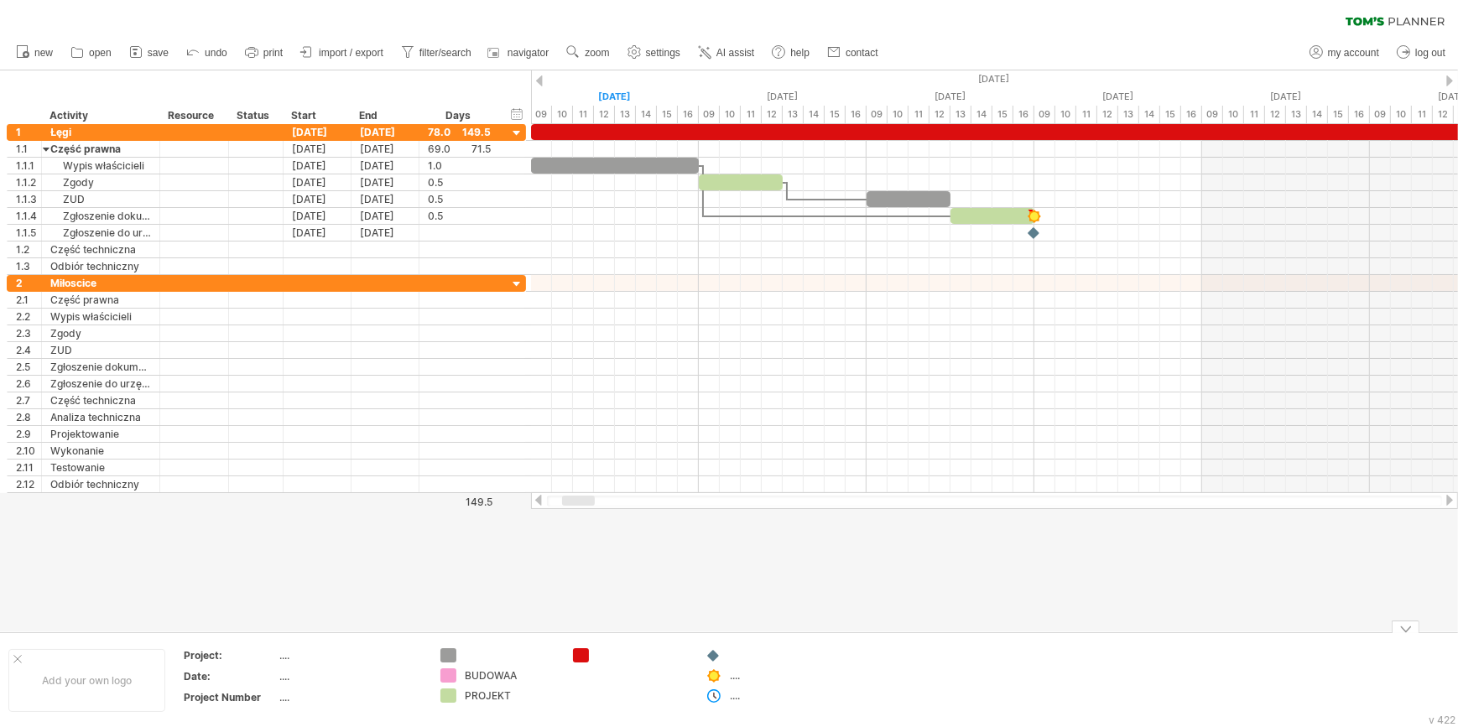
click at [578, 663] on td at bounding box center [630, 680] width 133 height 65
click at [767, 664] on span "remove icon" at bounding box center [781, 659] width 60 height 13
click at [560, 541] on div at bounding box center [729, 350] width 1458 height 561
